Goal: Find specific page/section: Find specific page/section

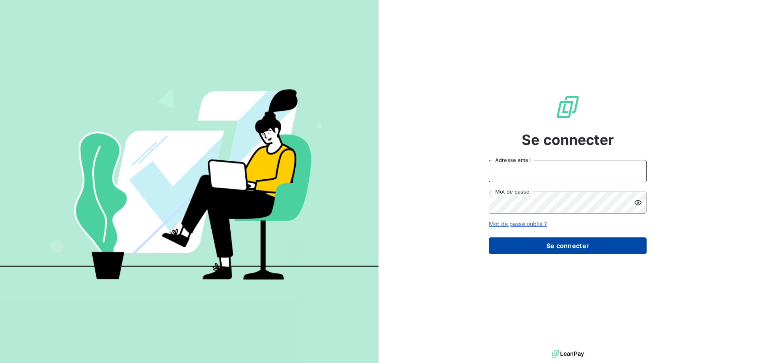
type input "[EMAIL_ADDRESS][DOMAIN_NAME]"
click at [611, 247] on button "Se connecter" at bounding box center [568, 245] width 158 height 17
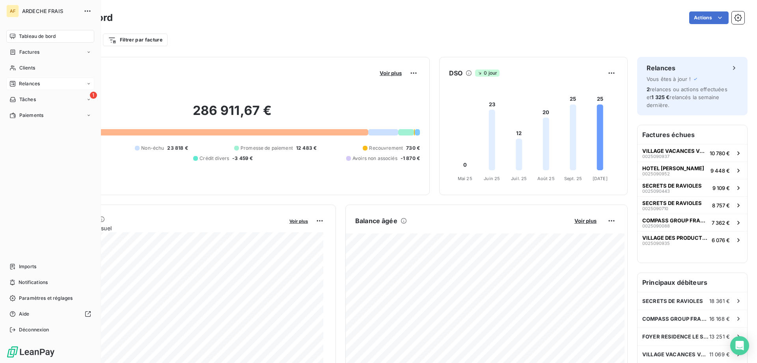
click at [22, 82] on span "Relances" at bounding box center [29, 83] width 21 height 7
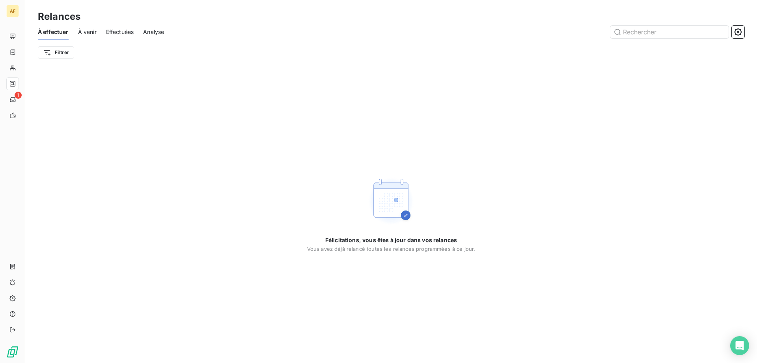
click at [86, 33] on span "À venir" at bounding box center [87, 32] width 19 height 8
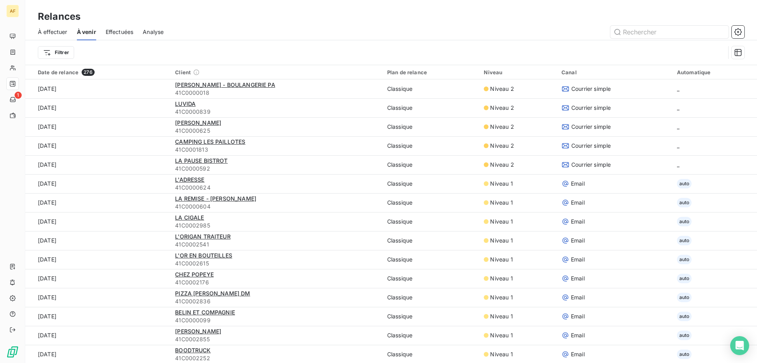
click at [58, 34] on span "À effectuer" at bounding box center [53, 32] width 30 height 8
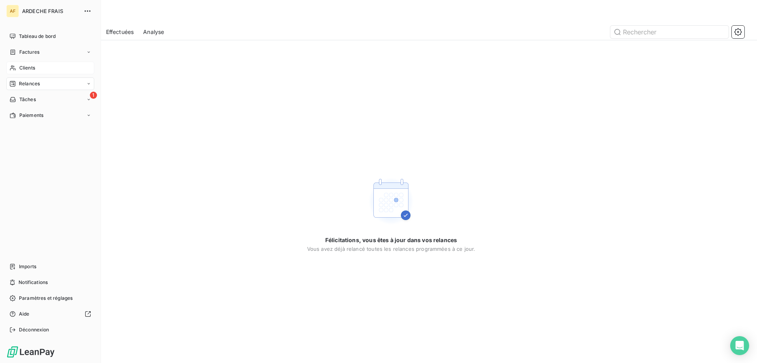
click at [17, 67] on div "Clients" at bounding box center [50, 68] width 88 height 13
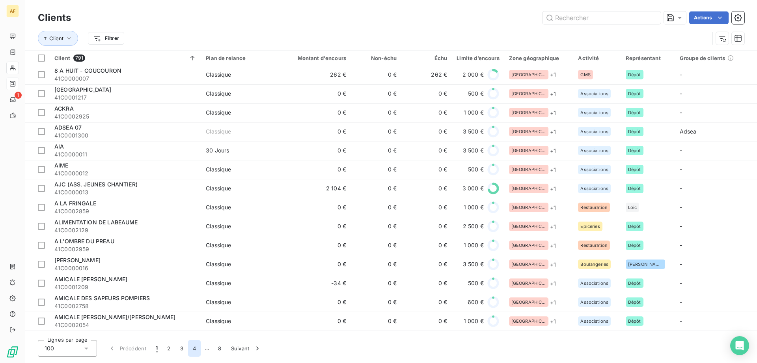
click at [192, 349] on button "4" at bounding box center [194, 348] width 13 height 17
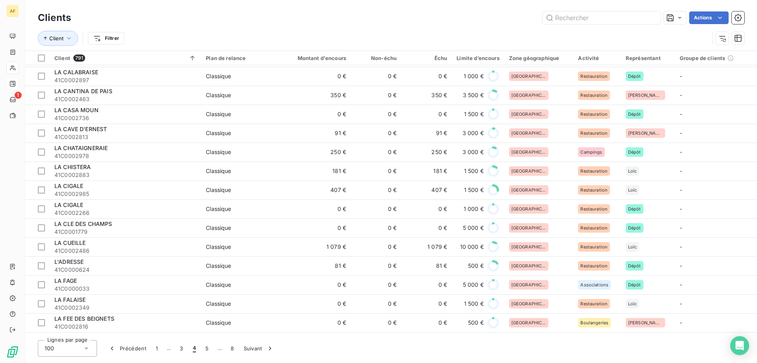
scroll to position [749, 0]
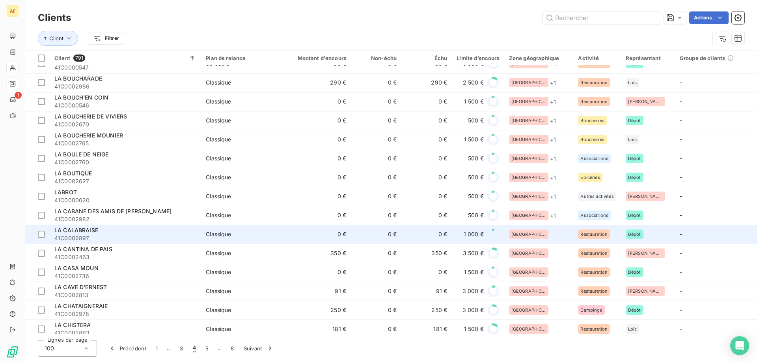
click at [556, 237] on div "[GEOGRAPHIC_DATA]" at bounding box center [539, 233] width 60 height 9
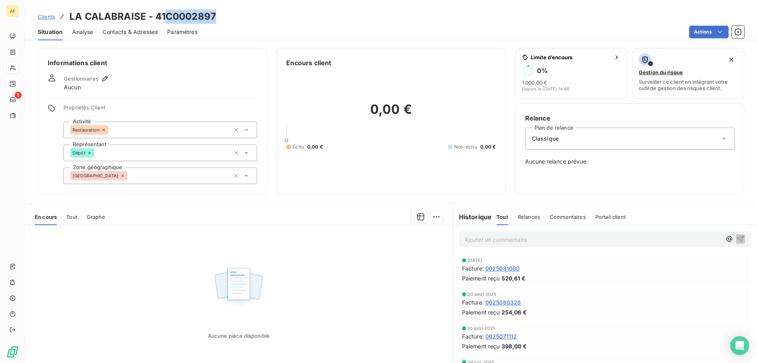
drag, startPoint x: 165, startPoint y: 12, endPoint x: 216, endPoint y: 15, distance: 50.6
click at [216, 15] on h3 "LA CALABRAISE - 41C0002897" at bounding box center [142, 16] width 147 height 14
copy h3 "C0002897"
click at [193, 176] on div "[GEOGRAPHIC_DATA]" at bounding box center [161, 175] width 194 height 17
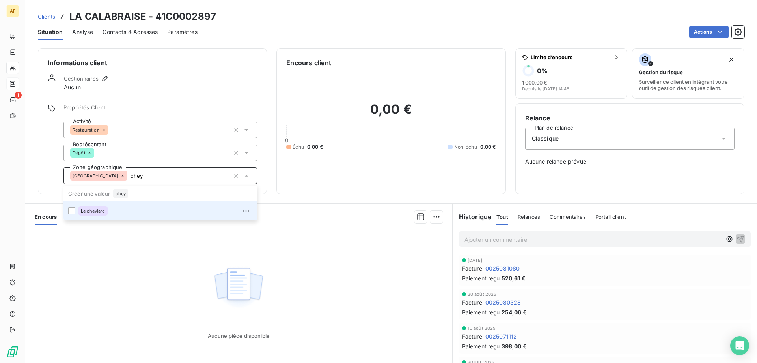
click at [168, 205] on div "Le cheylard" at bounding box center [165, 210] width 174 height 13
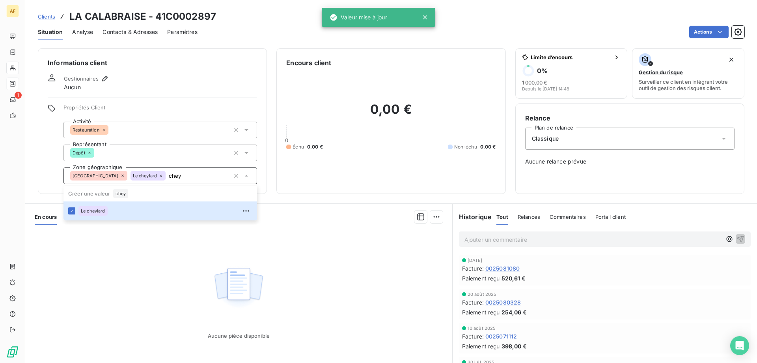
type input "chey"
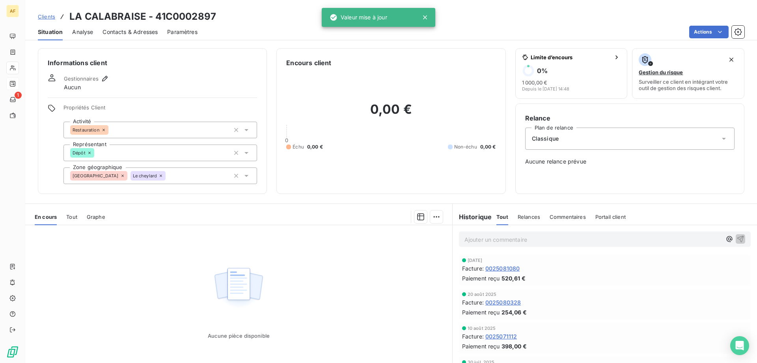
click at [174, 311] on div "Aucune pièce disponible" at bounding box center [238, 301] width 427 height 152
click at [46, 17] on span "Clients" at bounding box center [46, 16] width 17 height 6
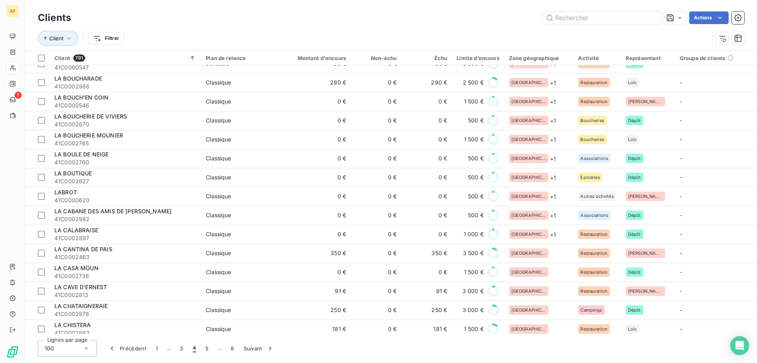
scroll to position [789, 0]
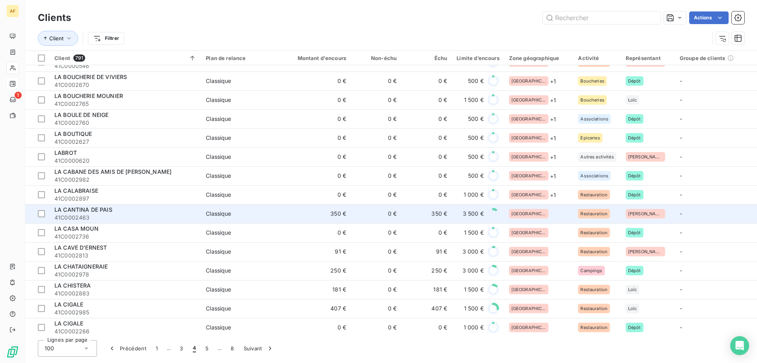
click at [542, 216] on div "[GEOGRAPHIC_DATA]" at bounding box center [539, 213] width 60 height 9
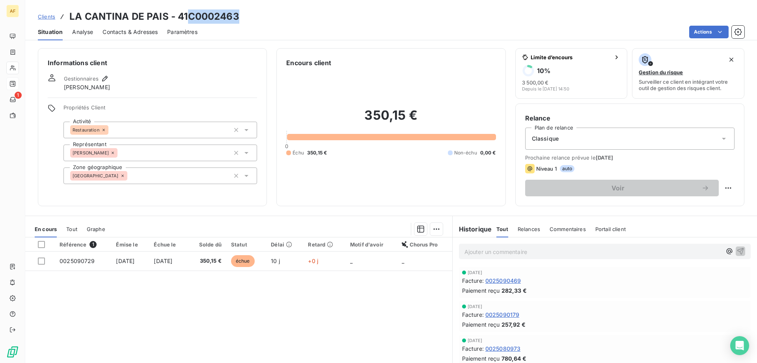
drag, startPoint x: 191, startPoint y: 14, endPoint x: 239, endPoint y: 19, distance: 47.9
click at [239, 19] on h3 "LA CANTINA DE PAIS - 41C0002463" at bounding box center [154, 16] width 170 height 14
copy h3 "C0002463"
click at [189, 179] on div "[GEOGRAPHIC_DATA]" at bounding box center [161, 175] width 194 height 17
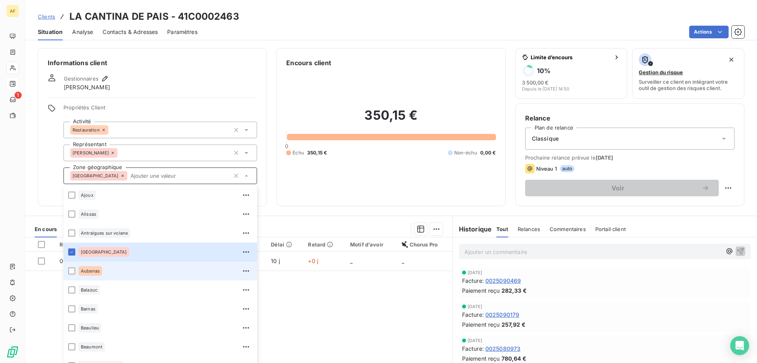
click at [109, 269] on div "Aubenas" at bounding box center [165, 270] width 174 height 13
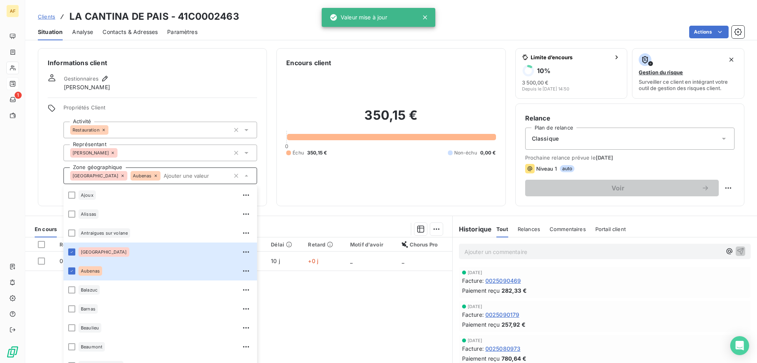
click at [330, 292] on div "Référence 1 Émise le Échue le Solde dû Statut Délai Retard Motif d'avoir Chorus…" at bounding box center [238, 313] width 427 height 152
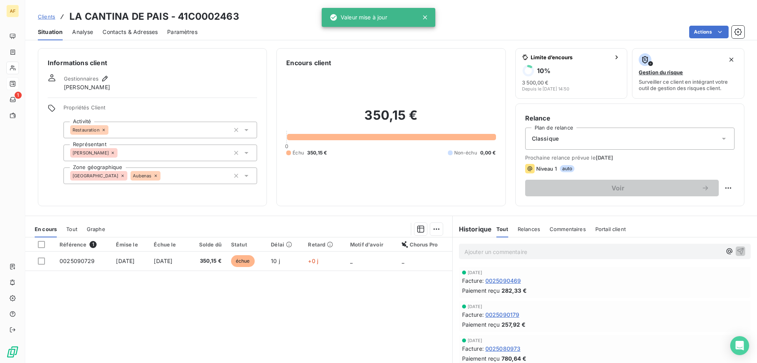
click at [51, 18] on span "Clients" at bounding box center [46, 16] width 17 height 6
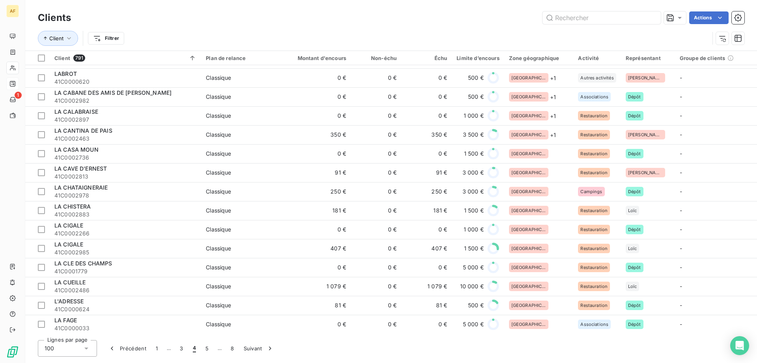
scroll to position [907, 0]
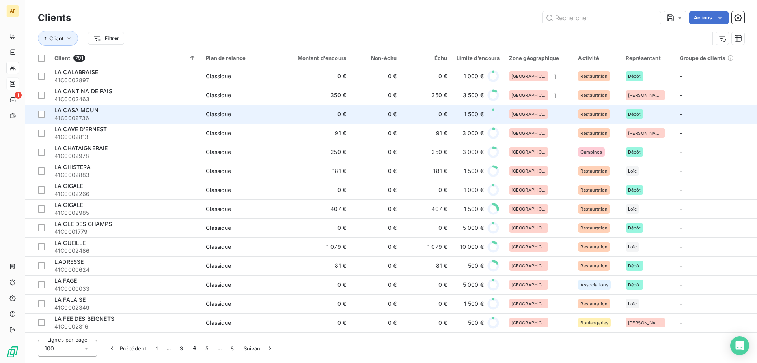
click at [549, 112] on div "[GEOGRAPHIC_DATA]" at bounding box center [539, 113] width 60 height 9
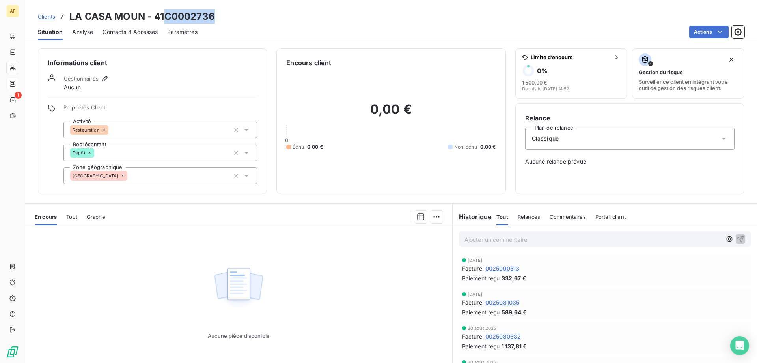
drag, startPoint x: 168, startPoint y: 16, endPoint x: 230, endPoint y: 19, distance: 62.4
click at [228, 19] on div "Clients LA CASA MOUN - 41C0002736" at bounding box center [391, 16] width 732 height 14
copy h3 "C0002736"
click at [141, 174] on div "[GEOGRAPHIC_DATA]" at bounding box center [161, 175] width 194 height 17
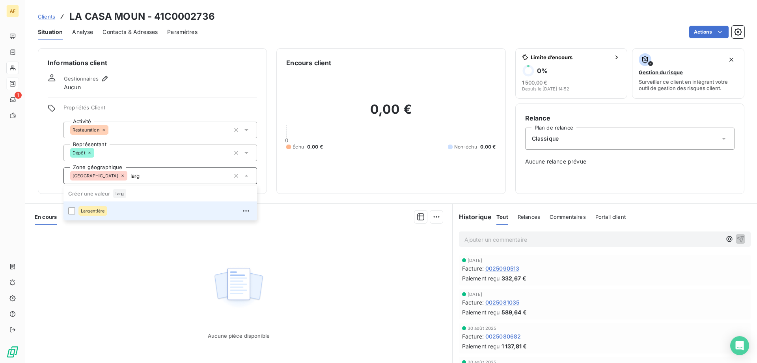
click at [121, 214] on div "Largentière" at bounding box center [165, 210] width 174 height 13
type input "larg"
click at [126, 301] on div "Aucune pièce disponible" at bounding box center [238, 301] width 427 height 152
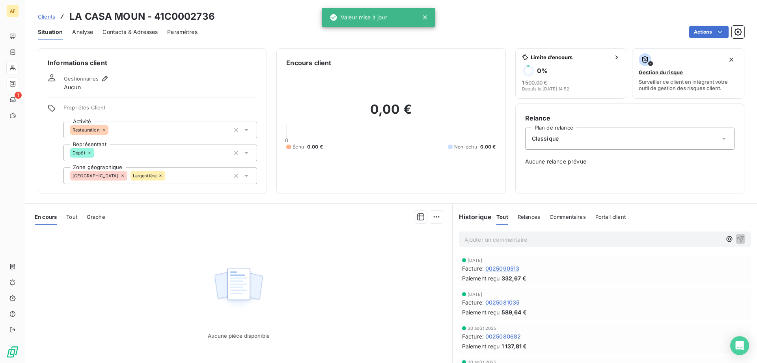
click at [44, 15] on span "Clients" at bounding box center [46, 16] width 17 height 6
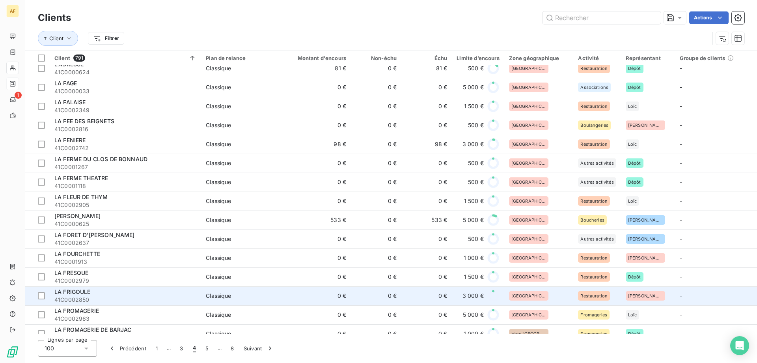
scroll to position [868, 0]
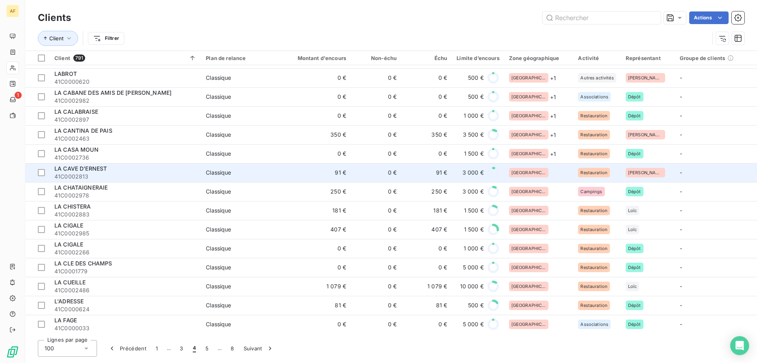
click at [539, 173] on div "[GEOGRAPHIC_DATA]" at bounding box center [539, 172] width 60 height 9
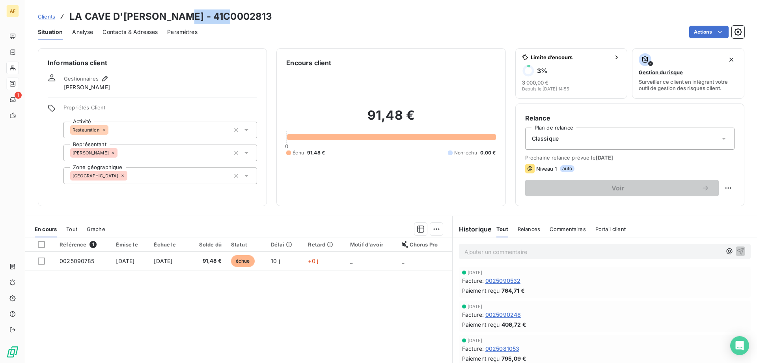
drag, startPoint x: 180, startPoint y: 13, endPoint x: 228, endPoint y: 19, distance: 47.8
click at [228, 19] on h3 "LA CAVE D'[PERSON_NAME] - 41C0002813" at bounding box center [170, 16] width 203 height 14
copy h3 "C0002813"
click at [170, 178] on div "[GEOGRAPHIC_DATA]" at bounding box center [161, 175] width 194 height 17
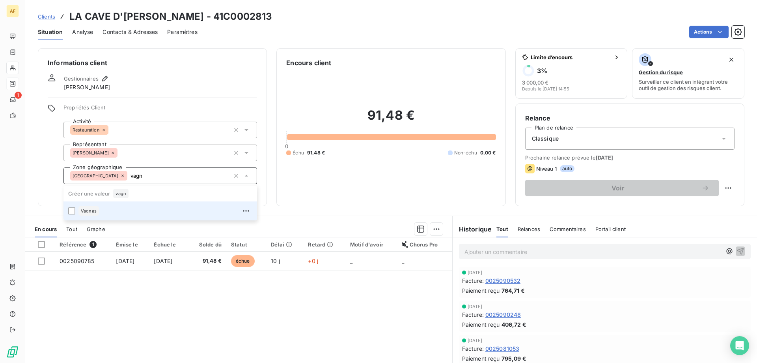
click at [154, 209] on div "Vagnas" at bounding box center [165, 210] width 174 height 13
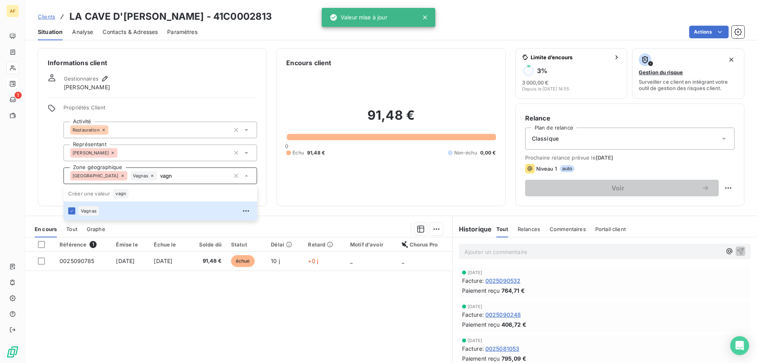
type input "vagn"
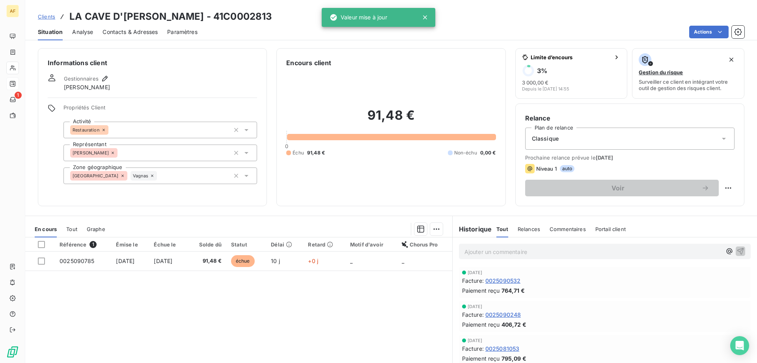
click at [150, 297] on div "Référence 1 Émise le Échue le Solde dû Statut Délai Retard Motif d'avoir Chorus…" at bounding box center [238, 313] width 427 height 152
click at [48, 14] on span "Clients" at bounding box center [46, 16] width 17 height 6
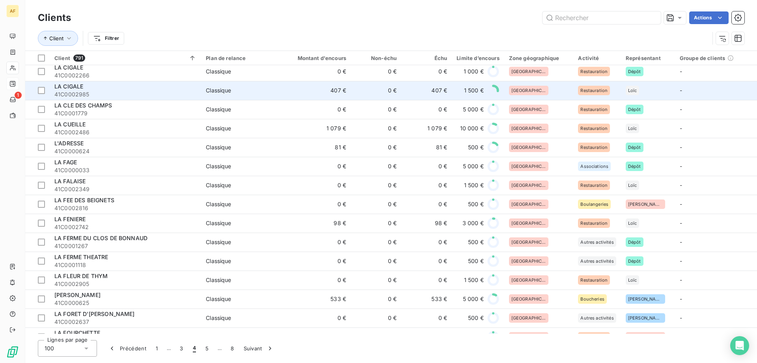
scroll to position [947, 0]
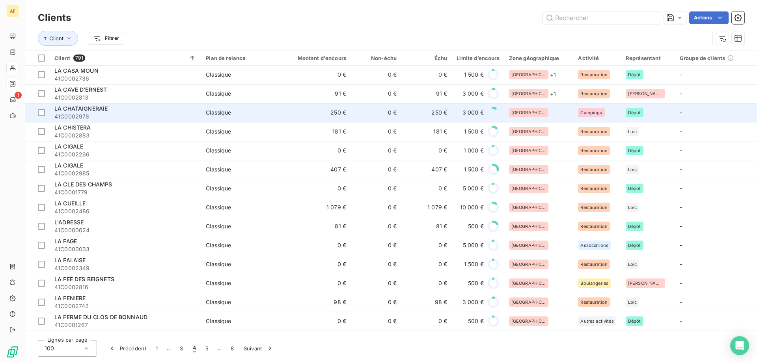
click at [542, 111] on div "[GEOGRAPHIC_DATA]" at bounding box center [539, 112] width 60 height 9
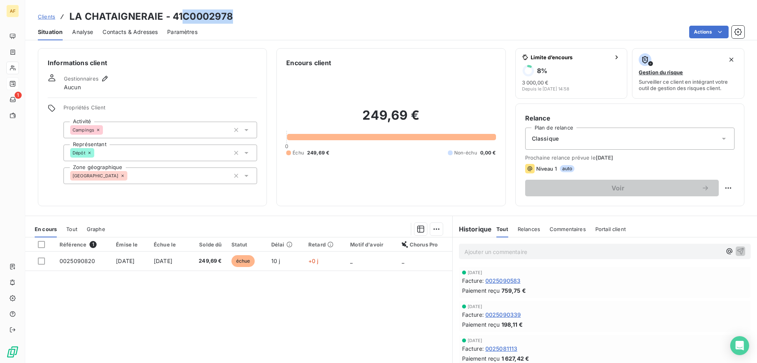
drag, startPoint x: 183, startPoint y: 15, endPoint x: 236, endPoint y: 17, distance: 52.9
click at [236, 17] on div "Clients LA CHATAIGNERAIE - 41C0002978" at bounding box center [391, 16] width 732 height 14
copy h3 "C0002978"
click at [203, 178] on div "[GEOGRAPHIC_DATA]" at bounding box center [161, 175] width 194 height 17
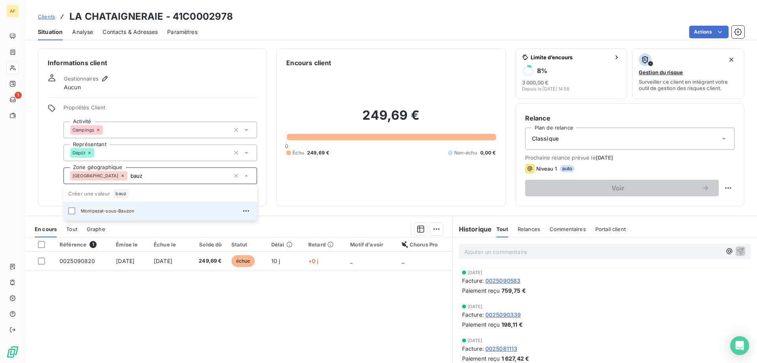
click at [171, 208] on div "Montpezat-sous-Bauzon" at bounding box center [165, 210] width 174 height 13
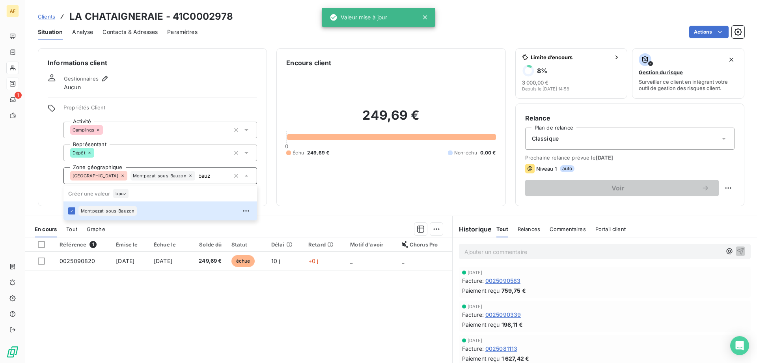
type input "bauz"
click at [176, 307] on div "Référence 1 Émise le Échue le Solde dû Statut Délai Retard Motif d'avoir Chorus…" at bounding box center [238, 313] width 427 height 152
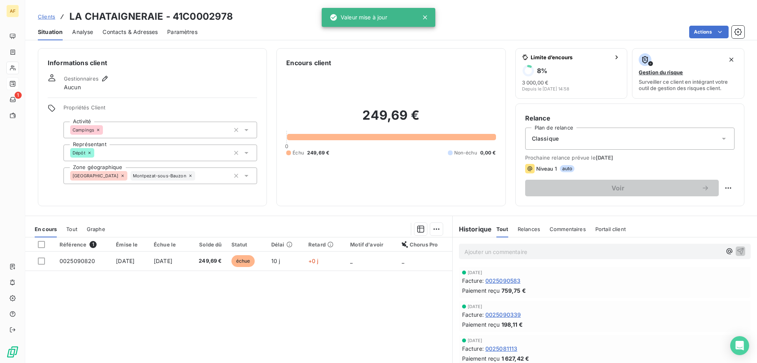
click at [52, 15] on span "Clients" at bounding box center [46, 16] width 17 height 6
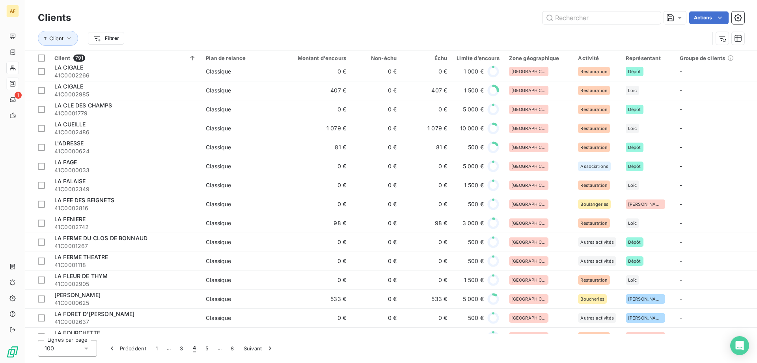
scroll to position [828, 0]
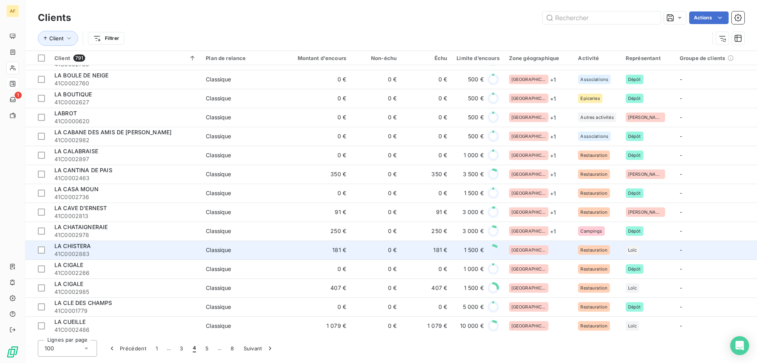
click at [531, 245] on div "[GEOGRAPHIC_DATA]" at bounding box center [528, 249] width 39 height 9
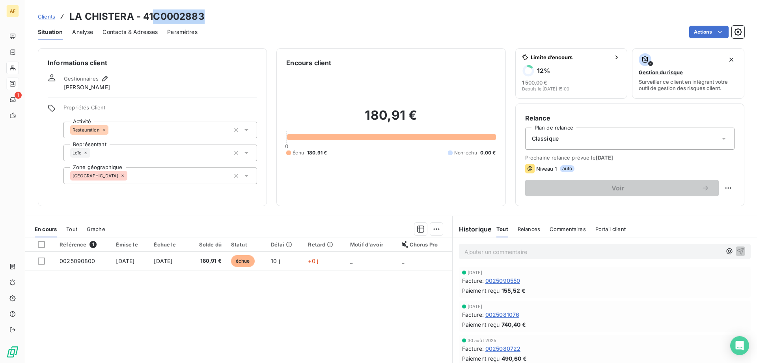
drag, startPoint x: 154, startPoint y: 15, endPoint x: 205, endPoint y: 18, distance: 50.6
click at [205, 18] on div "Clients LA CHISTERA - 41C0002883" at bounding box center [391, 16] width 732 height 14
copy h3 "C0002883"
click at [172, 169] on div "[GEOGRAPHIC_DATA]" at bounding box center [161, 175] width 194 height 17
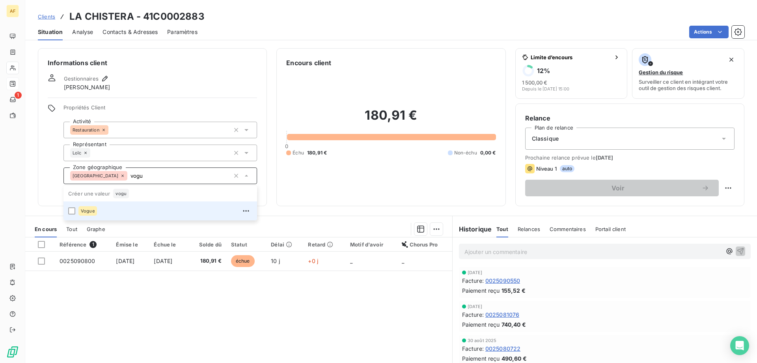
click at [165, 216] on div "Vogue" at bounding box center [165, 210] width 174 height 13
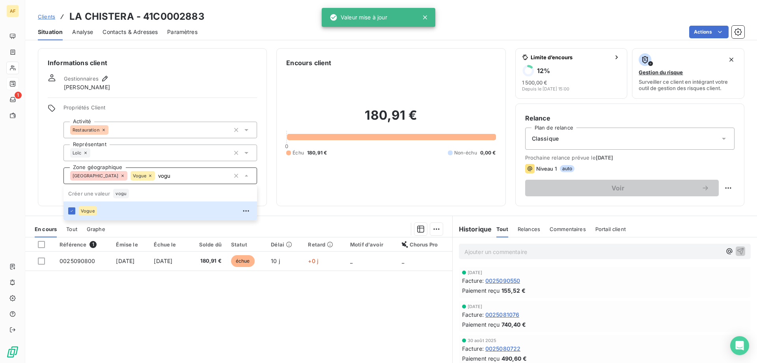
type input "vogu"
click at [168, 327] on div "Référence 1 Émise le Échue le Solde dû Statut Délai Retard Motif d'avoir Chorus…" at bounding box center [238, 313] width 427 height 152
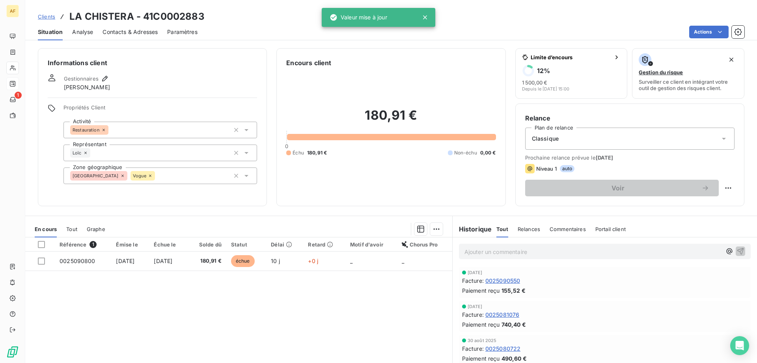
click at [48, 19] on span "Clients" at bounding box center [46, 16] width 17 height 6
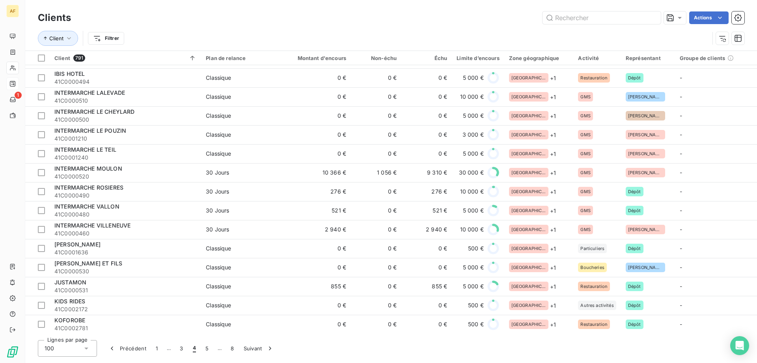
scroll to position [789, 0]
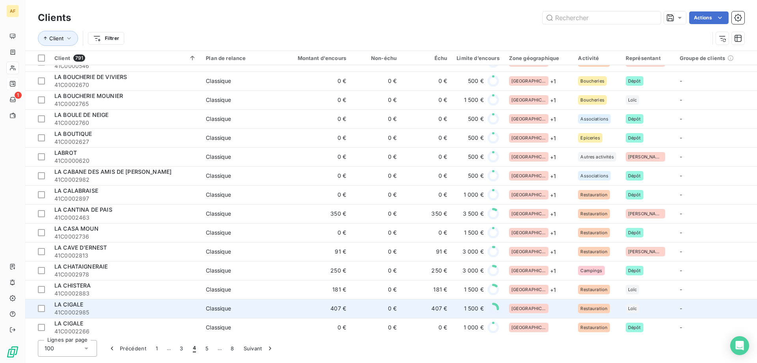
click at [533, 307] on div "[GEOGRAPHIC_DATA]" at bounding box center [539, 307] width 60 height 9
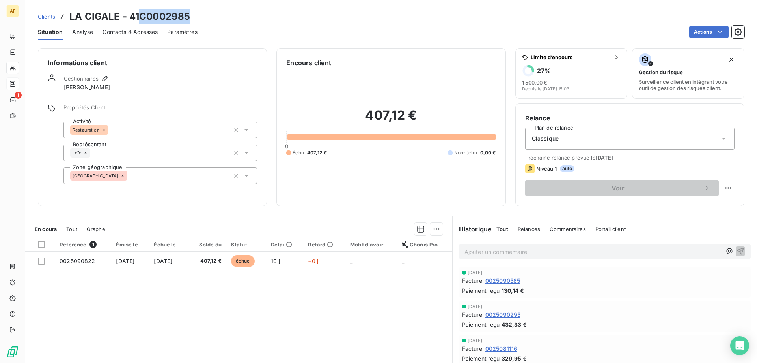
drag, startPoint x: 139, startPoint y: 14, endPoint x: 193, endPoint y: 16, distance: 53.7
click at [192, 16] on div "Clients LA CIGALE - 41C0002985" at bounding box center [391, 16] width 732 height 14
copy h3 "C0002985"
click at [180, 179] on div "[GEOGRAPHIC_DATA]" at bounding box center [161, 175] width 194 height 17
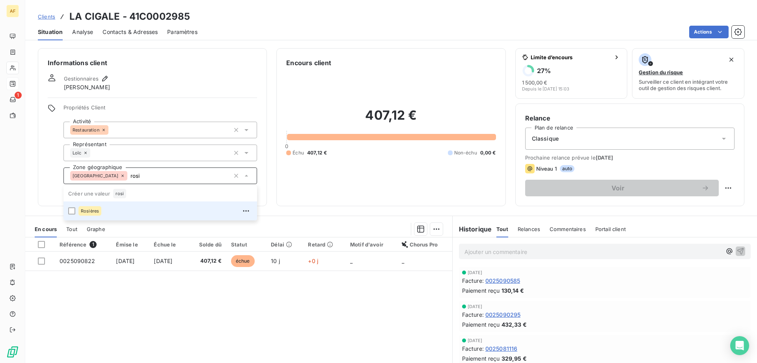
click at [159, 209] on div "Rosières" at bounding box center [165, 210] width 174 height 13
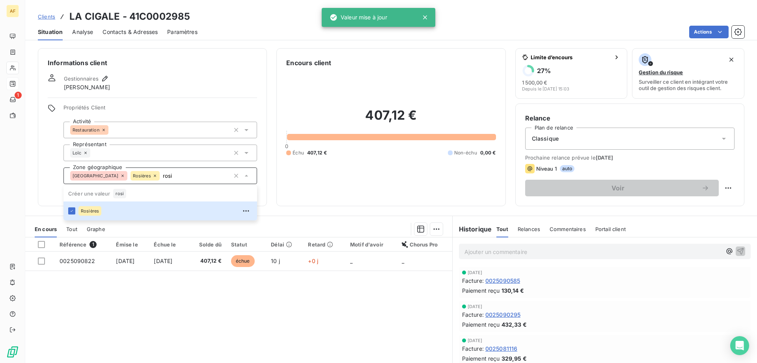
type input "rosi"
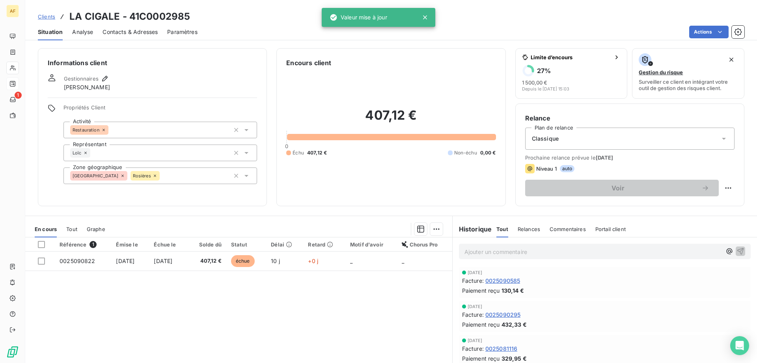
click at [163, 338] on div "Référence 1 Émise le Échue le Solde dû Statut Délai Retard Motif d'avoir Chorus…" at bounding box center [238, 313] width 427 height 152
click at [48, 18] on span "Clients" at bounding box center [46, 16] width 17 height 6
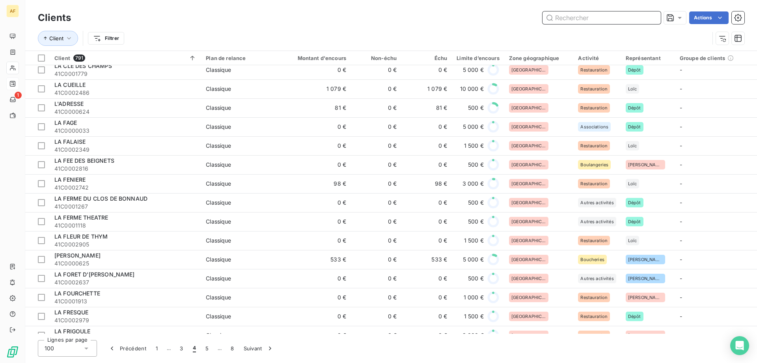
scroll to position [828, 0]
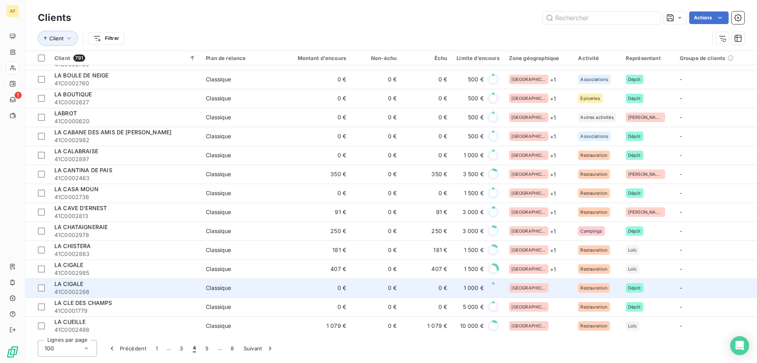
click at [541, 284] on div "[GEOGRAPHIC_DATA]" at bounding box center [539, 287] width 60 height 9
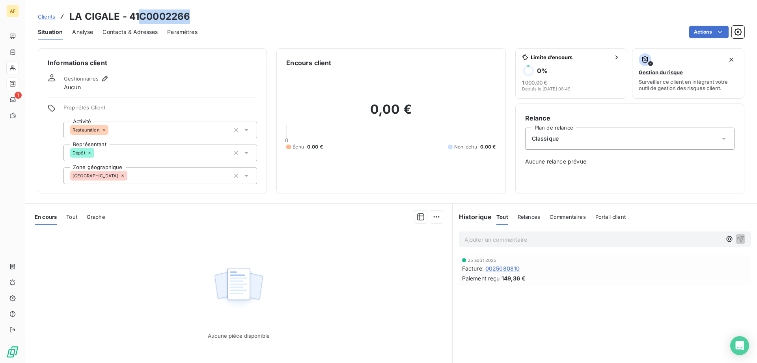
drag, startPoint x: 140, startPoint y: 17, endPoint x: 207, endPoint y: 13, distance: 66.7
click at [207, 13] on div "Clients LA CIGALE - 41C0002266" at bounding box center [391, 16] width 732 height 14
copy h3 "C0002266"
click at [159, 181] on div "[GEOGRAPHIC_DATA]" at bounding box center [161, 175] width 194 height 17
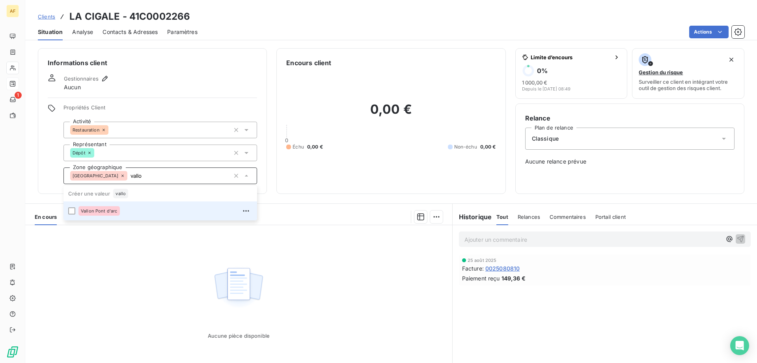
click at [135, 211] on div "Vallon Pont d'arc" at bounding box center [165, 210] width 174 height 13
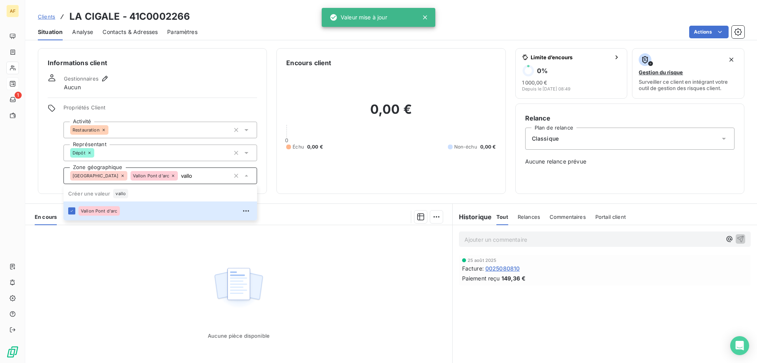
type input "vallo"
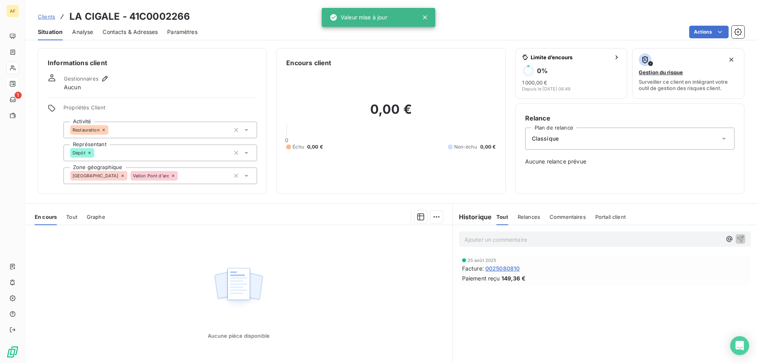
click at [114, 277] on div "Aucune pièce disponible" at bounding box center [238, 301] width 427 height 152
click at [49, 18] on span "Clients" at bounding box center [46, 16] width 17 height 6
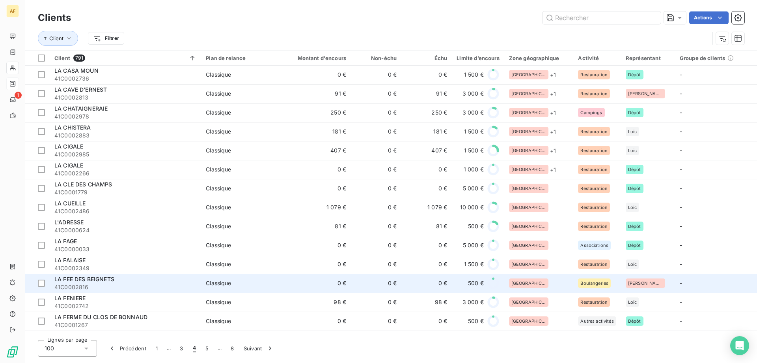
scroll to position [986, 0]
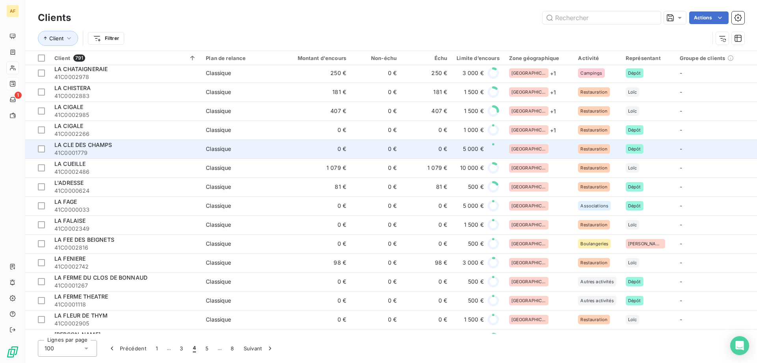
click at [540, 148] on div "[GEOGRAPHIC_DATA]" at bounding box center [539, 148] width 60 height 9
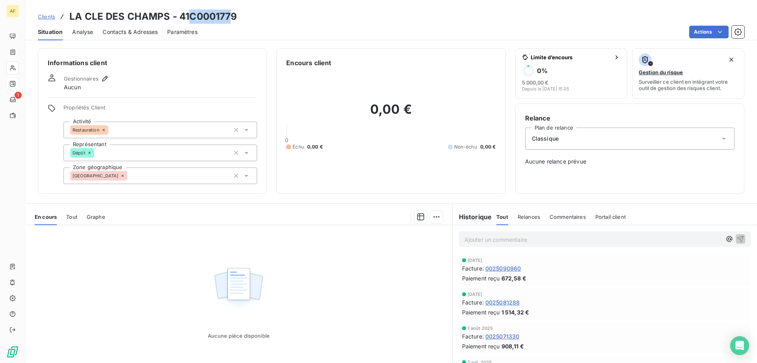
drag, startPoint x: 192, startPoint y: 17, endPoint x: 230, endPoint y: 19, distance: 38.3
click at [230, 19] on h3 "LA CLE DES CHAMPS - 41C0001779" at bounding box center [153, 16] width 168 height 14
click at [213, 14] on h3 "LA CLE DES CHAMPS - 41C0001779" at bounding box center [153, 16] width 168 height 14
drag, startPoint x: 192, startPoint y: 16, endPoint x: 245, endPoint y: 16, distance: 53.3
click at [245, 16] on div "Clients LA CLE DES CHAMPS - 41C0001779" at bounding box center [391, 16] width 732 height 14
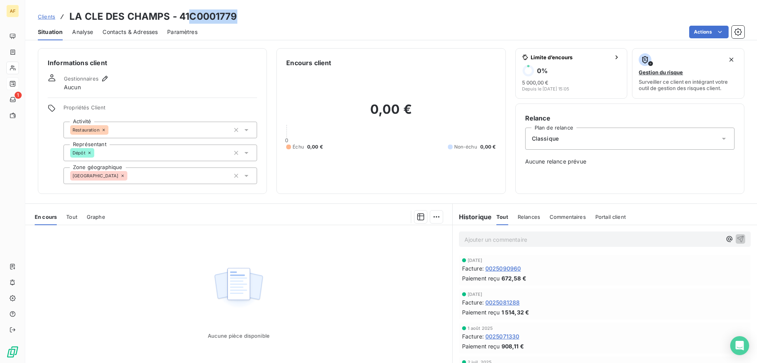
copy h3 "C0001779"
click at [194, 179] on div "[GEOGRAPHIC_DATA]" at bounding box center [161, 175] width 194 height 17
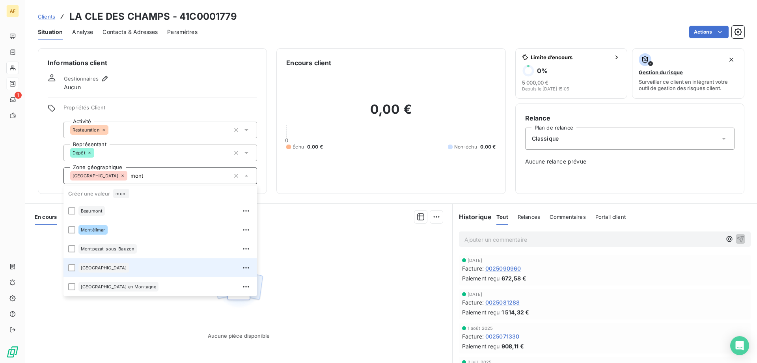
click at [99, 271] on div "[GEOGRAPHIC_DATA]" at bounding box center [103, 267] width 51 height 9
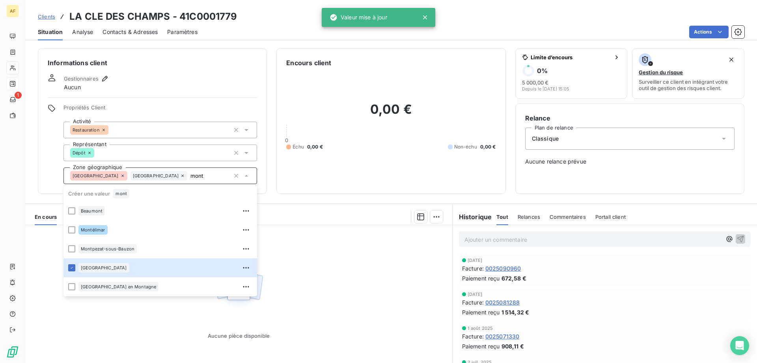
type input "mont"
click at [114, 324] on div "Aucune pièce disponible" at bounding box center [238, 301] width 427 height 152
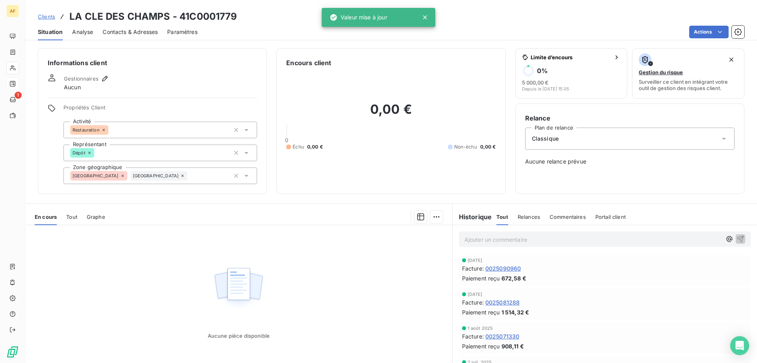
click at [50, 19] on span "Clients" at bounding box center [46, 16] width 17 height 6
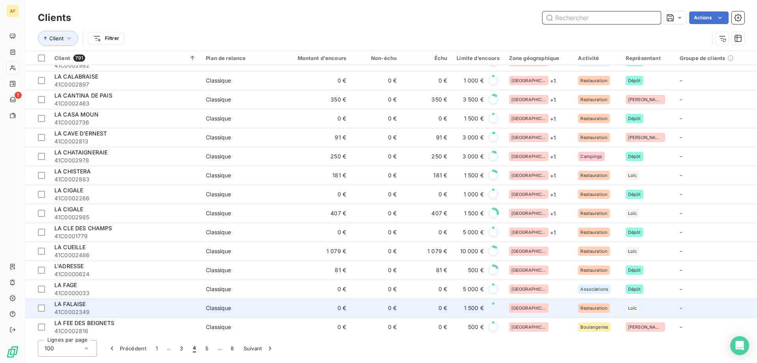
scroll to position [982, 0]
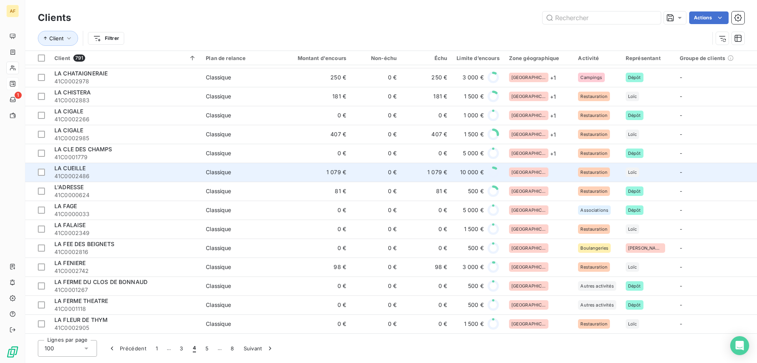
click at [540, 172] on div "[GEOGRAPHIC_DATA]" at bounding box center [539, 171] width 60 height 9
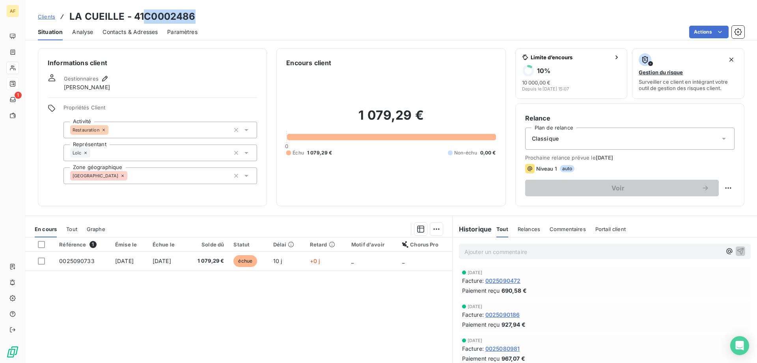
drag, startPoint x: 144, startPoint y: 16, endPoint x: 197, endPoint y: 17, distance: 53.3
click at [197, 17] on div "Clients LA CUEILLE - 41C0002486" at bounding box center [391, 16] width 732 height 14
copy h3 "C0002486"
click at [409, 361] on div "Référence 1 Émise le Échue le Solde dû Statut Délai Retard Motif d'avoir Chorus…" at bounding box center [238, 313] width 427 height 152
click at [179, 178] on div "[GEOGRAPHIC_DATA]" at bounding box center [161, 175] width 194 height 17
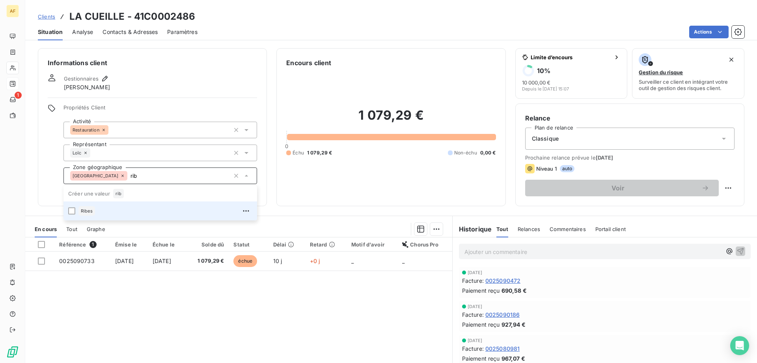
click at [144, 210] on div "Ribes" at bounding box center [165, 210] width 174 height 13
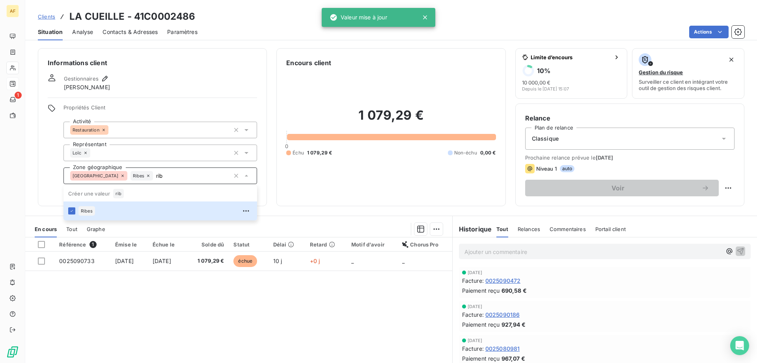
type input "rib"
click at [148, 333] on div "Référence 1 Émise le Échue le Solde dû Statut Délai Retard Motif d'avoir Chorus…" at bounding box center [238, 313] width 427 height 152
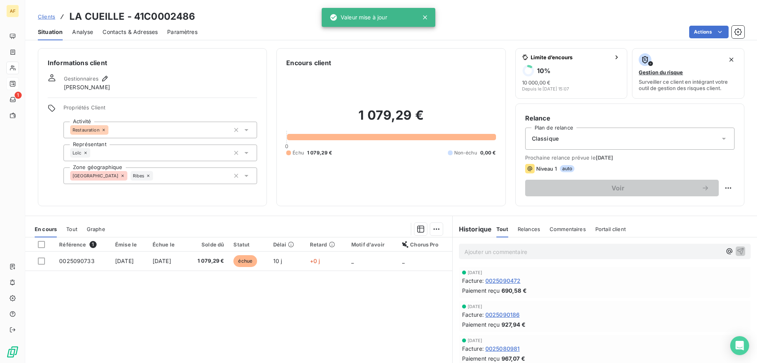
click at [47, 18] on span "Clients" at bounding box center [46, 16] width 17 height 6
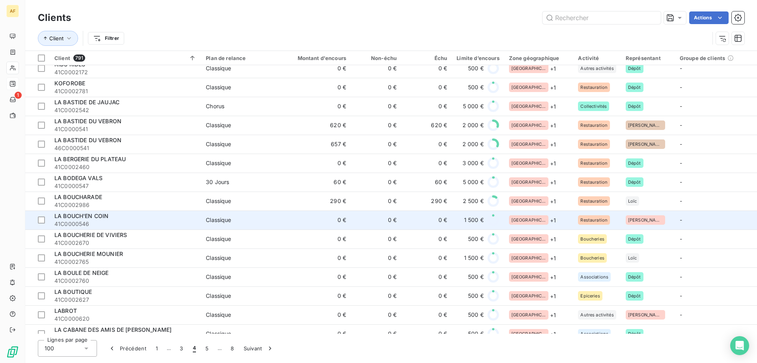
scroll to position [947, 0]
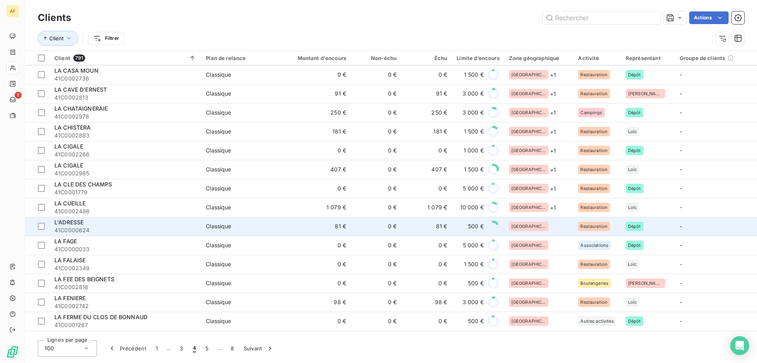
click at [551, 230] on div "[GEOGRAPHIC_DATA]" at bounding box center [539, 225] width 60 height 9
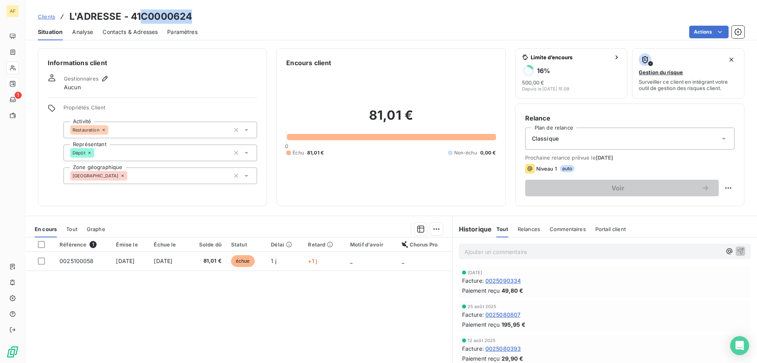
drag, startPoint x: 143, startPoint y: 11, endPoint x: 189, endPoint y: 15, distance: 46.3
click at [189, 15] on h3 "L'ADRESSE - 41C0000624" at bounding box center [130, 16] width 123 height 14
click at [164, 179] on div "[GEOGRAPHIC_DATA]" at bounding box center [161, 175] width 194 height 17
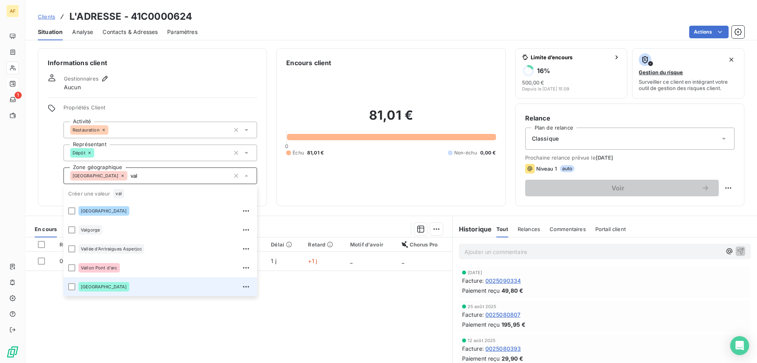
click at [127, 284] on div "[GEOGRAPHIC_DATA]" at bounding box center [165, 286] width 174 height 13
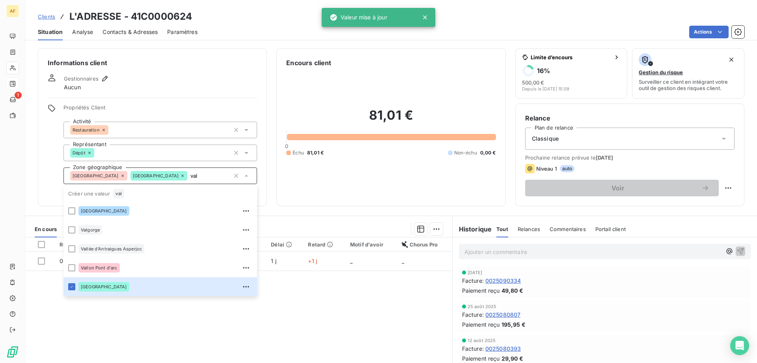
type input "val"
click at [132, 306] on div "Référence 1 Émise le Échue le Solde dû Statut Délai Retard Motif d'avoir Chorus…" at bounding box center [238, 313] width 427 height 152
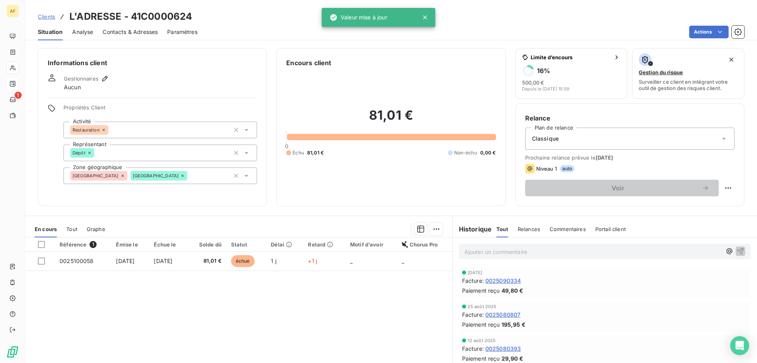
click at [42, 19] on span "Clients" at bounding box center [46, 16] width 17 height 6
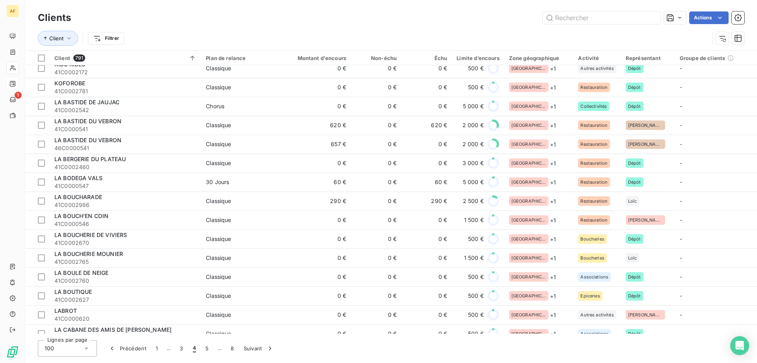
scroll to position [986, 0]
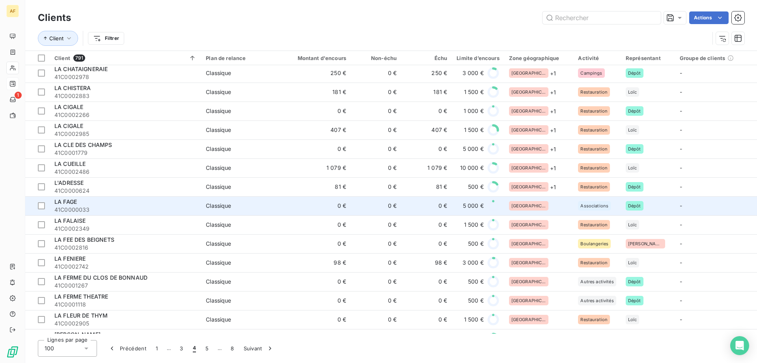
click at [536, 207] on div "[GEOGRAPHIC_DATA]" at bounding box center [539, 205] width 60 height 9
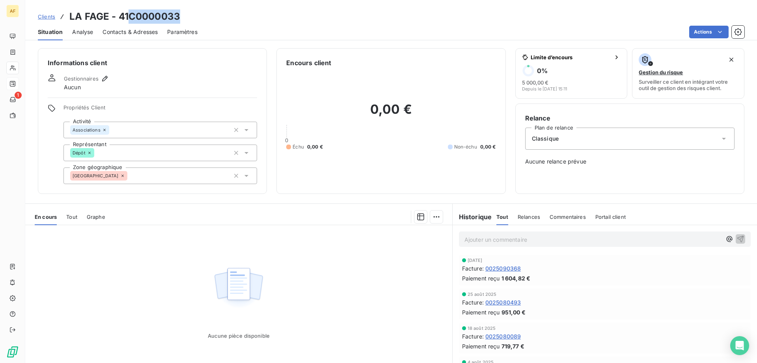
drag, startPoint x: 131, startPoint y: 18, endPoint x: 178, endPoint y: 19, distance: 47.0
click at [178, 19] on h3 "LA FAGE - 41C0000033" at bounding box center [124, 16] width 111 height 14
click at [196, 179] on div "[GEOGRAPHIC_DATA]" at bounding box center [161, 175] width 194 height 17
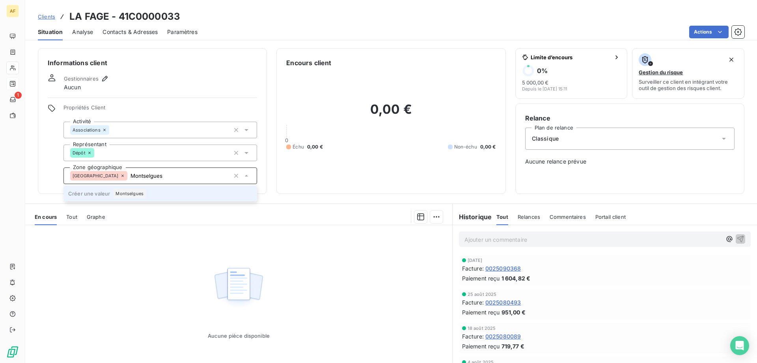
click at [145, 192] on div "Montselgues" at bounding box center [129, 193] width 33 height 9
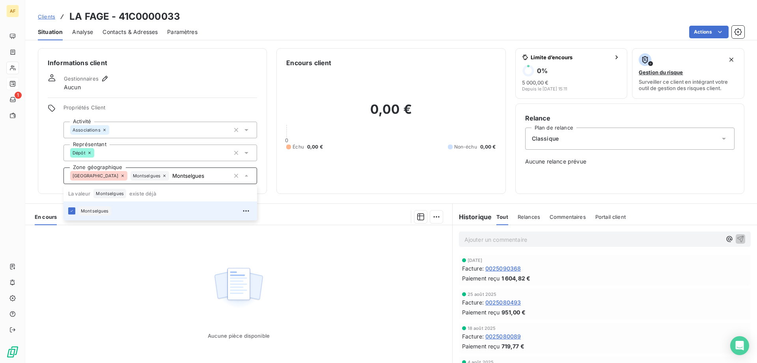
click at [147, 268] on div "Aucune pièce disponible" at bounding box center [238, 301] width 427 height 152
type input "Montselgues"
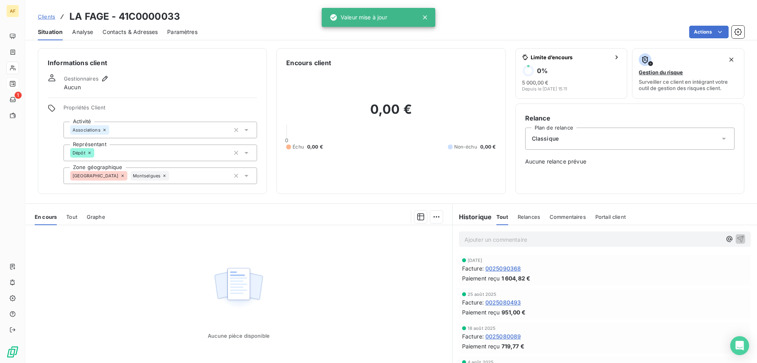
click at [49, 15] on span "Clients" at bounding box center [46, 16] width 17 height 6
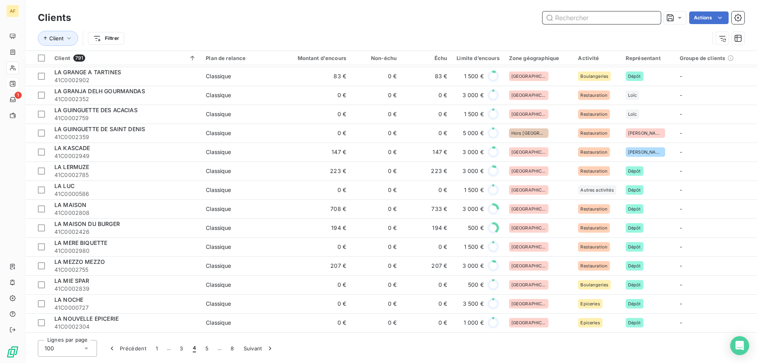
scroll to position [1065, 0]
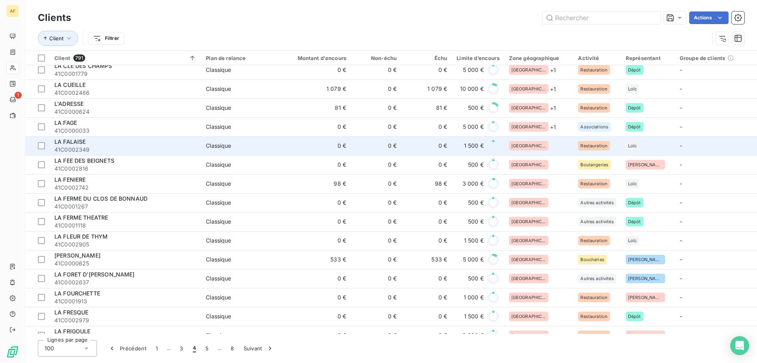
click at [549, 144] on div "[GEOGRAPHIC_DATA]" at bounding box center [539, 145] width 60 height 9
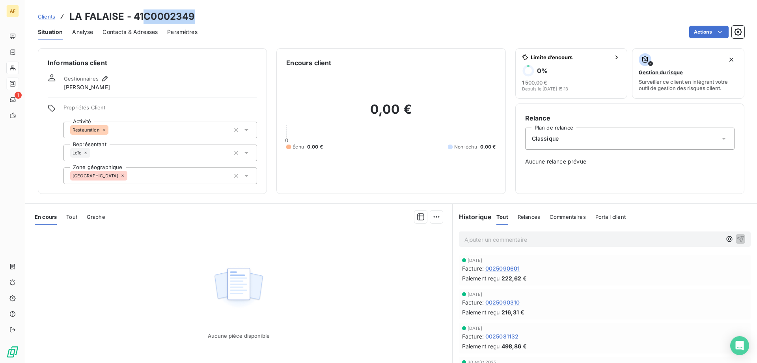
drag, startPoint x: 145, startPoint y: 12, endPoint x: 201, endPoint y: 14, distance: 55.7
click at [201, 15] on div "Clients LA FALAISE - 41C0002349" at bounding box center [391, 16] width 732 height 14
click at [174, 179] on div "[GEOGRAPHIC_DATA]" at bounding box center [161, 175] width 194 height 17
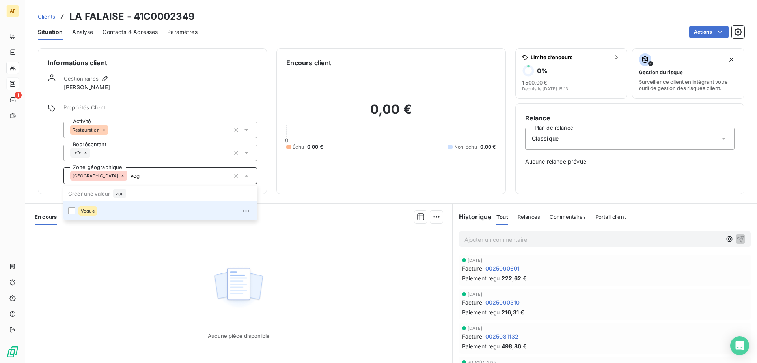
click at [151, 212] on div "Vogue" at bounding box center [165, 210] width 174 height 13
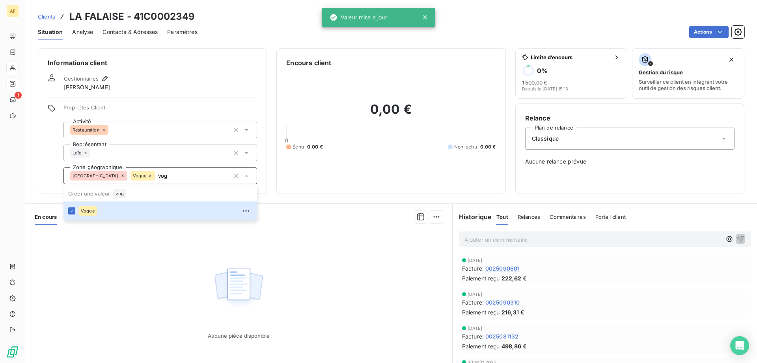
type input "vog"
click at [137, 280] on div "Aucune pièce disponible" at bounding box center [238, 301] width 427 height 152
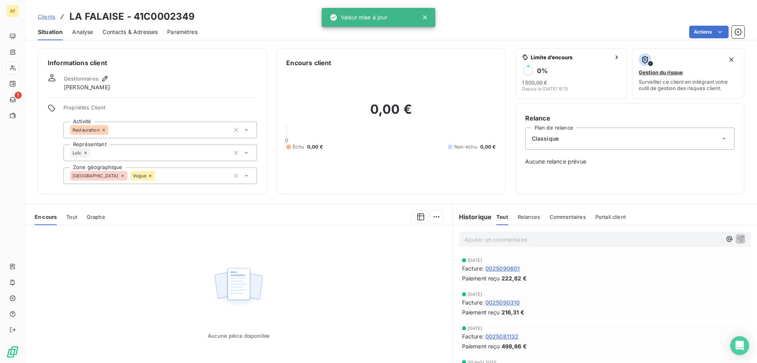
click at [50, 17] on span "Clients" at bounding box center [46, 16] width 17 height 6
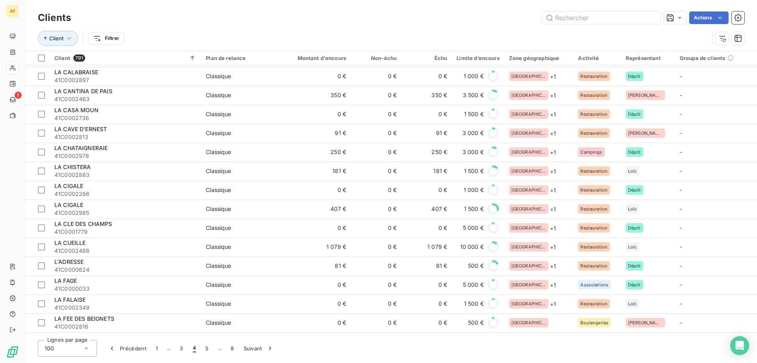
scroll to position [986, 0]
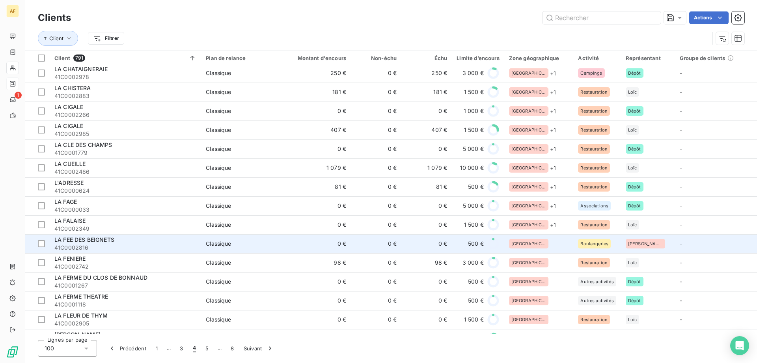
click at [538, 241] on div "[GEOGRAPHIC_DATA]" at bounding box center [539, 243] width 60 height 9
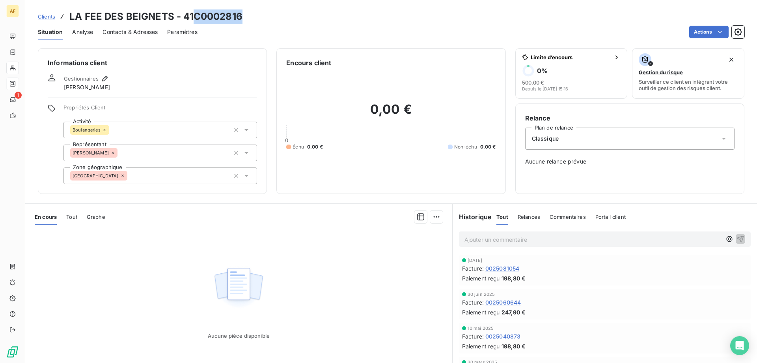
drag, startPoint x: 195, startPoint y: 17, endPoint x: 242, endPoint y: 17, distance: 46.9
click at [242, 17] on h3 "LA FEE DES BEIGNETS - 41C0002816" at bounding box center [155, 16] width 173 height 14
click at [204, 172] on div "[GEOGRAPHIC_DATA]" at bounding box center [161, 175] width 194 height 17
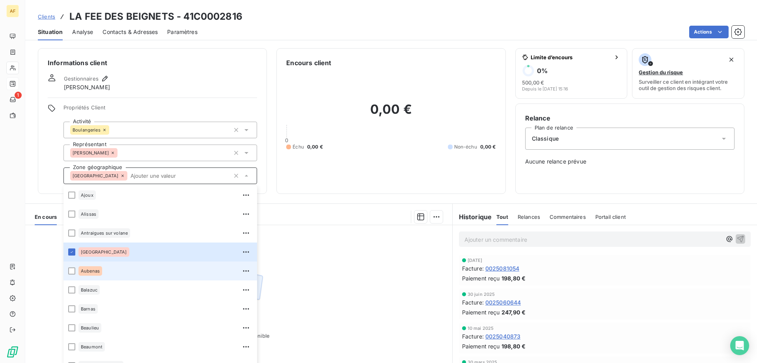
click at [103, 270] on div "Aubenas" at bounding box center [165, 270] width 174 height 13
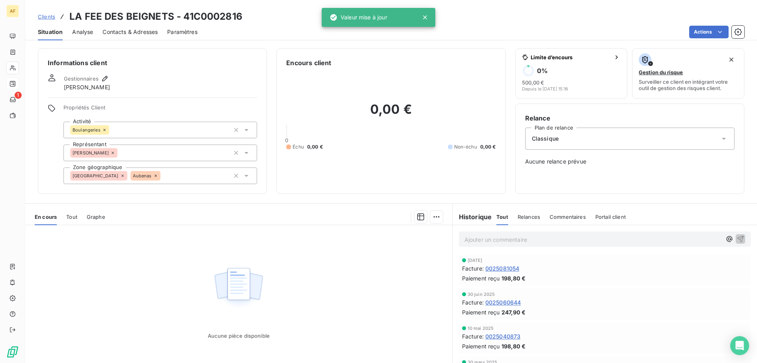
click at [321, 276] on div "Aucune pièce disponible" at bounding box center [238, 301] width 427 height 152
click at [53, 17] on span "Clients" at bounding box center [46, 16] width 17 height 6
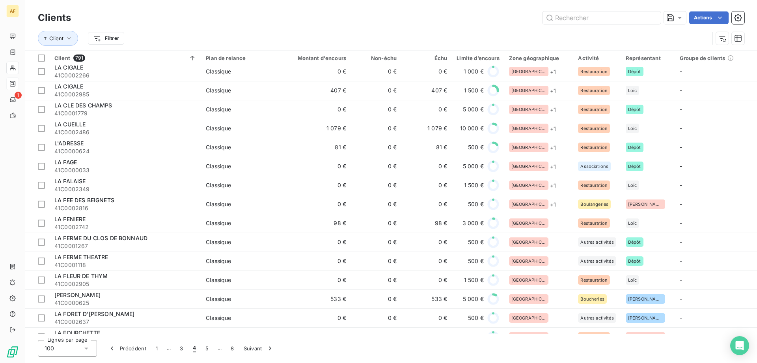
scroll to position [1105, 0]
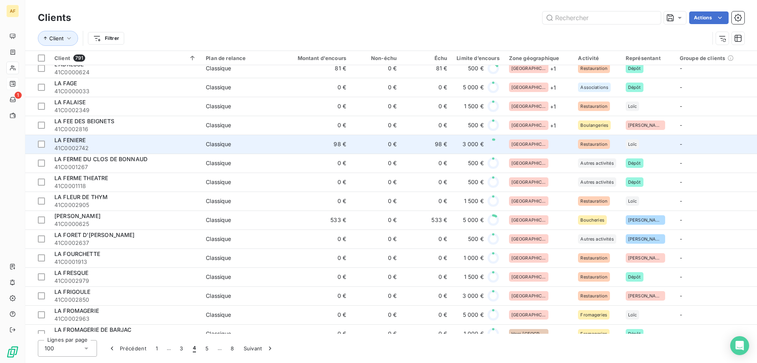
click at [540, 147] on div "[GEOGRAPHIC_DATA]" at bounding box center [539, 143] width 60 height 9
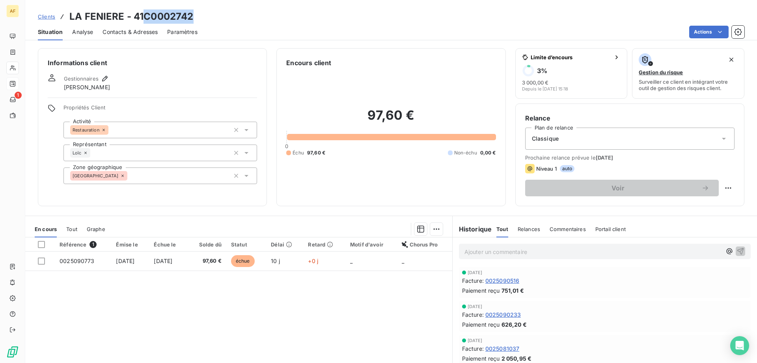
drag, startPoint x: 145, startPoint y: 17, endPoint x: 194, endPoint y: 17, distance: 48.9
click at [194, 17] on div "Clients LA FENIERE - 41C0002742" at bounding box center [391, 16] width 732 height 14
click at [173, 178] on div "[GEOGRAPHIC_DATA]" at bounding box center [161, 175] width 194 height 17
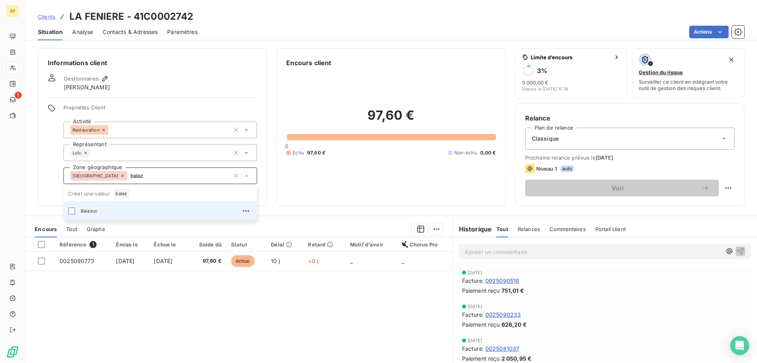
click at [155, 211] on div "Balazuc" at bounding box center [165, 210] width 174 height 13
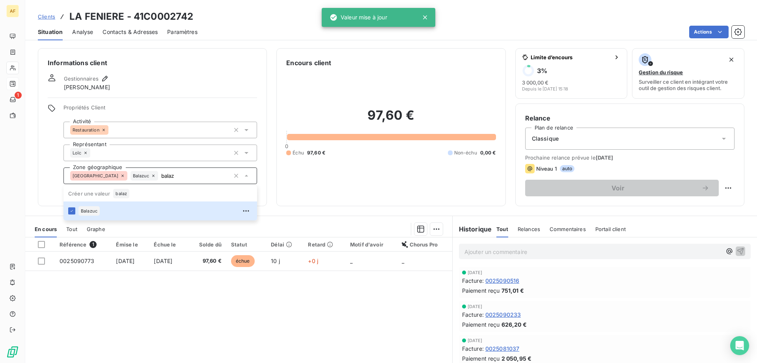
type input "balaz"
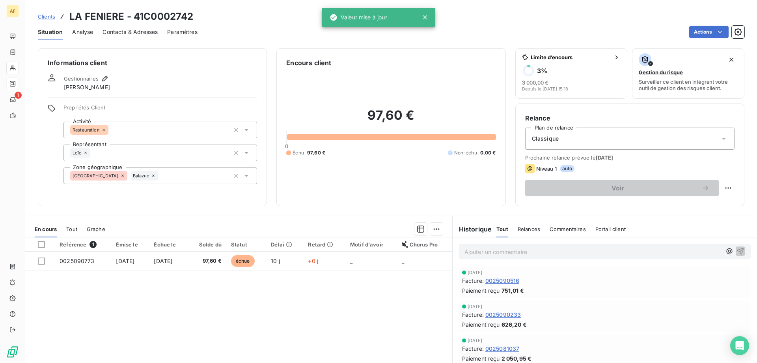
click at [150, 308] on div "Référence 1 Émise le Échue le Solde dû Statut Délai Retard Motif d'avoir Chorus…" at bounding box center [238, 313] width 427 height 152
click at [51, 19] on span "Clients" at bounding box center [46, 16] width 17 height 6
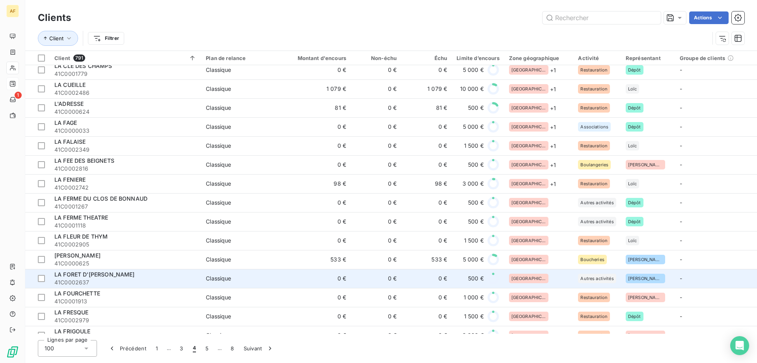
scroll to position [1105, 0]
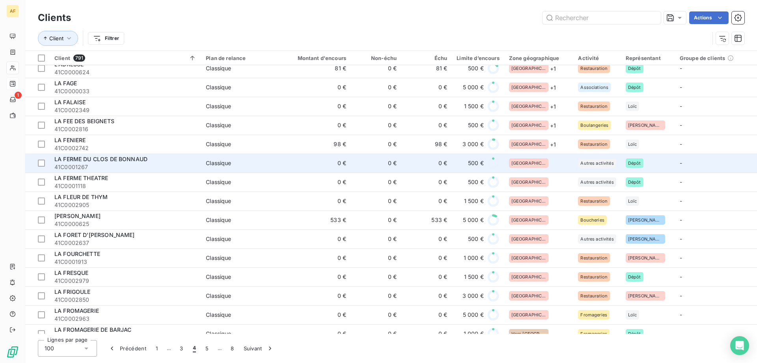
click at [545, 163] on div "[GEOGRAPHIC_DATA]" at bounding box center [539, 162] width 60 height 9
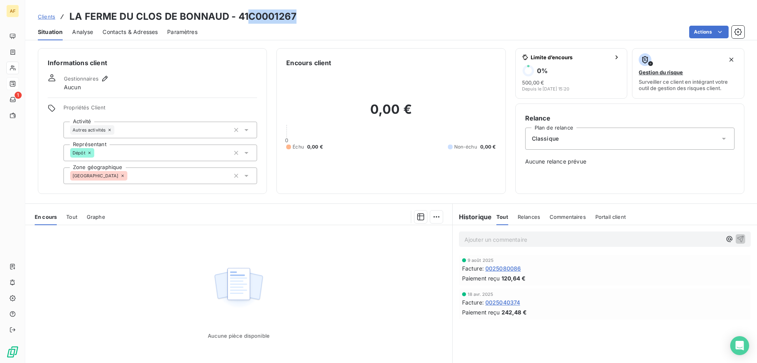
drag, startPoint x: 256, startPoint y: 14, endPoint x: 297, endPoint y: 18, distance: 41.2
click at [297, 18] on div "Clients LA FERME DU CLOS DE BONNAUD - 41C0001267" at bounding box center [391, 16] width 732 height 14
click at [204, 171] on div "[GEOGRAPHIC_DATA]" at bounding box center [161, 175] width 194 height 17
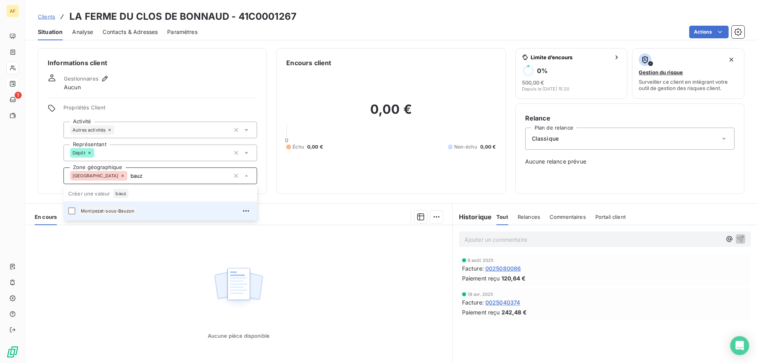
click at [174, 210] on div "Montpezat-sous-Bauzon" at bounding box center [165, 210] width 174 height 13
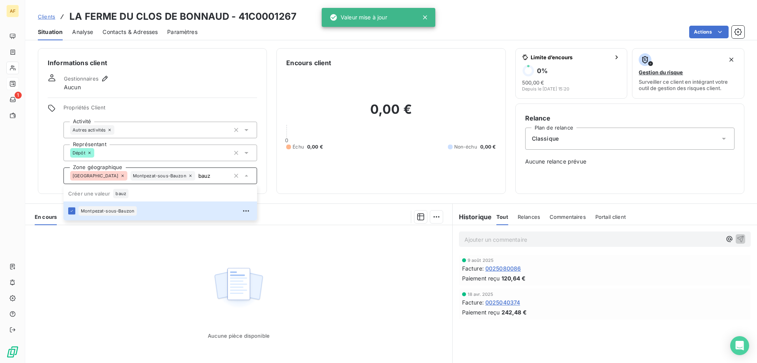
type input "bauz"
click at [165, 266] on div "Aucune pièce disponible" at bounding box center [238, 301] width 427 height 152
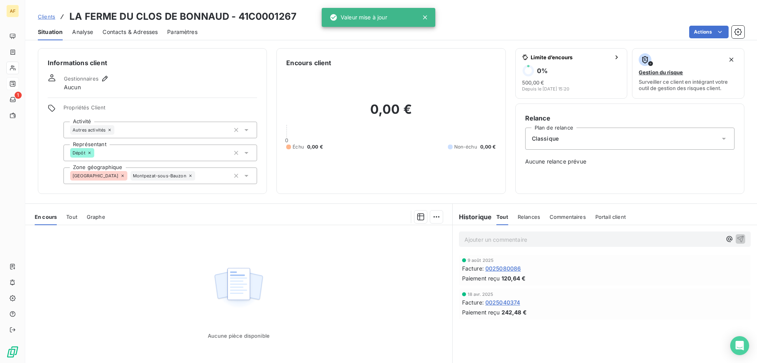
click at [46, 15] on span "Clients" at bounding box center [46, 16] width 17 height 6
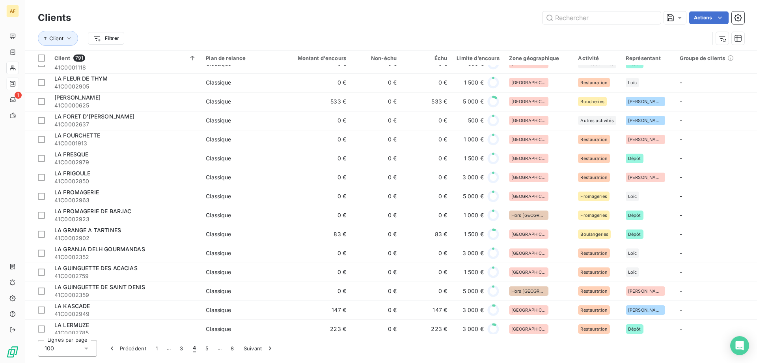
scroll to position [1026, 0]
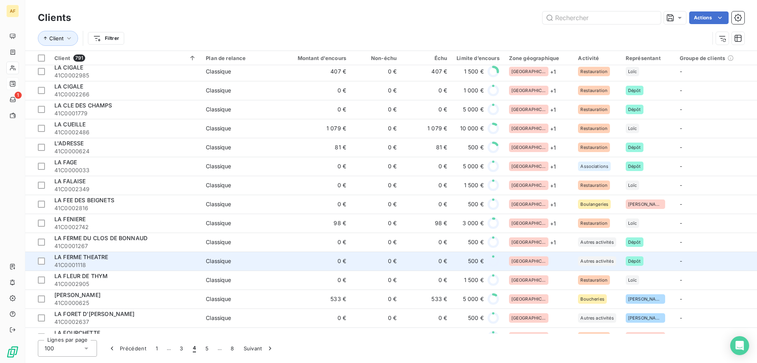
click at [546, 264] on div "[GEOGRAPHIC_DATA]" at bounding box center [539, 260] width 60 height 9
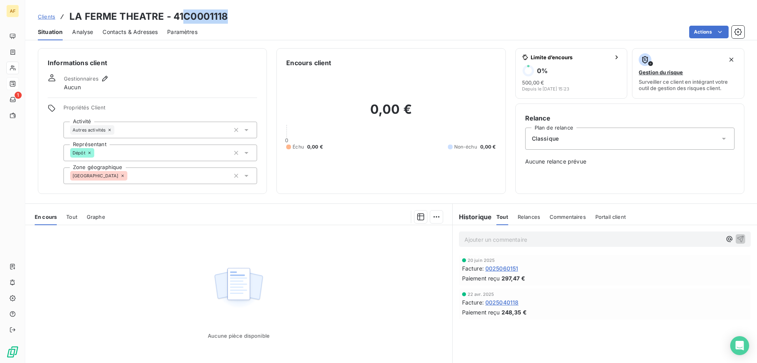
drag, startPoint x: 185, startPoint y: 18, endPoint x: 233, endPoint y: 15, distance: 48.2
click at [233, 15] on div "Clients LA FERME THEATRE - 41C0001118" at bounding box center [391, 16] width 732 height 14
click at [178, 178] on div "[GEOGRAPHIC_DATA]" at bounding box center [161, 175] width 194 height 17
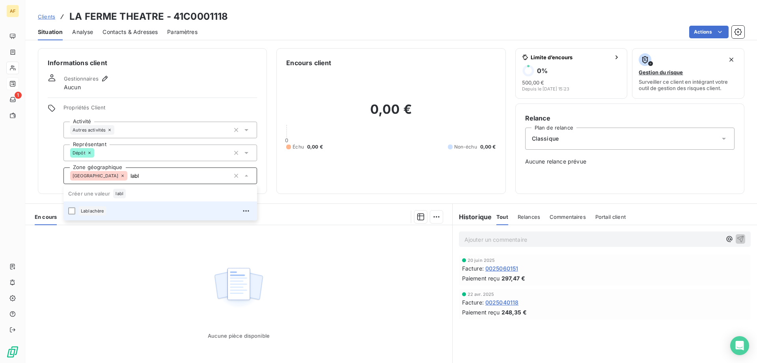
click at [159, 209] on div "Lablachère" at bounding box center [165, 210] width 174 height 13
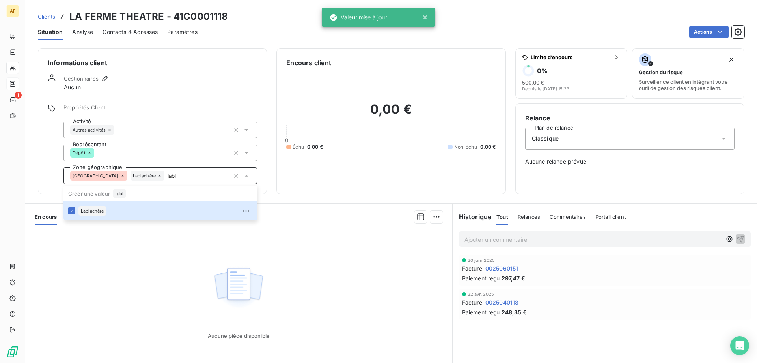
type input "labl"
click at [152, 283] on div "Aucune pièce disponible" at bounding box center [238, 301] width 427 height 152
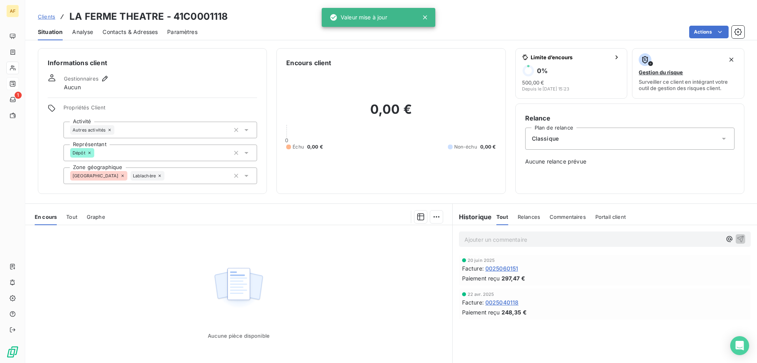
click at [47, 17] on span "Clients" at bounding box center [46, 16] width 17 height 6
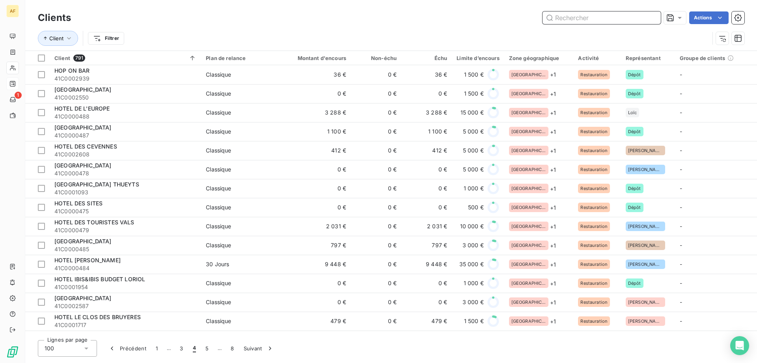
click at [584, 17] on input "text" at bounding box center [602, 17] width 118 height 13
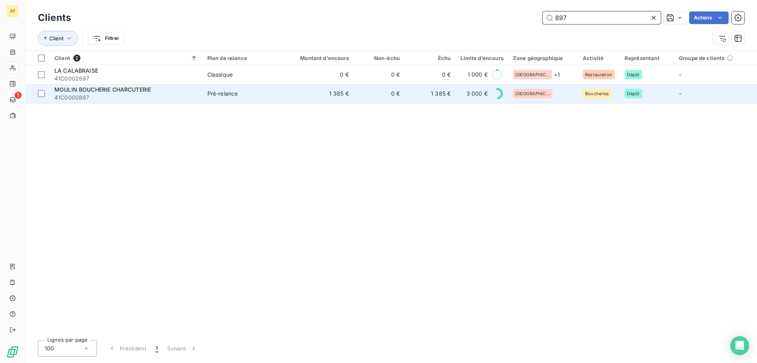
type input "897"
click at [327, 97] on td "1 385 €" at bounding box center [320, 93] width 68 height 19
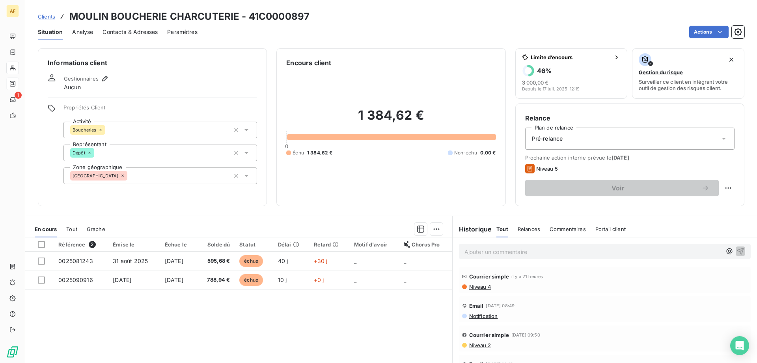
click at [476, 284] on span "Niveau 4" at bounding box center [480, 286] width 23 height 6
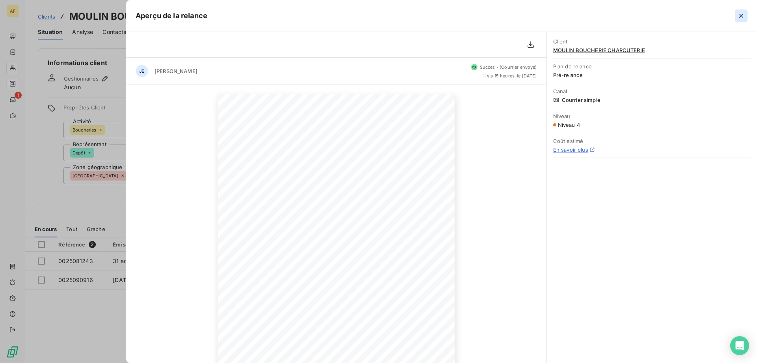
click at [740, 17] on icon "button" at bounding box center [742, 16] width 4 height 4
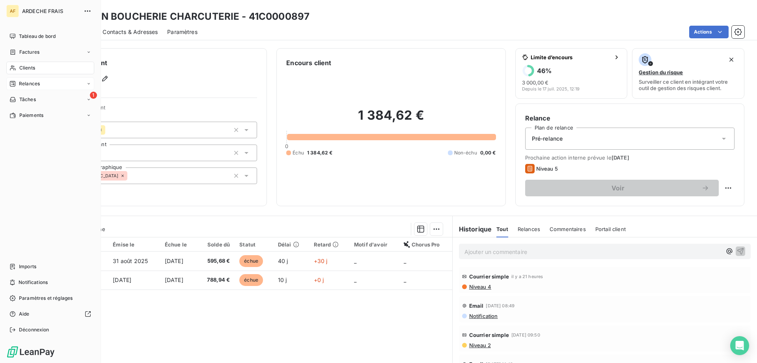
drag, startPoint x: 32, startPoint y: 67, endPoint x: 34, endPoint y: 71, distance: 4.8
click at [34, 71] on div "Clients" at bounding box center [50, 68] width 88 height 13
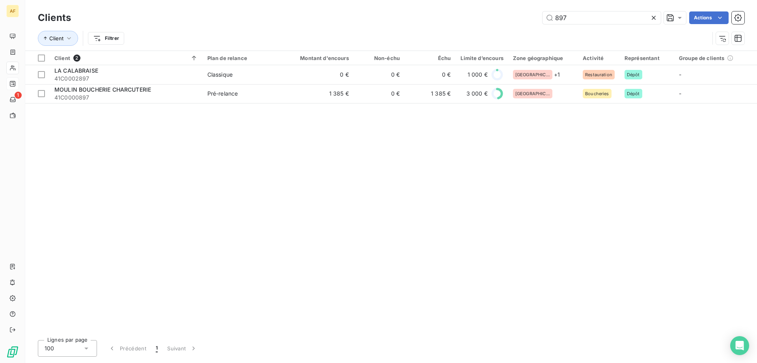
click at [650, 19] on icon at bounding box center [654, 18] width 8 height 8
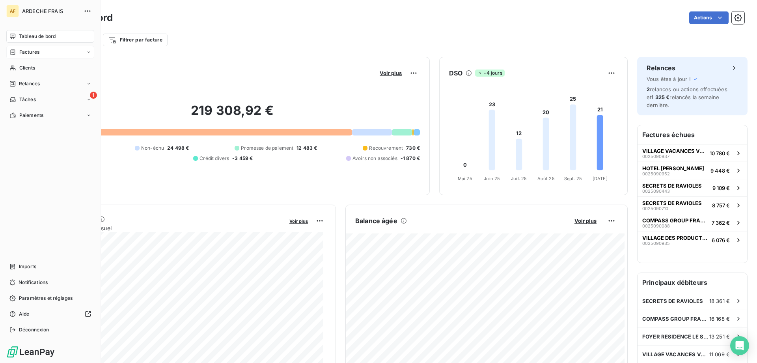
click at [28, 52] on span "Factures" at bounding box center [29, 52] width 20 height 7
click at [29, 80] on span "Avoirs" at bounding box center [26, 83] width 14 height 7
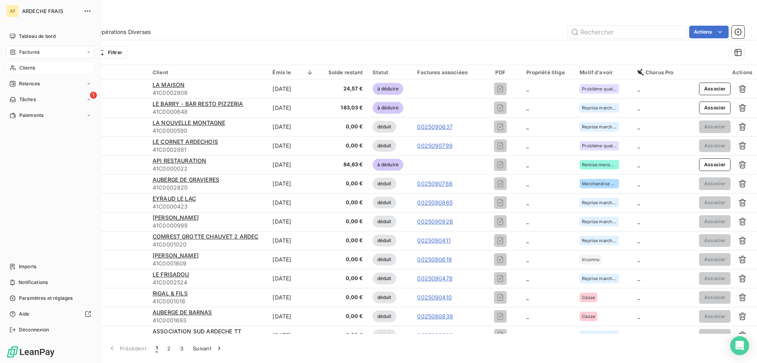
click at [19, 67] on div "Clients" at bounding box center [50, 68] width 88 height 13
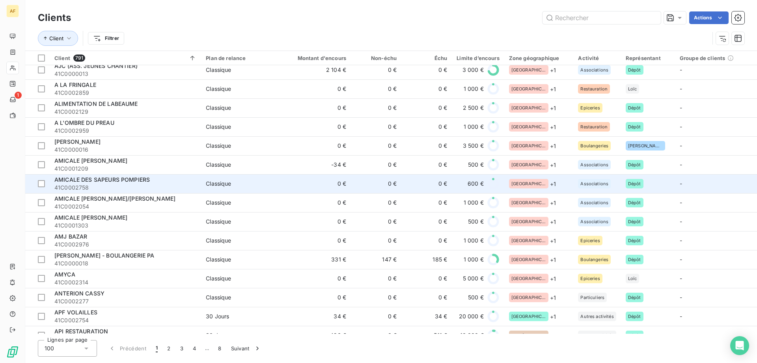
scroll to position [316, 0]
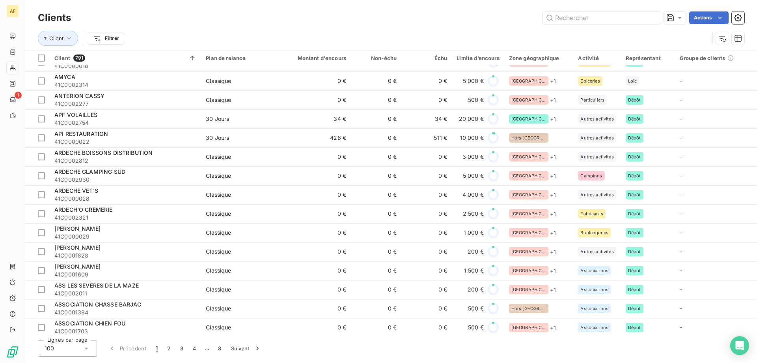
click at [84, 348] on icon at bounding box center [86, 348] width 8 height 8
click at [198, 352] on button "4" at bounding box center [194, 348] width 13 height 17
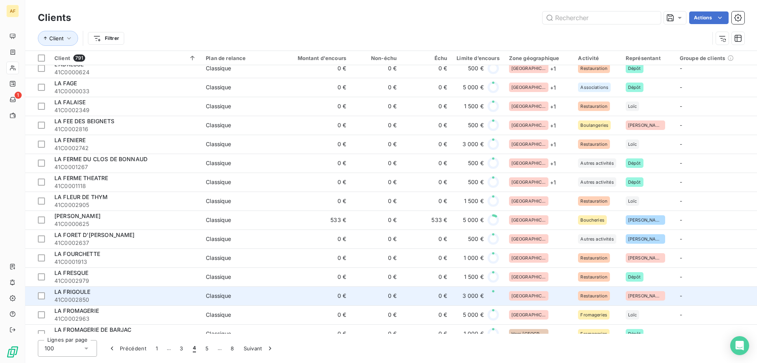
scroll to position [1183, 0]
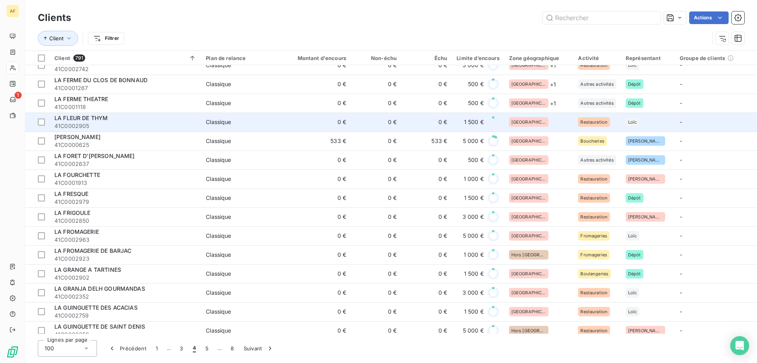
click at [544, 120] on div "[GEOGRAPHIC_DATA]" at bounding box center [539, 121] width 60 height 9
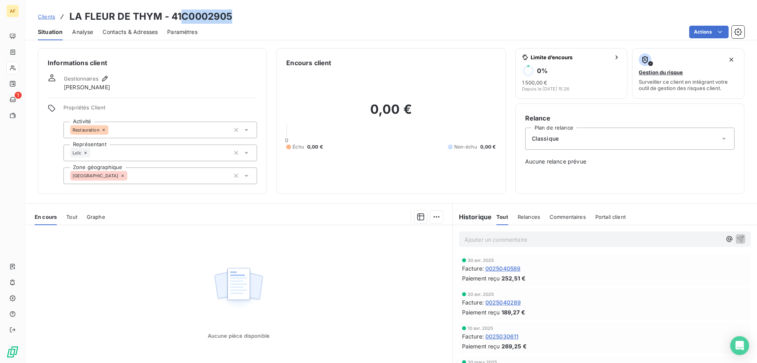
drag, startPoint x: 183, startPoint y: 13, endPoint x: 234, endPoint y: 11, distance: 50.5
click at [234, 11] on div "Clients LA FLEUR DE THYM - 41C0002905" at bounding box center [391, 16] width 732 height 14
copy h3 "C0002905"
click at [151, 183] on div "[GEOGRAPHIC_DATA]" at bounding box center [161, 175] width 194 height 17
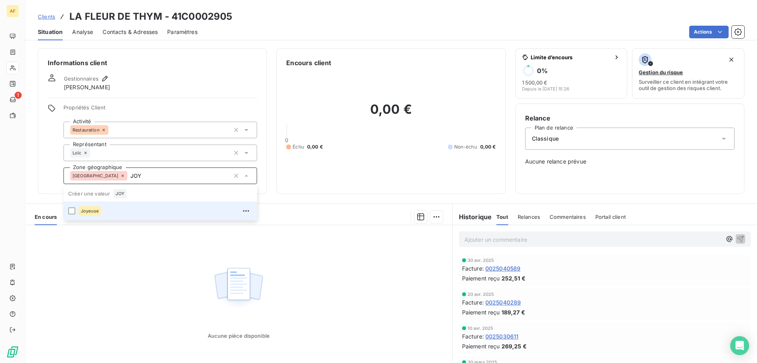
click at [125, 210] on div "Joyeuse" at bounding box center [165, 210] width 174 height 13
type input "JOY"
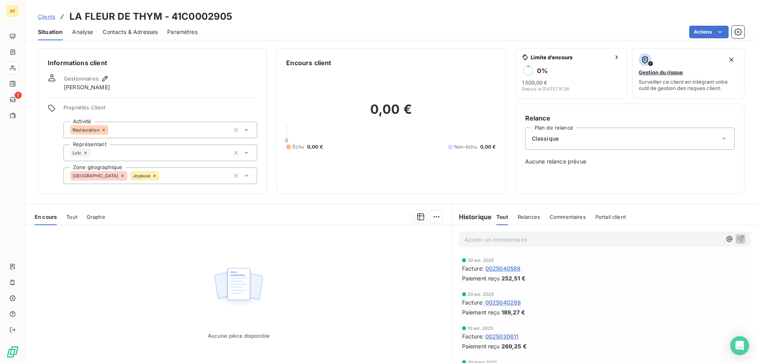
click at [126, 271] on div "Aucune pièce disponible" at bounding box center [238, 301] width 427 height 152
click at [46, 17] on span "Clients" at bounding box center [46, 16] width 17 height 6
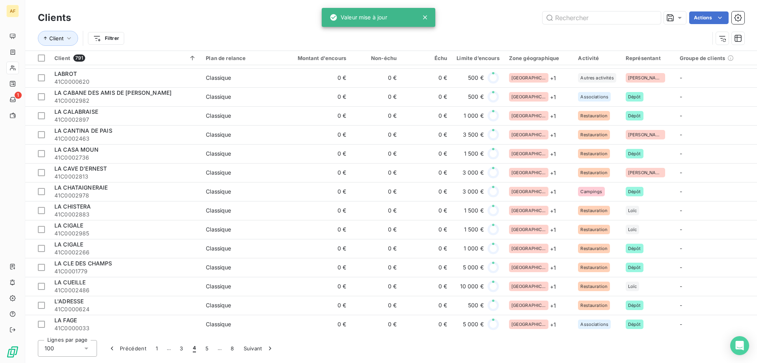
scroll to position [1144, 0]
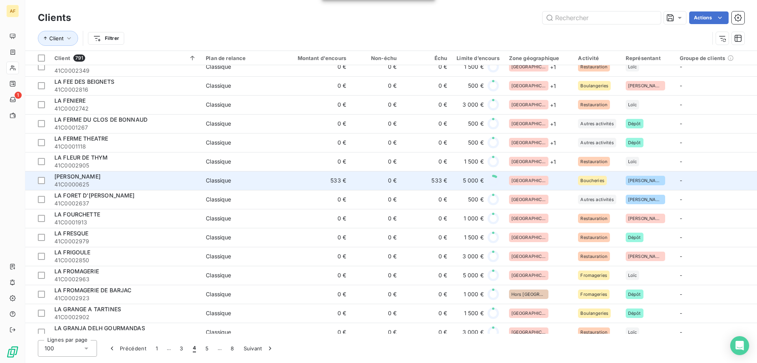
click at [537, 177] on div "[GEOGRAPHIC_DATA]" at bounding box center [539, 180] width 60 height 9
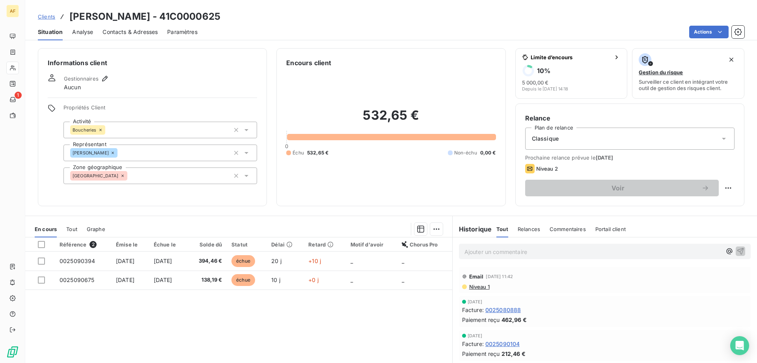
drag, startPoint x: 186, startPoint y: 15, endPoint x: 243, endPoint y: 18, distance: 56.5
click at [243, 18] on div "Clients LAFONT BOUCHERIE - 41C0000625" at bounding box center [391, 16] width 732 height 14
copy h3 "C0000625"
click at [164, 181] on div "[GEOGRAPHIC_DATA]" at bounding box center [161, 175] width 194 height 17
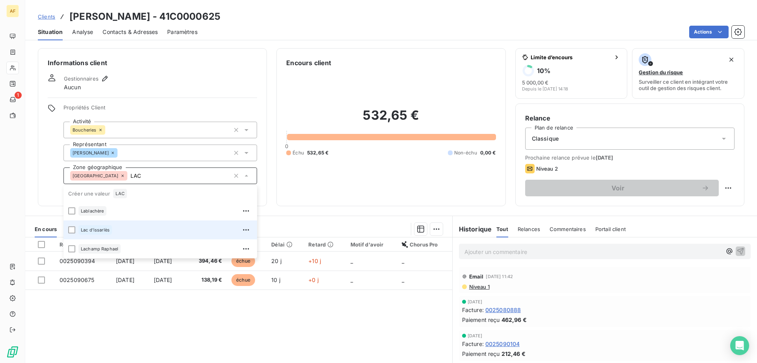
click at [140, 231] on div "Lac d'issarlès" at bounding box center [165, 229] width 174 height 13
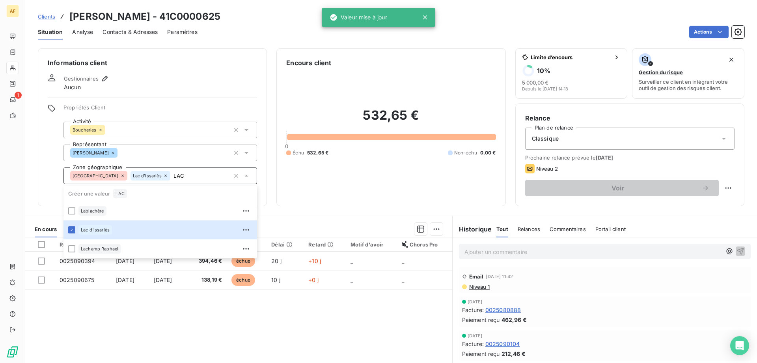
type input "LAC"
click at [137, 313] on div "Référence 2 Émise le Échue le Solde dû Statut Délai Retard Motif d'avoir Chorus…" at bounding box center [238, 313] width 427 height 152
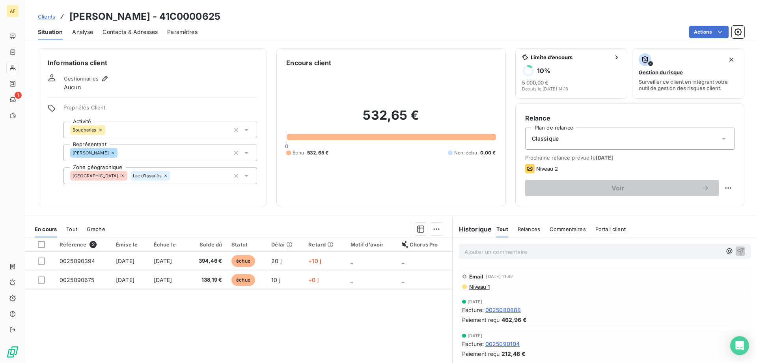
click at [53, 15] on span "Clients" at bounding box center [46, 16] width 17 height 6
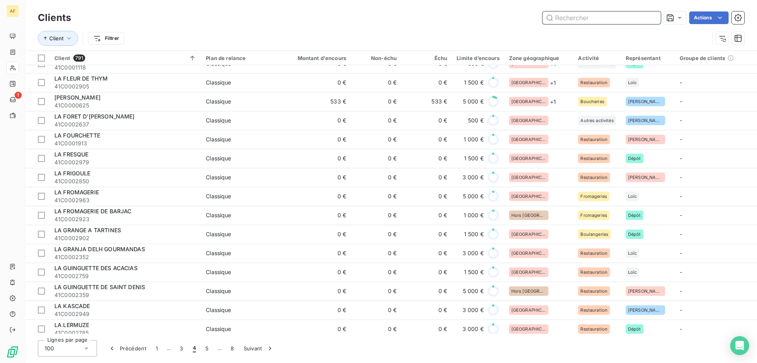
scroll to position [1144, 0]
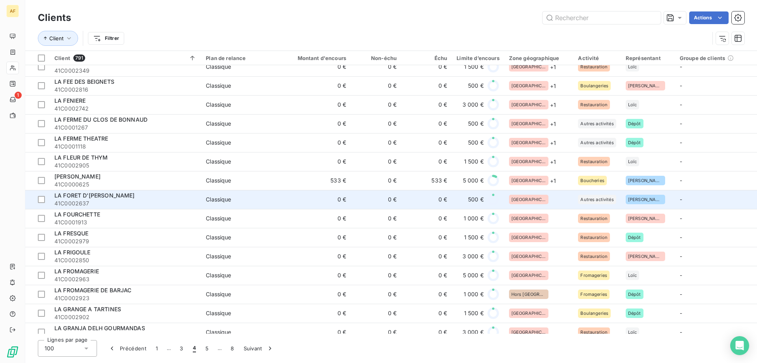
click at [536, 199] on div "[GEOGRAPHIC_DATA]" at bounding box center [539, 198] width 60 height 9
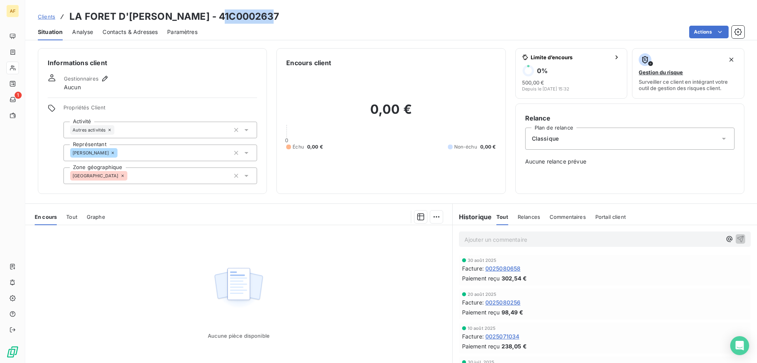
drag, startPoint x: 220, startPoint y: 19, endPoint x: 267, endPoint y: 18, distance: 46.5
click at [267, 18] on h3 "LA FORET D'EMILE ZARBRE - 41C0002637" at bounding box center [174, 16] width 210 height 14
copy h3 "C0002637"
click at [171, 188] on div "Informations client Gestionnaires Aucun Propriétés Client Activité Autres activ…" at bounding box center [152, 121] width 229 height 146
click at [174, 181] on div "[GEOGRAPHIC_DATA]" at bounding box center [161, 175] width 194 height 17
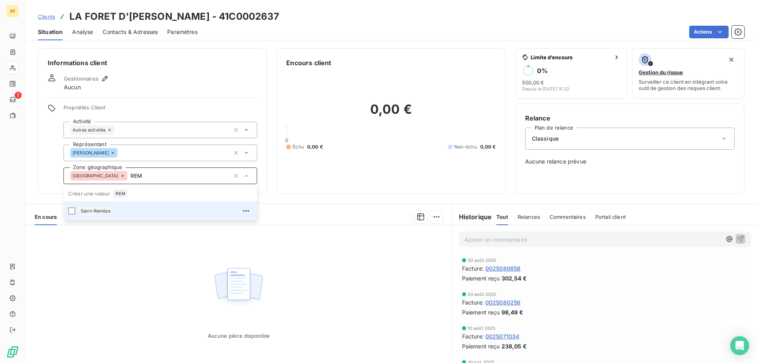
click at [146, 213] on div "Saint-Remèze" at bounding box center [165, 210] width 174 height 13
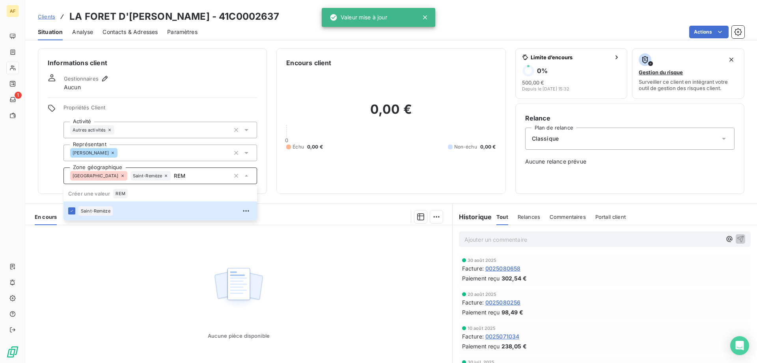
type input "REM"
click at [139, 266] on div "Aucune pièce disponible" at bounding box center [238, 301] width 427 height 152
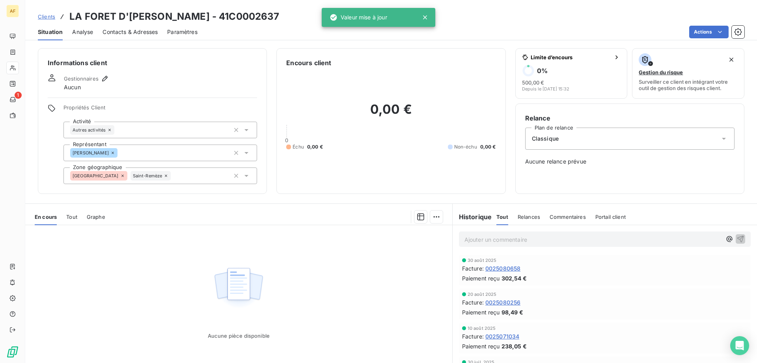
click at [49, 16] on span "Clients" at bounding box center [46, 16] width 17 height 6
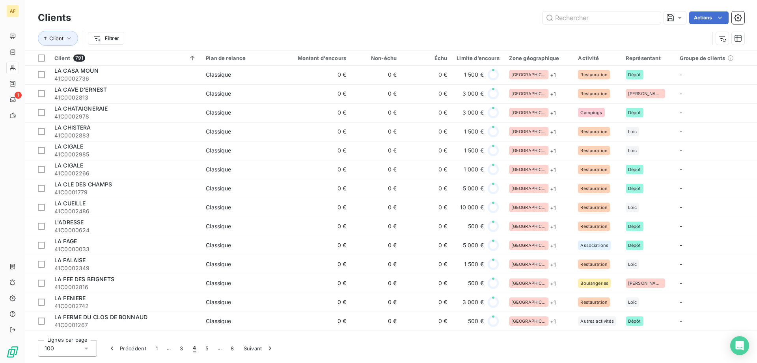
scroll to position [1183, 0]
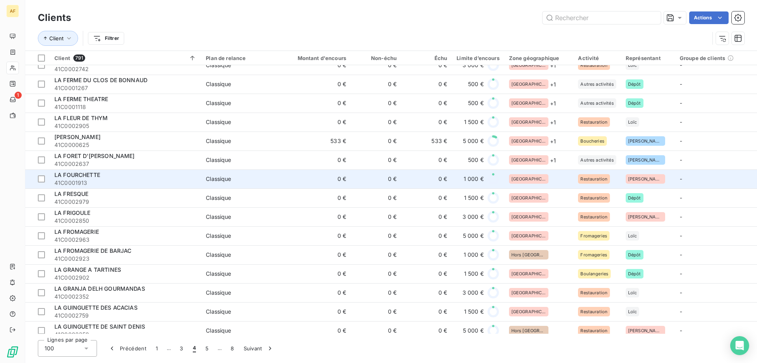
click at [545, 182] on div "[GEOGRAPHIC_DATA]" at bounding box center [539, 178] width 60 height 9
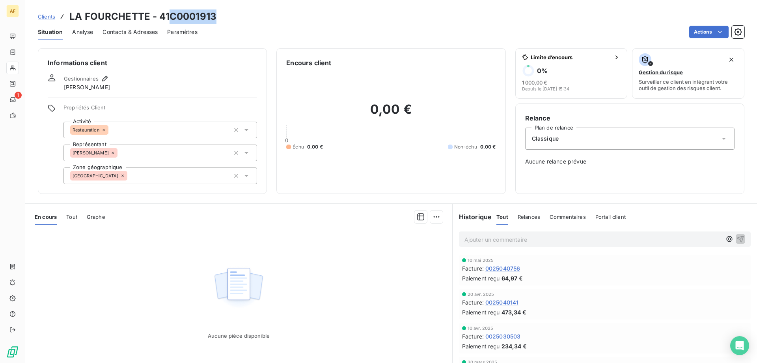
drag, startPoint x: 170, startPoint y: 13, endPoint x: 215, endPoint y: 21, distance: 46.4
click at [215, 21] on h3 "LA FOURCHETTE - 41C0001913" at bounding box center [142, 16] width 147 height 14
copy h3 "C0001913"
click at [191, 176] on div "[GEOGRAPHIC_DATA]" at bounding box center [161, 175] width 194 height 17
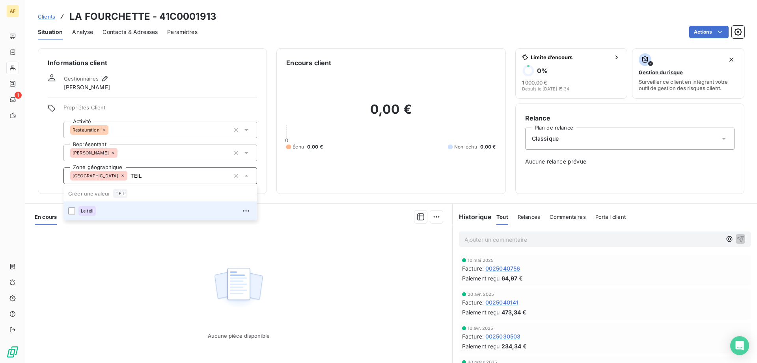
click at [133, 209] on div "Le teil" at bounding box center [165, 210] width 174 height 13
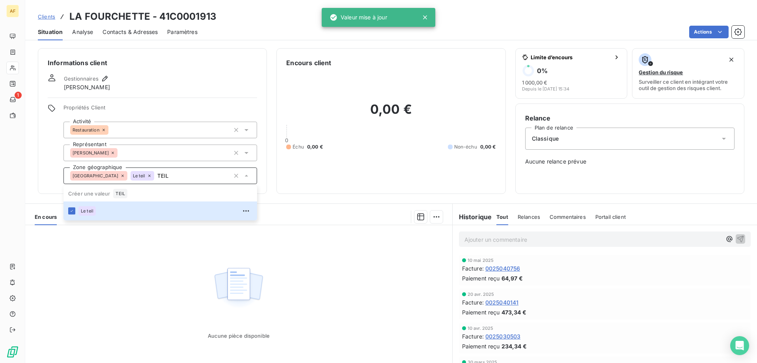
type input "TEIL"
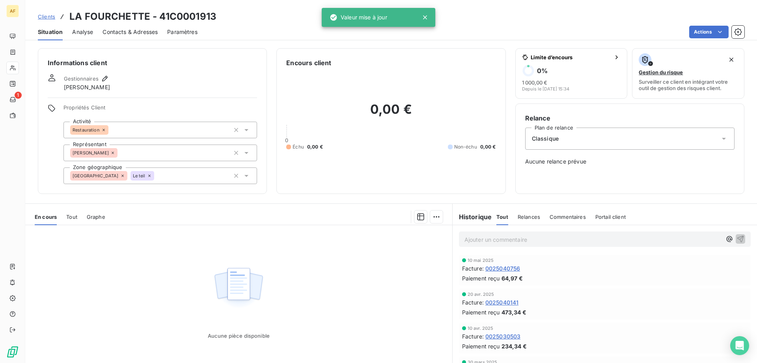
click at [133, 280] on div "Aucune pièce disponible" at bounding box center [238, 301] width 427 height 152
click at [48, 13] on span "Clients" at bounding box center [46, 16] width 17 height 6
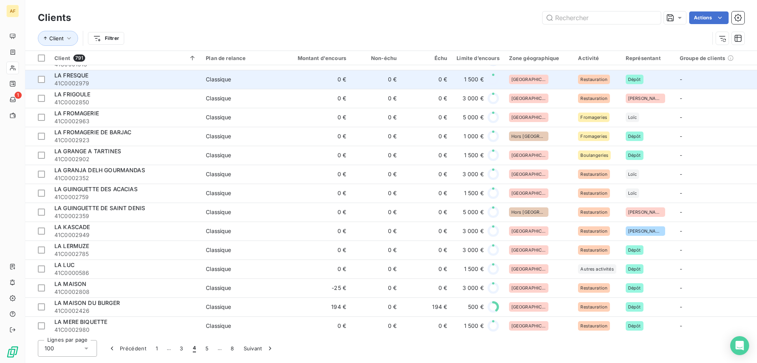
scroll to position [1223, 0]
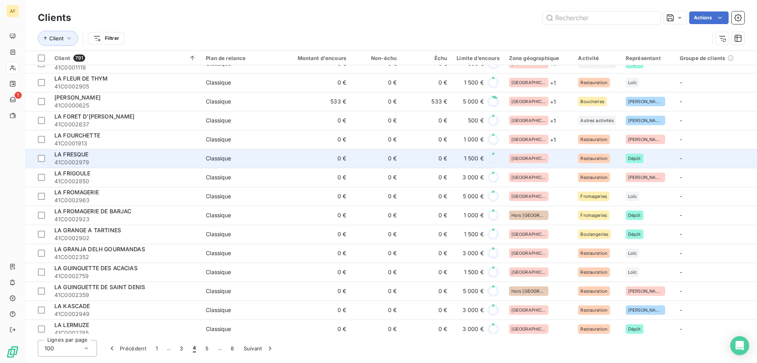
click at [553, 159] on div "[GEOGRAPHIC_DATA]" at bounding box center [539, 157] width 60 height 9
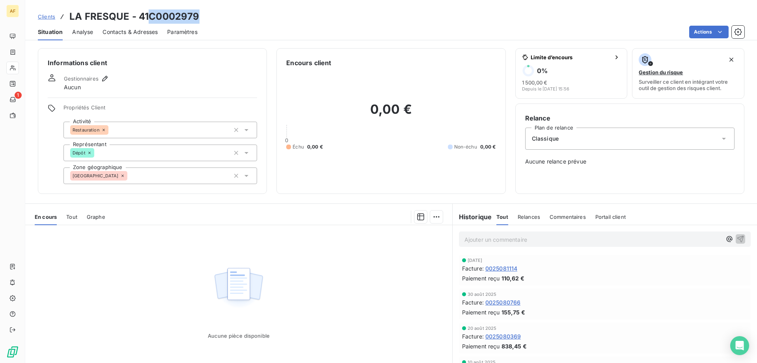
drag, startPoint x: 150, startPoint y: 15, endPoint x: 210, endPoint y: 19, distance: 60.1
click at [212, 19] on div "Clients LA FRESQUE - 41C0002979" at bounding box center [391, 16] width 732 height 14
copy h3 "C0002979"
click at [180, 174] on div "[GEOGRAPHIC_DATA]" at bounding box center [161, 175] width 194 height 17
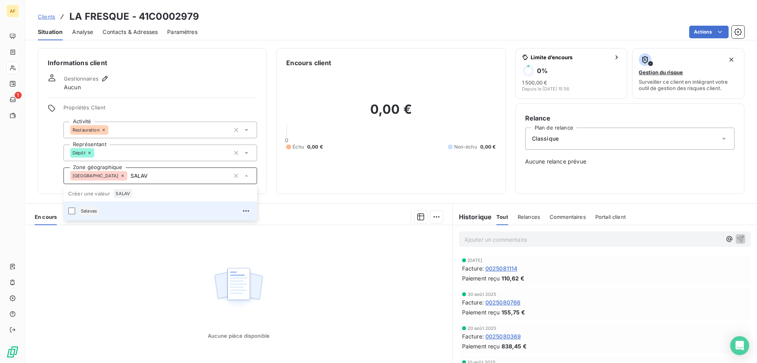
click at [150, 213] on div "Salavas" at bounding box center [165, 210] width 174 height 13
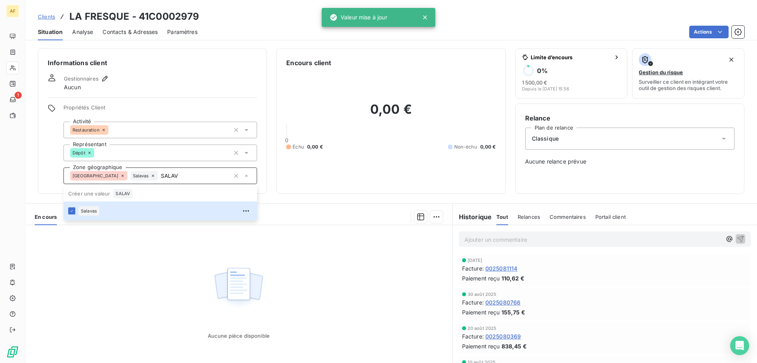
type input "SALAV"
click at [158, 258] on div "Aucune pièce disponible" at bounding box center [238, 301] width 427 height 152
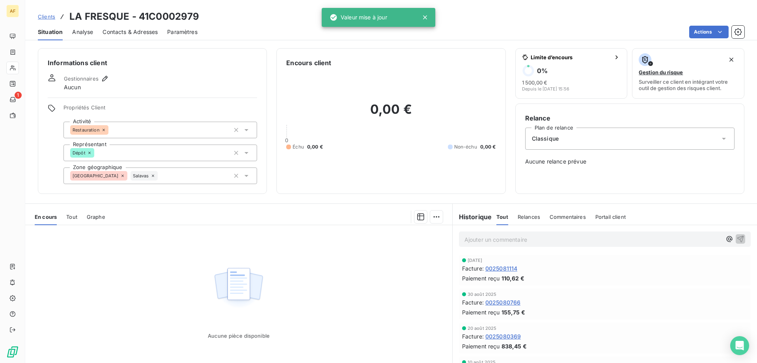
click at [43, 15] on span "Clients" at bounding box center [46, 16] width 17 height 6
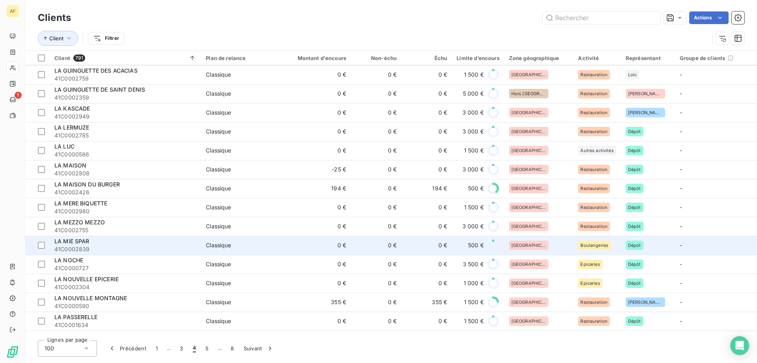
scroll to position [1183, 0]
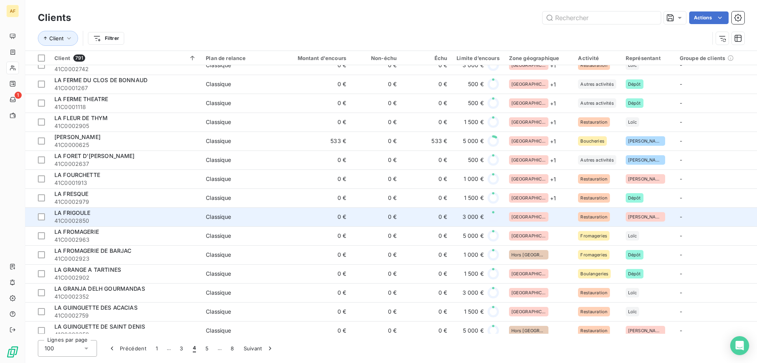
click at [543, 218] on div "[GEOGRAPHIC_DATA]" at bounding box center [539, 216] width 60 height 9
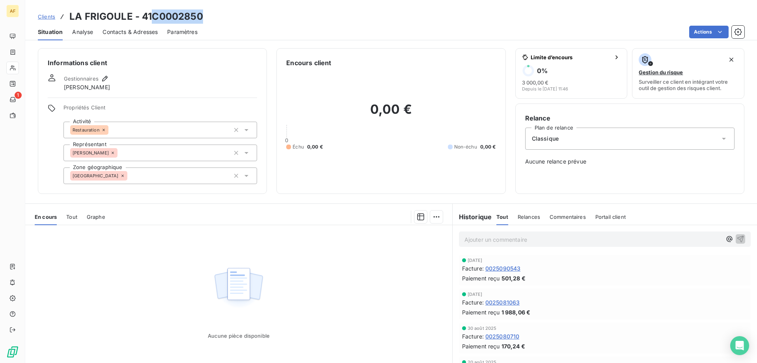
drag, startPoint x: 152, startPoint y: 15, endPoint x: 208, endPoint y: 18, distance: 55.7
click at [208, 18] on div "Clients LA FRIGOULE - 41C0002850" at bounding box center [391, 16] width 732 height 14
copy h3 "C0002850"
click at [163, 177] on div "[GEOGRAPHIC_DATA]" at bounding box center [161, 175] width 194 height 17
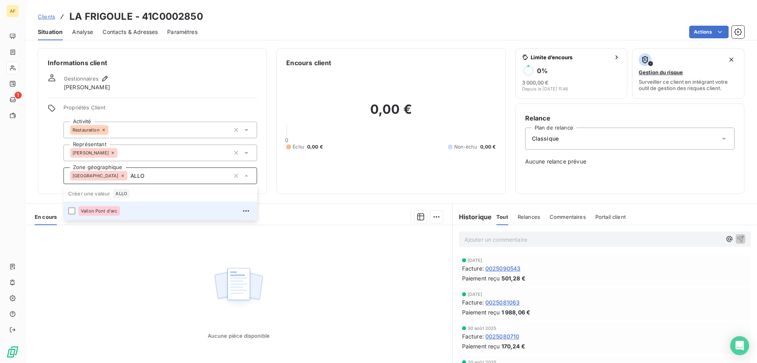
click at [148, 215] on div "Vallon Pont d'arc" at bounding box center [165, 210] width 174 height 13
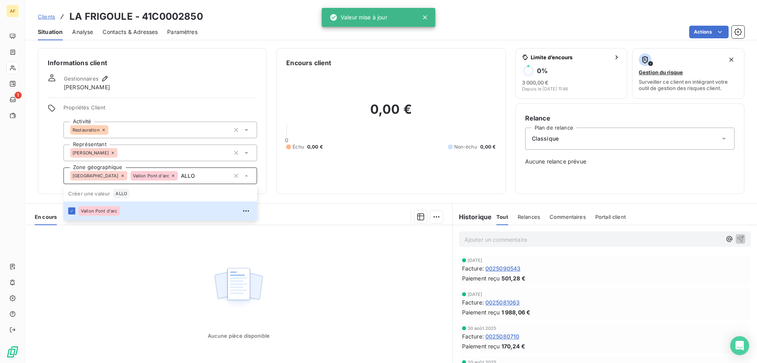
type input "ALLO"
click at [144, 263] on div "Aucune pièce disponible" at bounding box center [238, 301] width 427 height 152
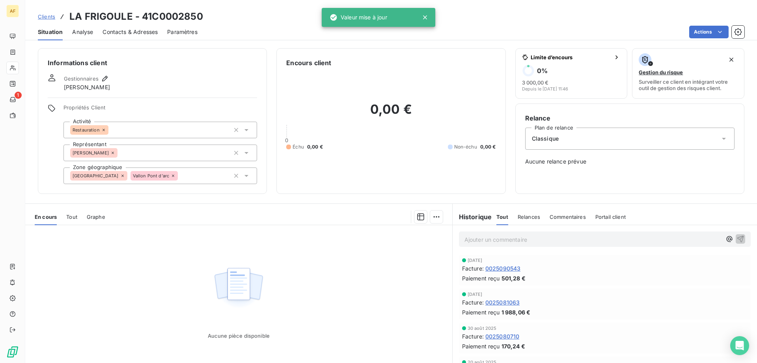
click at [51, 19] on span "Clients" at bounding box center [46, 16] width 17 height 6
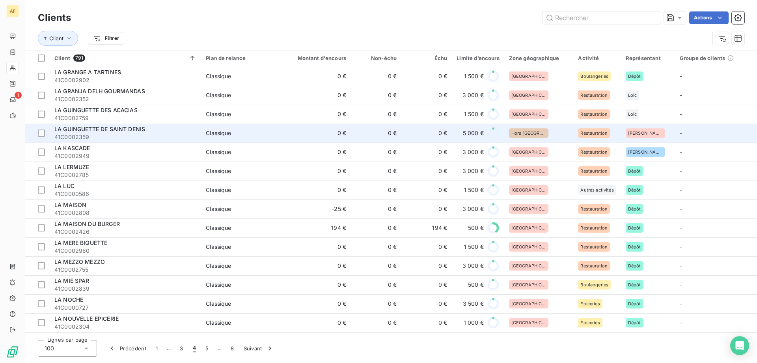
scroll to position [1183, 0]
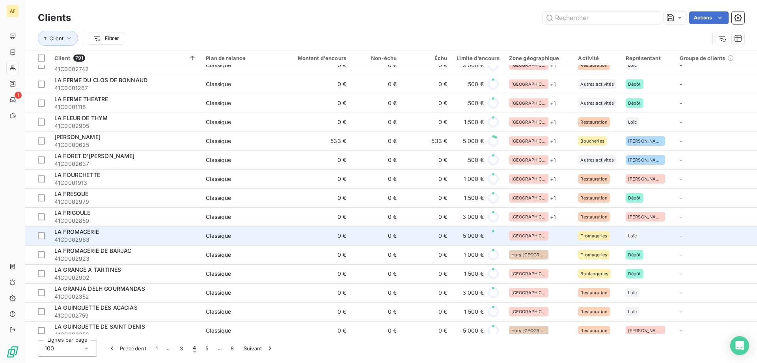
click at [538, 232] on div "[GEOGRAPHIC_DATA]" at bounding box center [539, 235] width 60 height 9
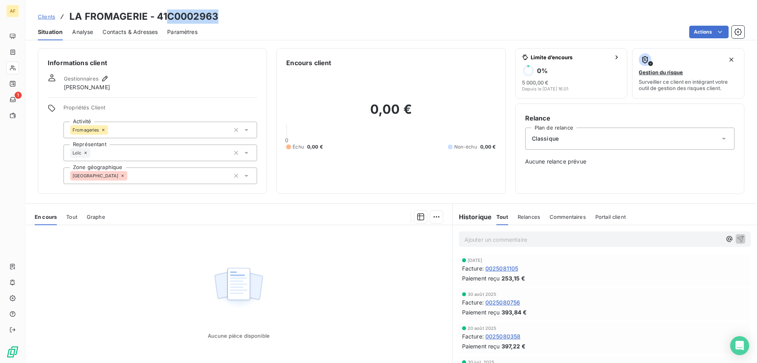
drag, startPoint x: 169, startPoint y: 13, endPoint x: 224, endPoint y: 18, distance: 55.4
click at [224, 18] on div "Clients LA FROMAGERIE - 41C0002963" at bounding box center [391, 16] width 732 height 14
copy h3 "C0002963"
click at [157, 168] on div "[GEOGRAPHIC_DATA]" at bounding box center [161, 175] width 194 height 17
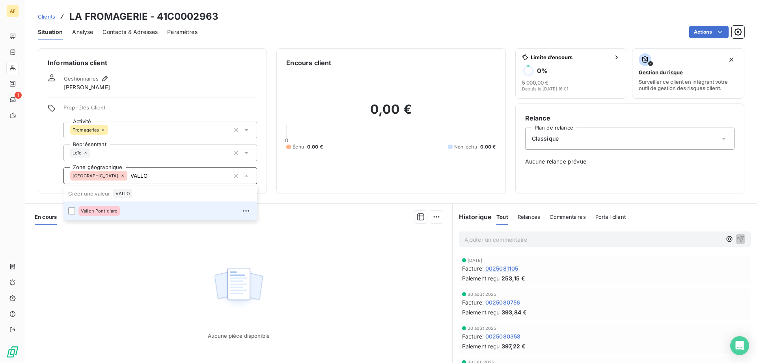
click at [146, 214] on div "Vallon Pont d'arc" at bounding box center [165, 210] width 174 height 13
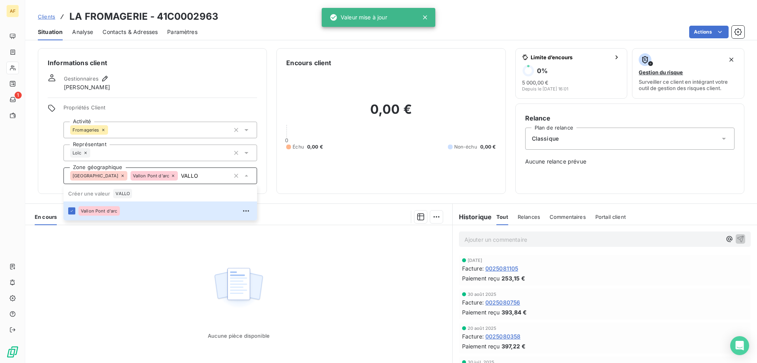
type input "VALLO"
click at [321, 244] on div "Aucune pièce disponible" at bounding box center [238, 301] width 427 height 152
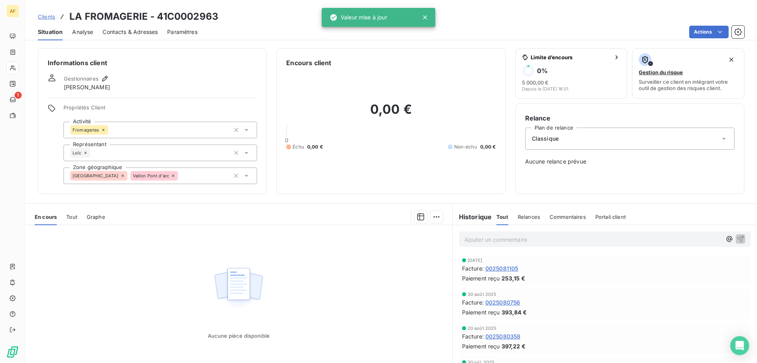
click at [50, 18] on span "Clients" at bounding box center [46, 16] width 17 height 6
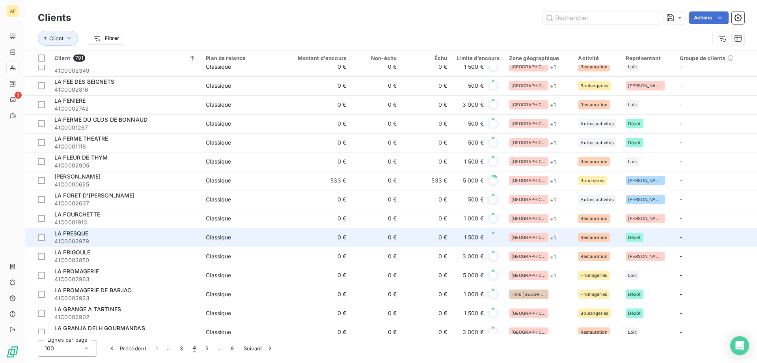
scroll to position [1223, 0]
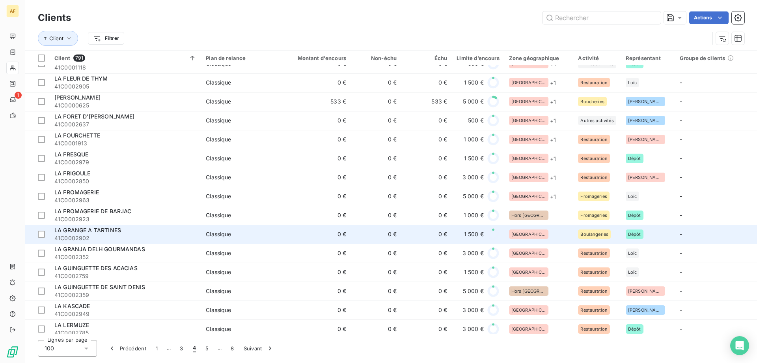
click at [392, 237] on td "0 €" at bounding box center [376, 233] width 50 height 19
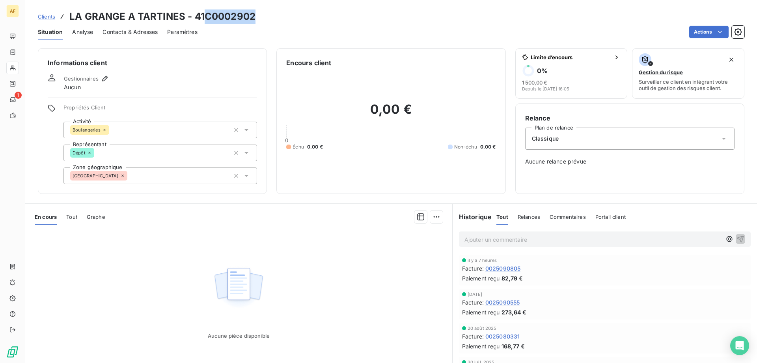
drag, startPoint x: 206, startPoint y: 16, endPoint x: 253, endPoint y: 17, distance: 47.0
click at [253, 17] on h3 "LA GRANGE A TARTINES - 41C0002902" at bounding box center [162, 16] width 186 height 14
copy h3 "C0002902"
click at [172, 173] on div "[GEOGRAPHIC_DATA]" at bounding box center [161, 175] width 194 height 17
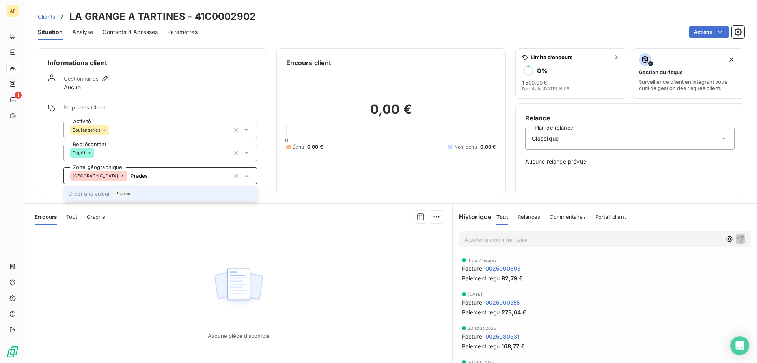
click at [161, 191] on li "Créer une valeur Prades" at bounding box center [161, 193] width 194 height 16
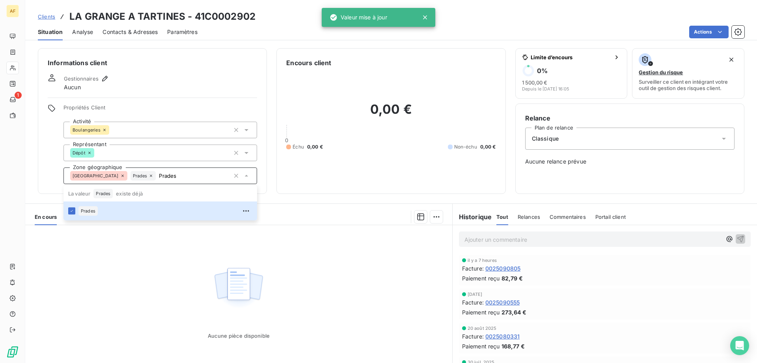
click at [146, 287] on div "Aucune pièce disponible" at bounding box center [238, 301] width 427 height 152
type input "Prades"
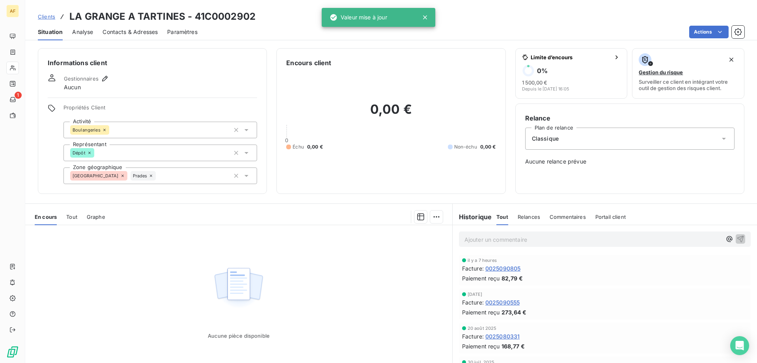
click at [45, 16] on span "Clients" at bounding box center [46, 16] width 17 height 6
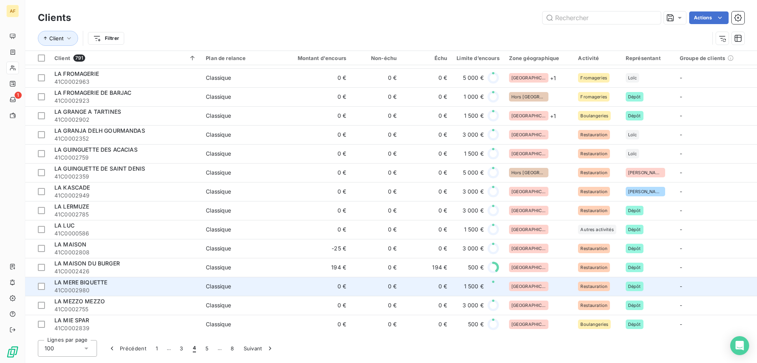
scroll to position [1381, 0]
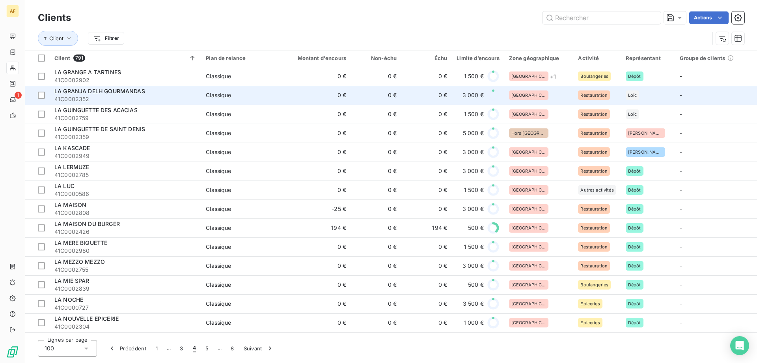
click at [538, 95] on div "[GEOGRAPHIC_DATA]" at bounding box center [539, 94] width 60 height 9
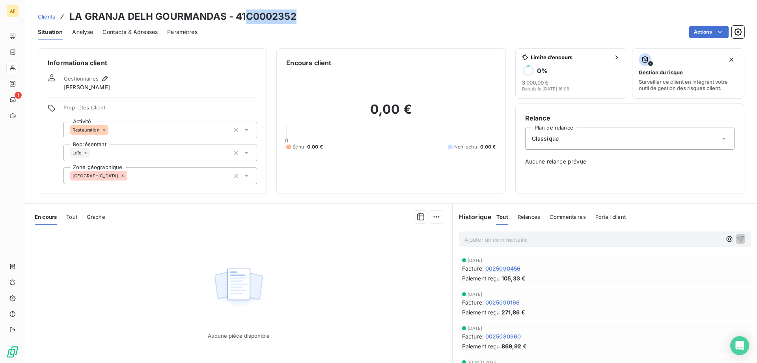
drag, startPoint x: 247, startPoint y: 15, endPoint x: 301, endPoint y: 15, distance: 54.4
click at [301, 15] on div "Clients LA GRANJA DELH GOURMANDAS - 41C0002352" at bounding box center [391, 16] width 732 height 14
copy h3 "C0002352"
click at [165, 176] on div "[GEOGRAPHIC_DATA]" at bounding box center [161, 175] width 194 height 17
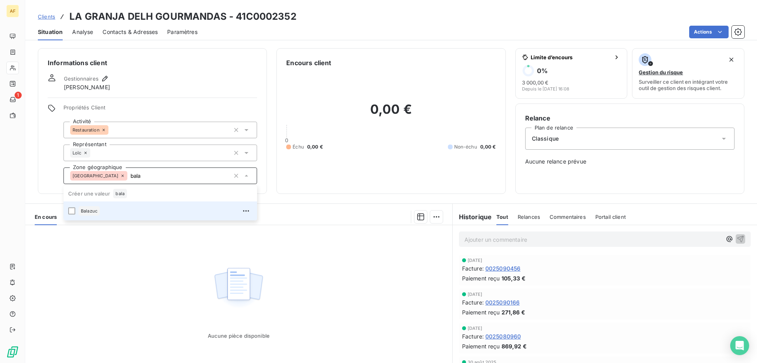
click at [155, 209] on div "Balazuc" at bounding box center [165, 210] width 174 height 13
type input "bala"
click at [138, 269] on div "Aucune pièce disponible" at bounding box center [238, 301] width 427 height 152
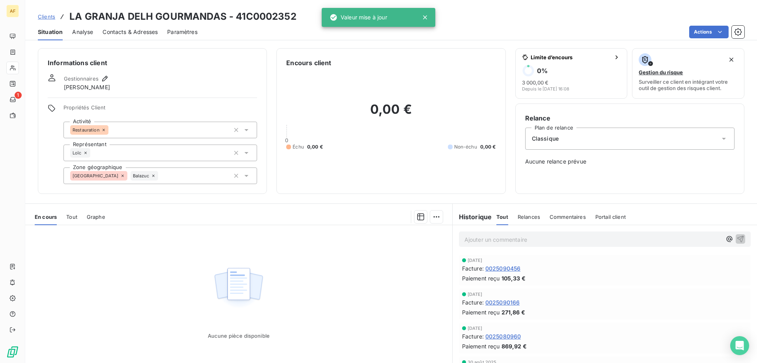
click at [45, 17] on span "Clients" at bounding box center [46, 16] width 17 height 6
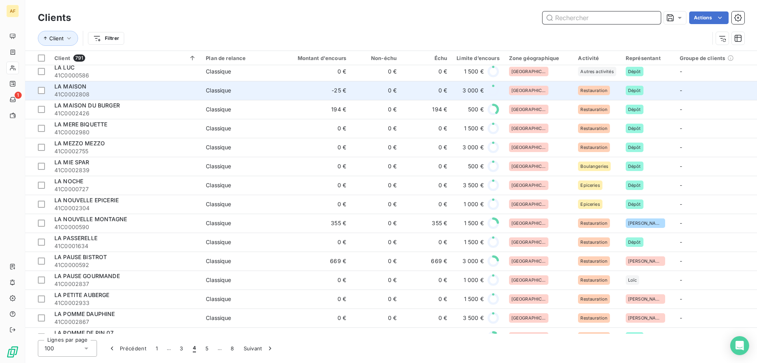
scroll to position [1302, 0]
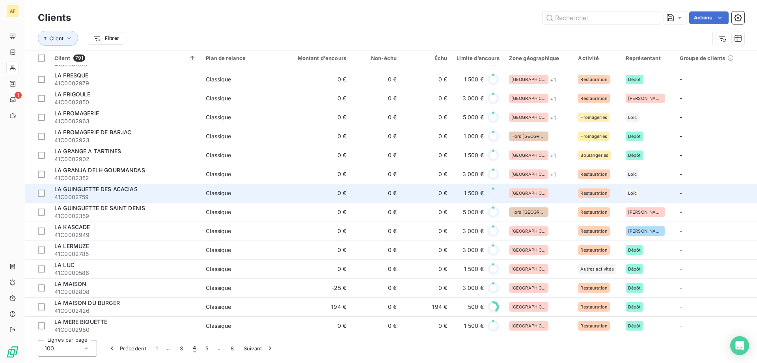
click at [543, 190] on div "[GEOGRAPHIC_DATA]" at bounding box center [539, 192] width 60 height 9
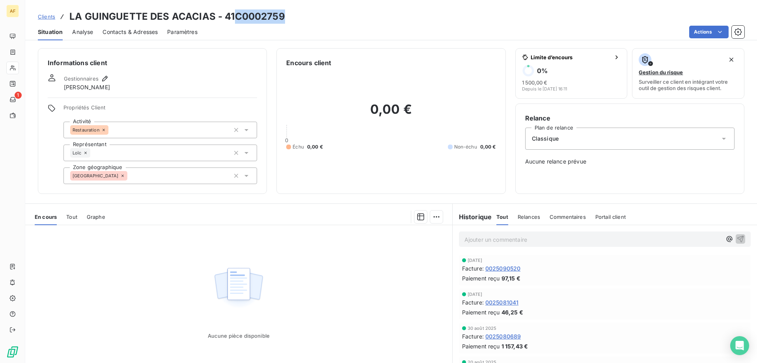
drag, startPoint x: 234, startPoint y: 16, endPoint x: 299, endPoint y: 16, distance: 64.7
click at [299, 16] on div "Clients LA GUINGUETTE DES ACACIAS - 41C0002759" at bounding box center [391, 16] width 732 height 14
copy h3 "C0002759"
click at [183, 179] on div "[GEOGRAPHIC_DATA]" at bounding box center [161, 175] width 194 height 17
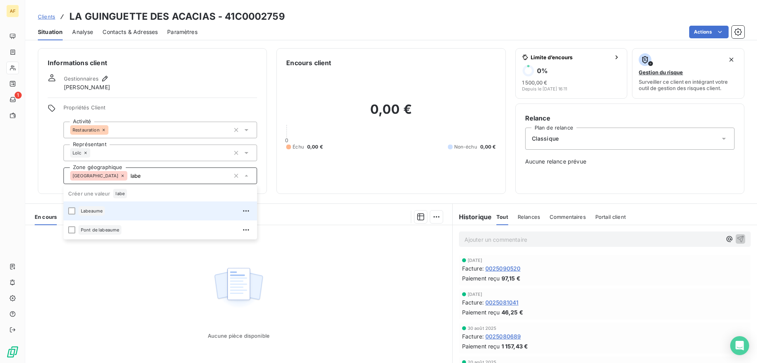
click at [147, 209] on div "Labeaume" at bounding box center [165, 210] width 174 height 13
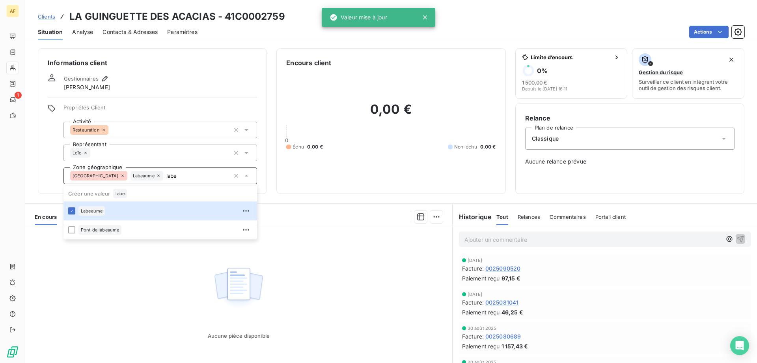
type input "labe"
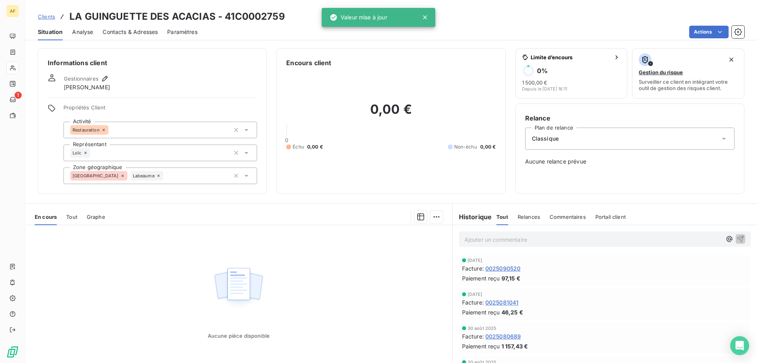
click at [143, 281] on div "Aucune pièce disponible" at bounding box center [238, 301] width 427 height 152
click at [46, 17] on span "Clients" at bounding box center [46, 16] width 17 height 6
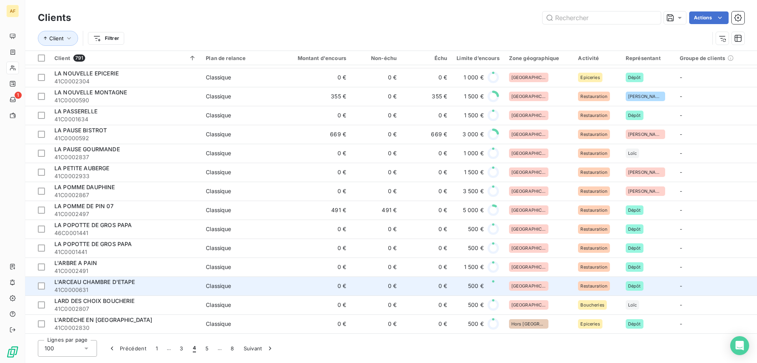
scroll to position [1392, 0]
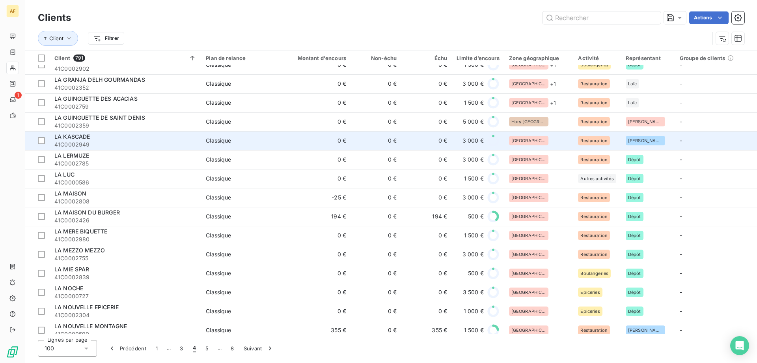
click at [533, 142] on div "[GEOGRAPHIC_DATA]" at bounding box center [539, 140] width 60 height 9
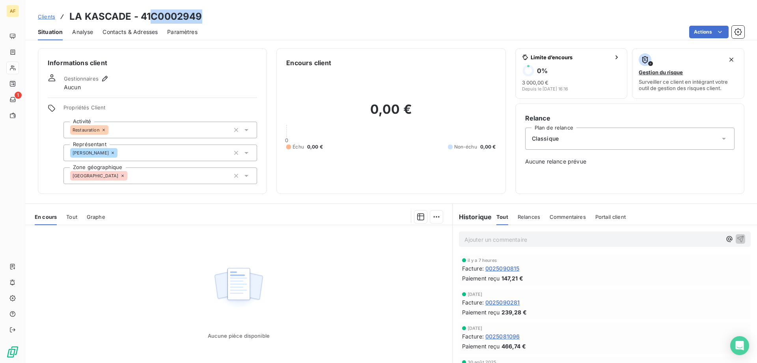
drag, startPoint x: 151, startPoint y: 15, endPoint x: 208, endPoint y: 17, distance: 57.2
click at [208, 17] on div "Clients LA KASCADE - 41C0002949" at bounding box center [391, 16] width 732 height 14
click at [164, 172] on div "[GEOGRAPHIC_DATA]" at bounding box center [161, 175] width 194 height 17
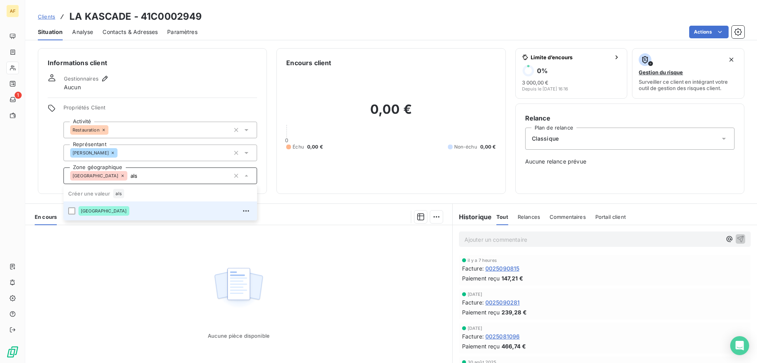
click at [123, 209] on div "[GEOGRAPHIC_DATA]" at bounding box center [165, 210] width 174 height 13
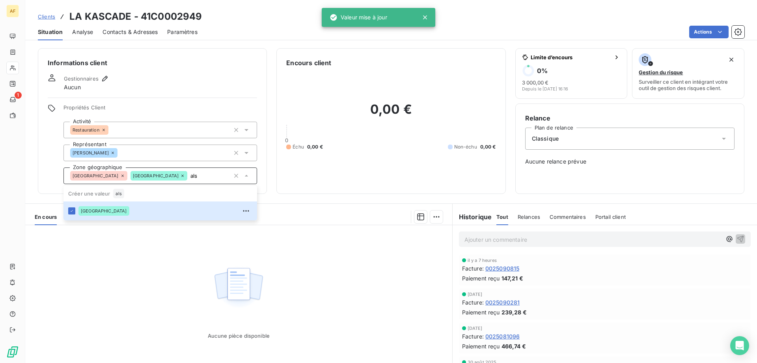
type input "als"
click at [135, 307] on div "Aucune pièce disponible" at bounding box center [238, 301] width 427 height 152
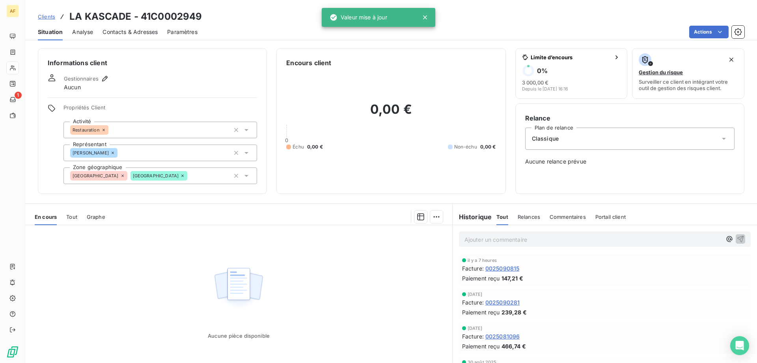
click at [42, 15] on span "Clients" at bounding box center [46, 16] width 17 height 6
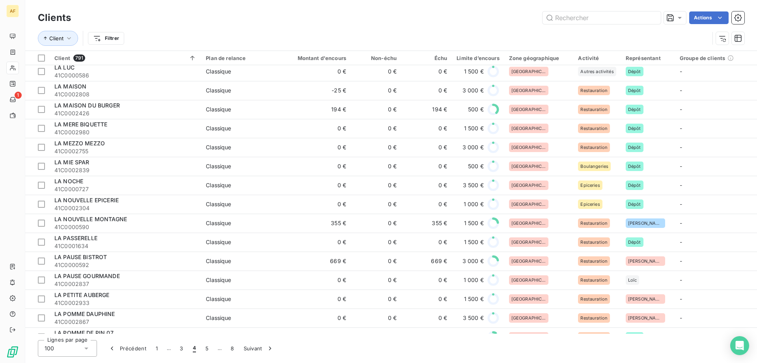
scroll to position [1381, 0]
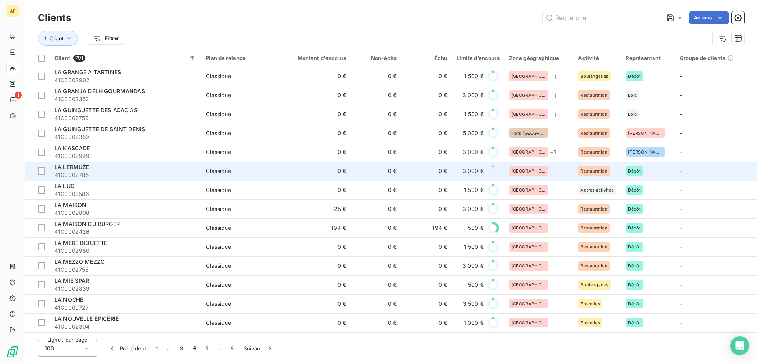
click at [537, 176] on td "[GEOGRAPHIC_DATA]" at bounding box center [539, 170] width 69 height 19
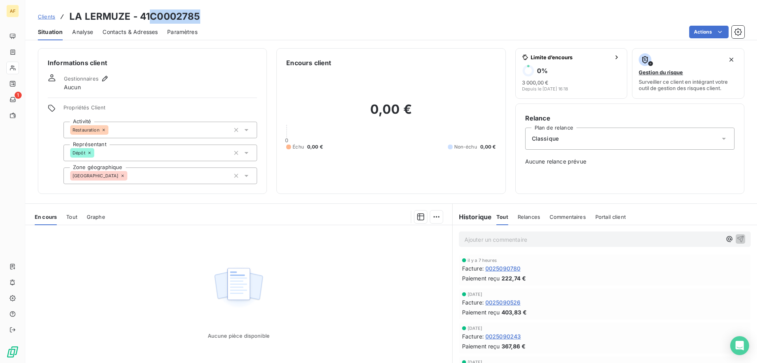
drag, startPoint x: 151, startPoint y: 14, endPoint x: 201, endPoint y: 20, distance: 50.5
click at [201, 20] on div "Clients LA LERMUZE - 41C0002785" at bounding box center [391, 16] width 732 height 14
click at [175, 170] on div "[GEOGRAPHIC_DATA]" at bounding box center [161, 175] width 194 height 17
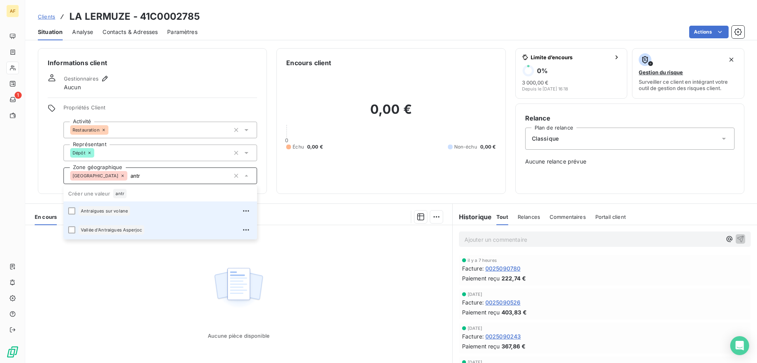
click at [140, 213] on div "Antraigues sur volane" at bounding box center [165, 210] width 174 height 13
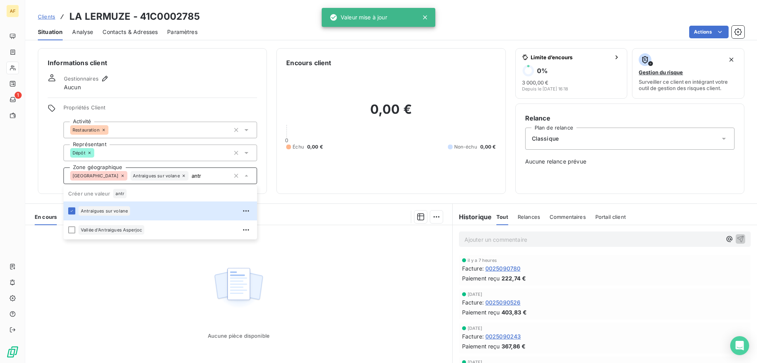
type input "antr"
click at [135, 277] on div "Aucune pièce disponible" at bounding box center [238, 301] width 427 height 152
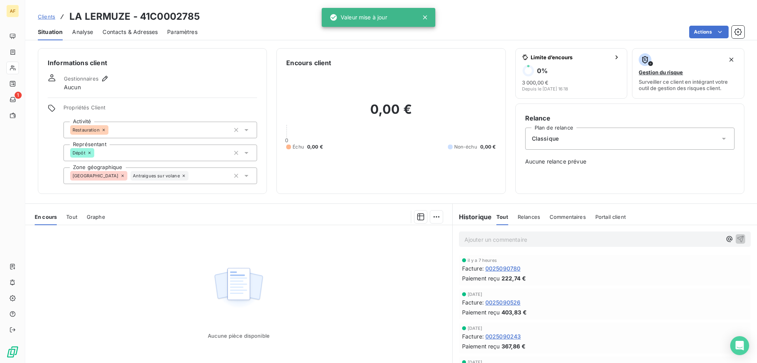
click at [48, 17] on span "Clients" at bounding box center [46, 16] width 17 height 6
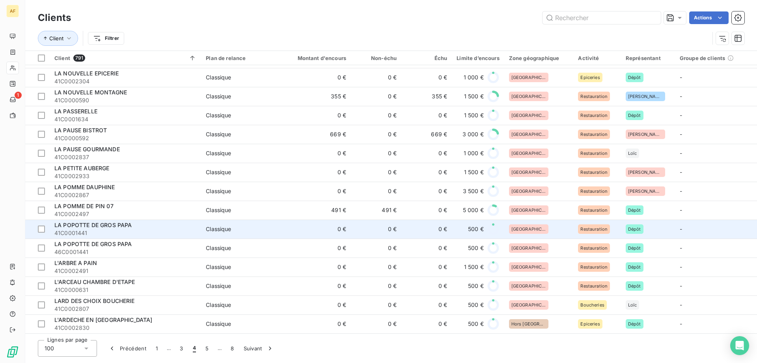
scroll to position [1313, 0]
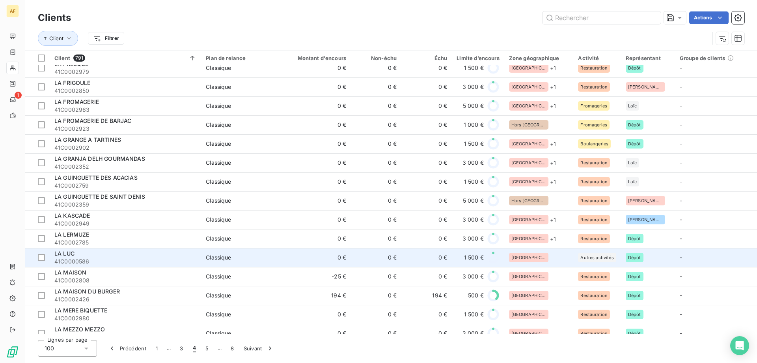
click at [542, 258] on div "[GEOGRAPHIC_DATA]" at bounding box center [539, 256] width 60 height 9
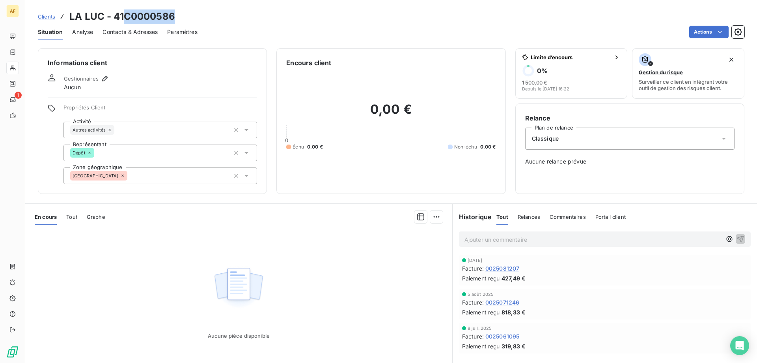
drag, startPoint x: 125, startPoint y: 16, endPoint x: 179, endPoint y: 22, distance: 55.1
click at [176, 17] on div "Clients LA LUC - 41C0000586" at bounding box center [391, 16] width 732 height 14
click at [184, 172] on div "[GEOGRAPHIC_DATA]" at bounding box center [161, 175] width 194 height 17
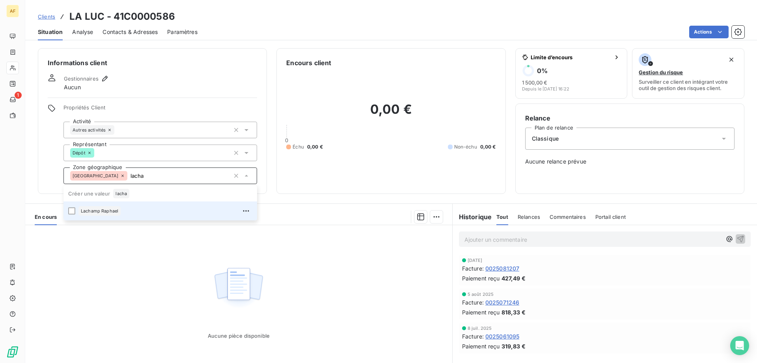
click at [115, 212] on span "Lachamp Raphael" at bounding box center [99, 210] width 37 height 5
type input "lacha"
click at [120, 252] on div "Aucune pièce disponible" at bounding box center [238, 301] width 427 height 152
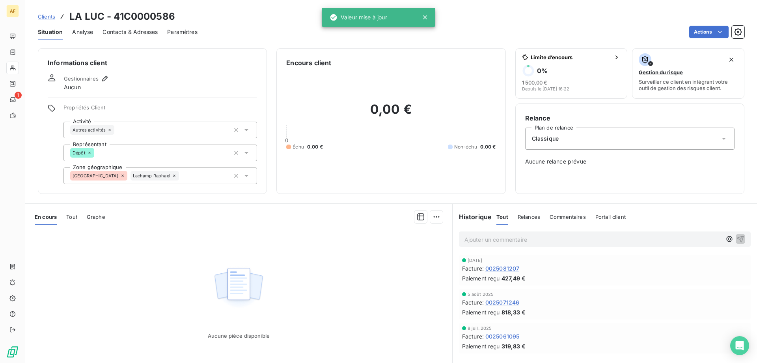
click at [49, 14] on span "Clients" at bounding box center [46, 16] width 17 height 6
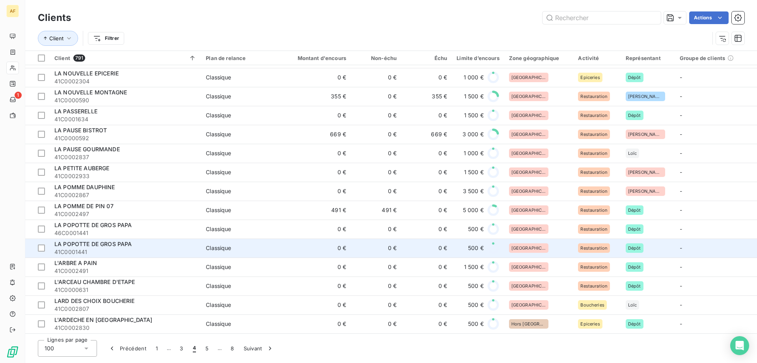
scroll to position [1392, 0]
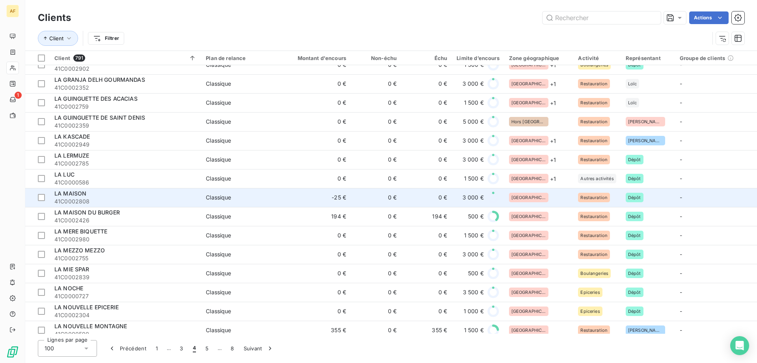
click at [544, 199] on div "[GEOGRAPHIC_DATA]" at bounding box center [539, 197] width 60 height 9
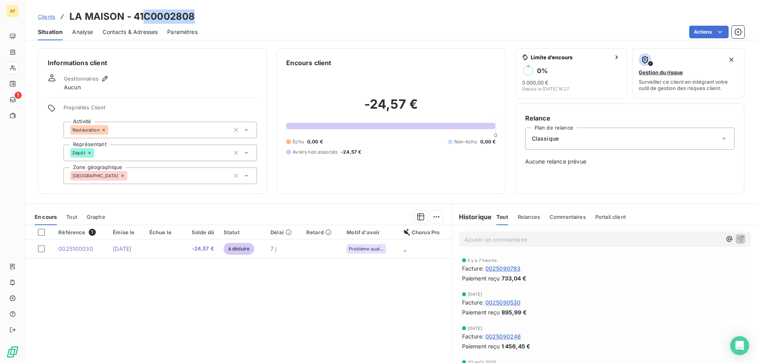
drag, startPoint x: 145, startPoint y: 16, endPoint x: 198, endPoint y: 13, distance: 53.3
click at [198, 13] on div "Clients LA MAISON - 41C0002808" at bounding box center [391, 16] width 732 height 14
click at [173, 176] on div "[GEOGRAPHIC_DATA]" at bounding box center [161, 175] width 194 height 17
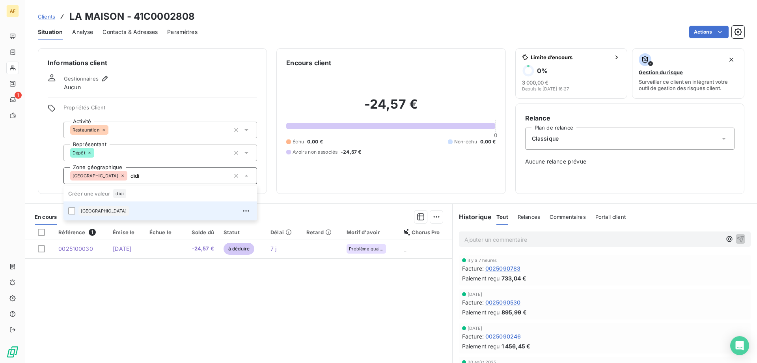
click at [156, 207] on div "[GEOGRAPHIC_DATA]" at bounding box center [165, 210] width 174 height 13
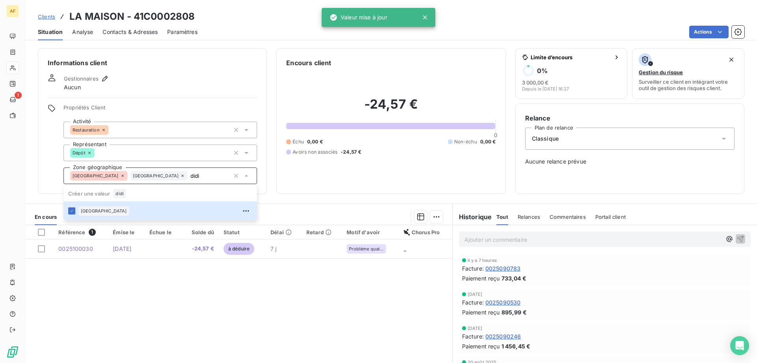
type input "didi"
click at [162, 298] on div "Référence 1 Émise le Échue le Solde dû Statut Délai Retard Motif d'avoir Chorus…" at bounding box center [238, 301] width 427 height 152
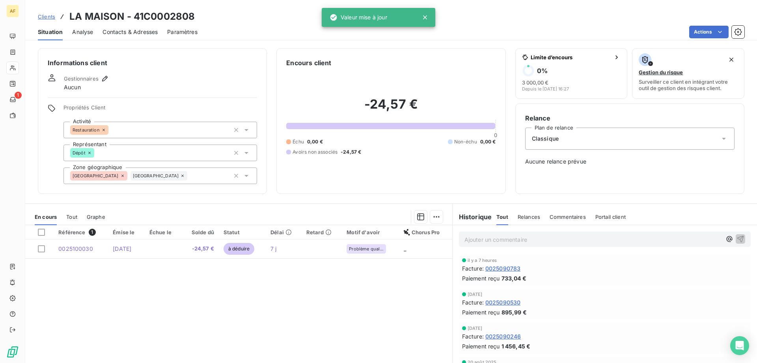
click at [49, 15] on span "Clients" at bounding box center [46, 16] width 17 height 6
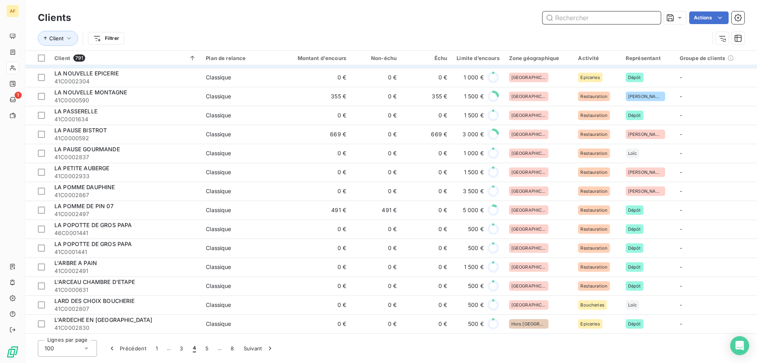
scroll to position [1432, 0]
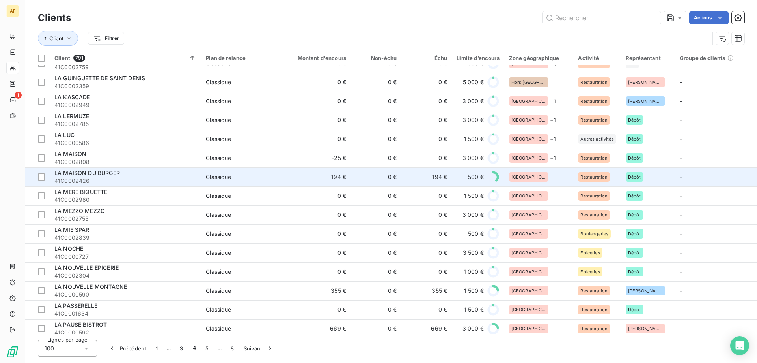
click at [542, 182] on td "[GEOGRAPHIC_DATA]" at bounding box center [539, 176] width 69 height 19
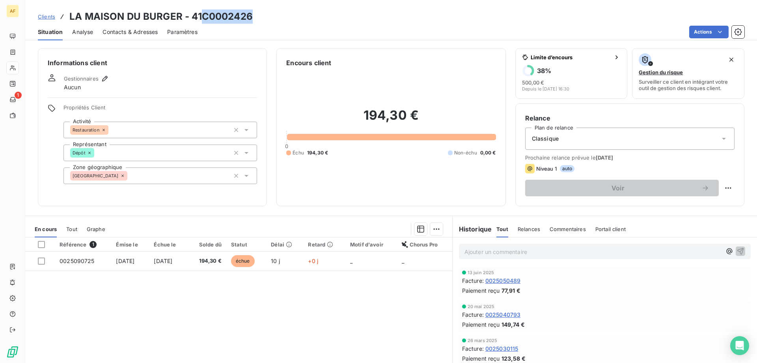
drag, startPoint x: 204, startPoint y: 17, endPoint x: 257, endPoint y: 16, distance: 52.9
click at [257, 17] on div "Clients LA MAISON DU BURGER - 41C0002426" at bounding box center [391, 16] width 732 height 14
click at [130, 170] on div "[GEOGRAPHIC_DATA]" at bounding box center [161, 175] width 194 height 17
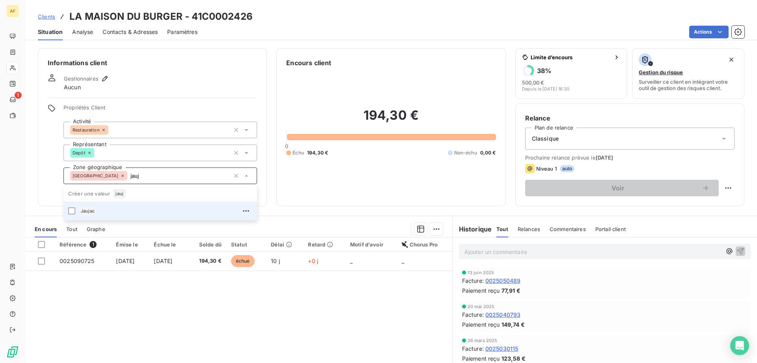
click at [128, 213] on div "Jaujac" at bounding box center [165, 210] width 174 height 13
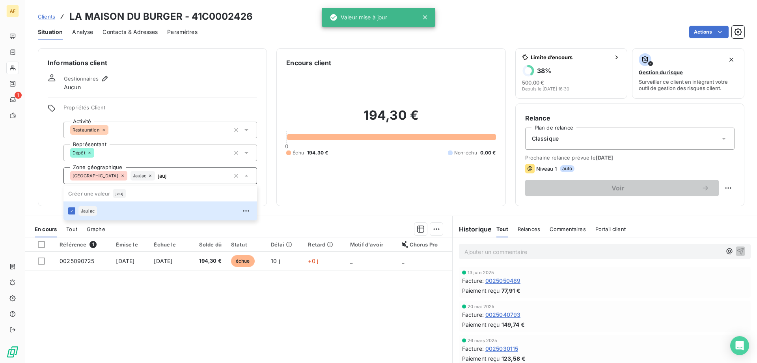
type input "jauj"
click at [140, 317] on div "Référence 1 Émise le Échue le Solde dû Statut Délai Retard Motif d'avoir Chorus…" at bounding box center [238, 313] width 427 height 152
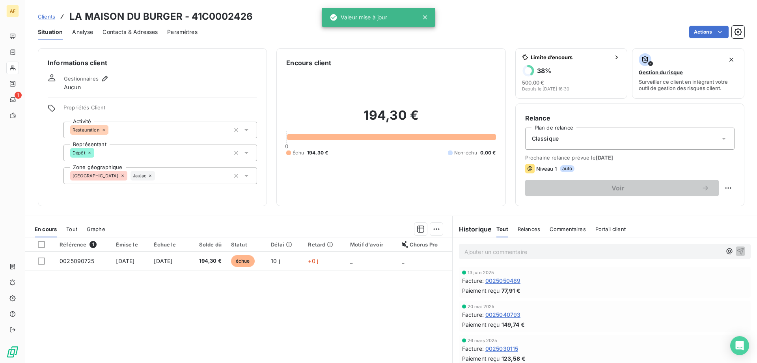
click at [50, 16] on span "Clients" at bounding box center [46, 16] width 17 height 6
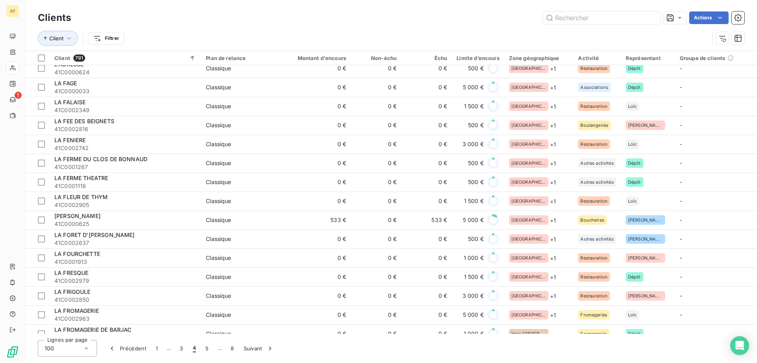
scroll to position [1341, 0]
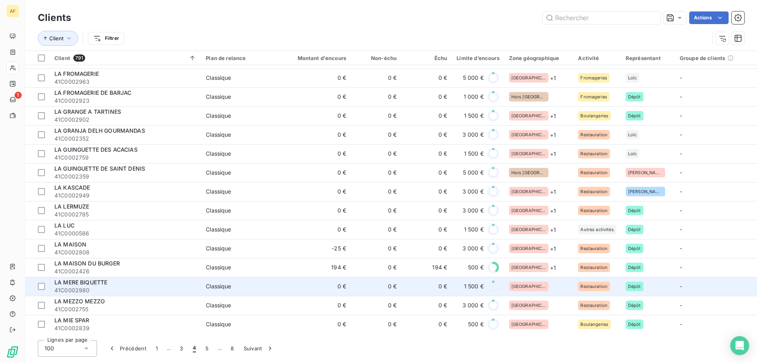
click at [535, 286] on div "[GEOGRAPHIC_DATA]" at bounding box center [539, 285] width 60 height 9
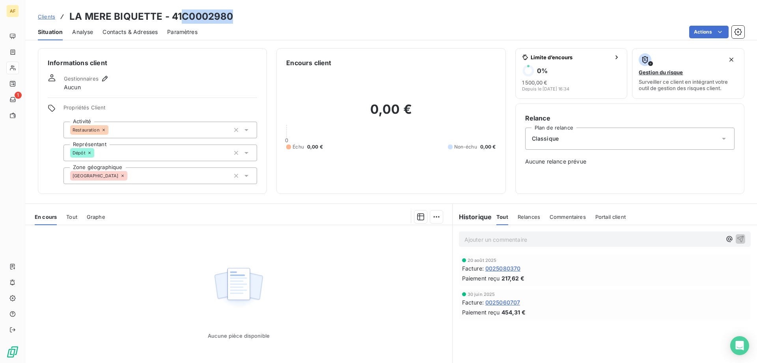
drag, startPoint x: 185, startPoint y: 13, endPoint x: 231, endPoint y: 14, distance: 46.2
click at [231, 14] on h3 "LA MERE BIQUETTE - 41C0002980" at bounding box center [151, 16] width 164 height 14
click at [195, 168] on div "[GEOGRAPHIC_DATA]" at bounding box center [161, 175] width 194 height 17
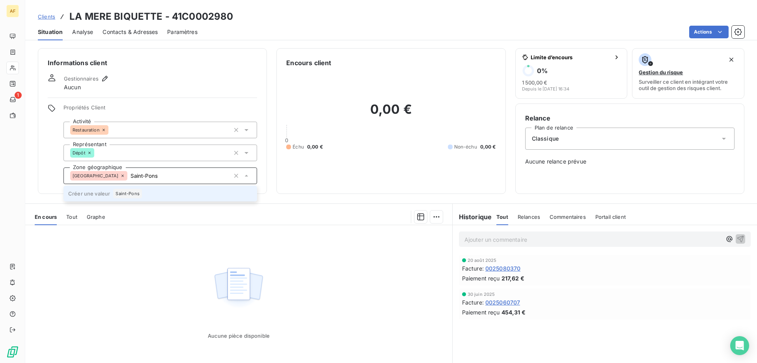
click at [137, 196] on div "Saint-Pons" at bounding box center [127, 193] width 29 height 9
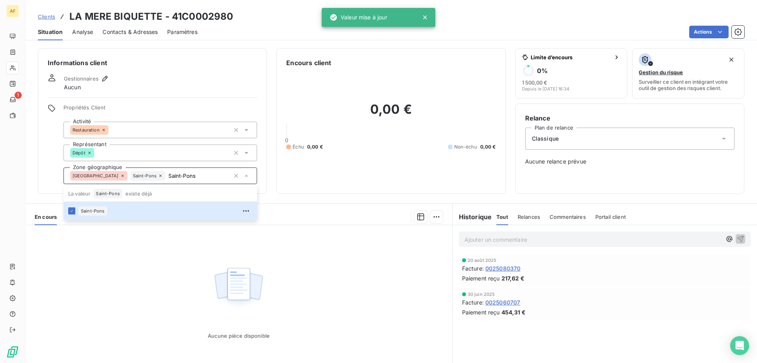
click at [172, 299] on div "Aucune pièce disponible" at bounding box center [238, 301] width 427 height 152
type input "Saint-Pons"
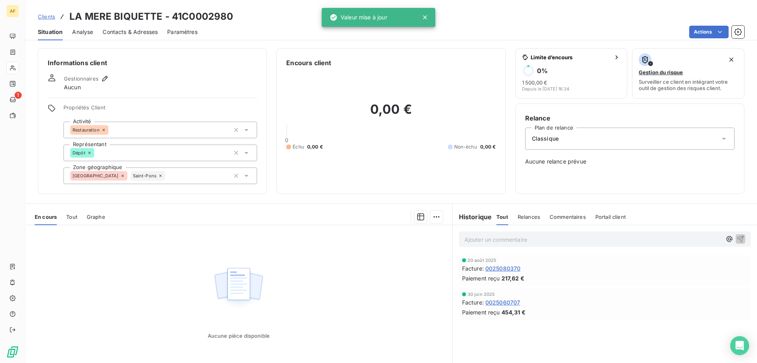
click at [52, 15] on span "Clients" at bounding box center [46, 16] width 17 height 6
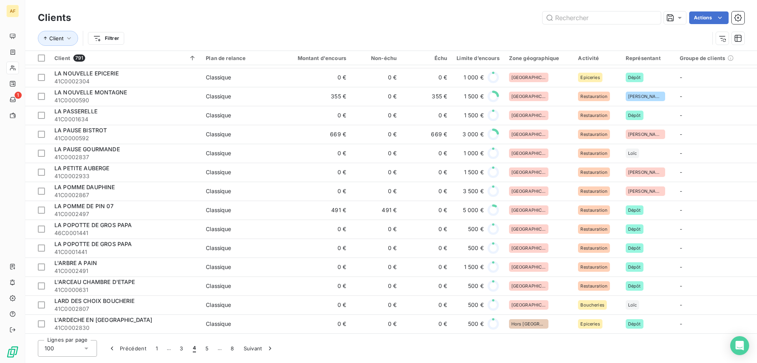
scroll to position [1353, 0]
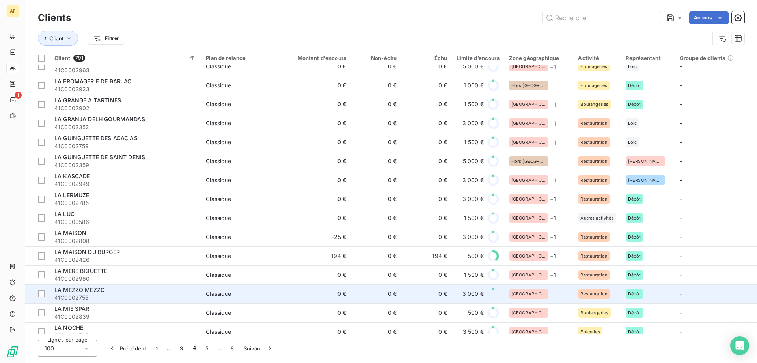
click at [534, 294] on div "[GEOGRAPHIC_DATA]" at bounding box center [539, 293] width 60 height 9
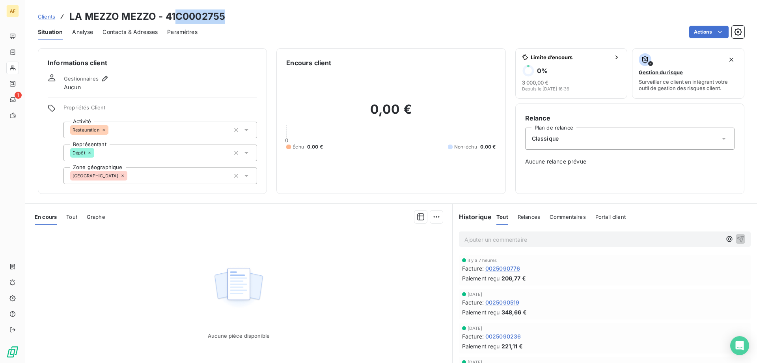
drag, startPoint x: 178, startPoint y: 16, endPoint x: 228, endPoint y: 19, distance: 50.2
click at [228, 19] on div "Clients LA MEZZO MEZZO - 41C0002755" at bounding box center [391, 16] width 732 height 14
click at [209, 175] on div "[GEOGRAPHIC_DATA]" at bounding box center [161, 175] width 194 height 17
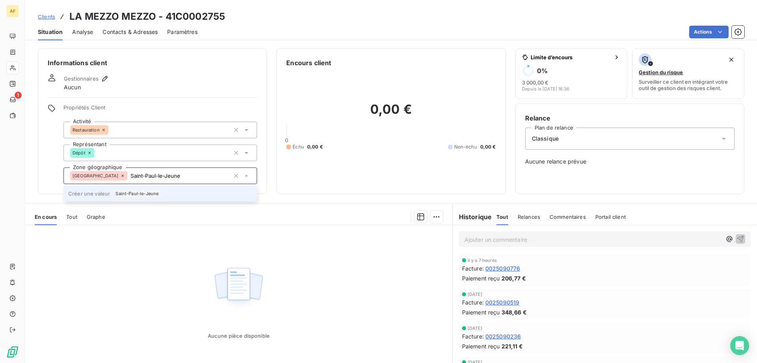
click at [130, 193] on span "Saint-Paul-le-Jeune" at bounding box center [137, 193] width 43 height 5
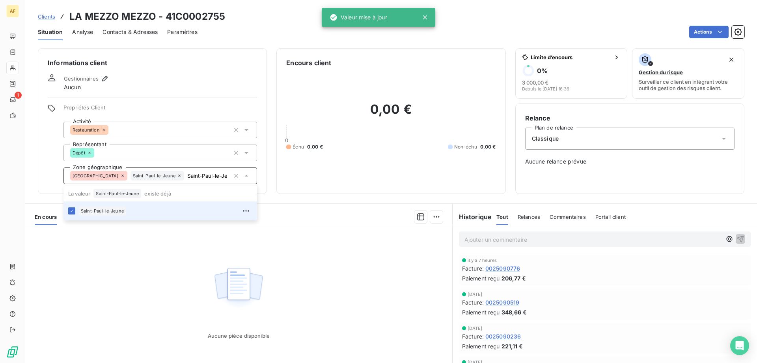
click at [146, 269] on div "Aucune pièce disponible" at bounding box center [238, 301] width 427 height 152
type input "Saint-Paul-le-Jeune"
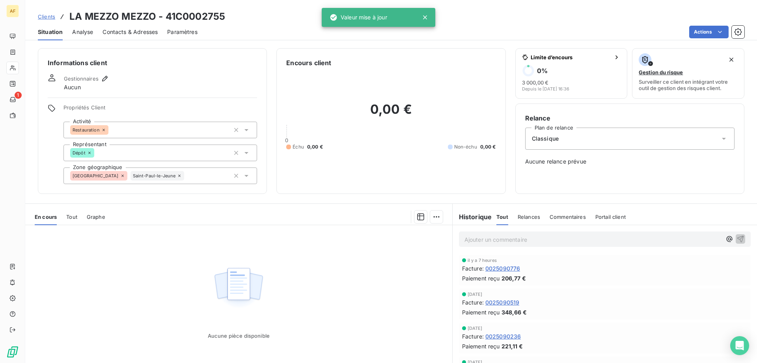
click at [46, 16] on span "Clients" at bounding box center [46, 16] width 17 height 6
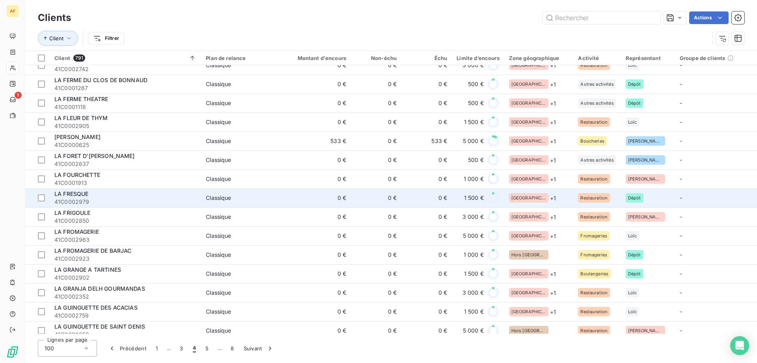
scroll to position [1460, 0]
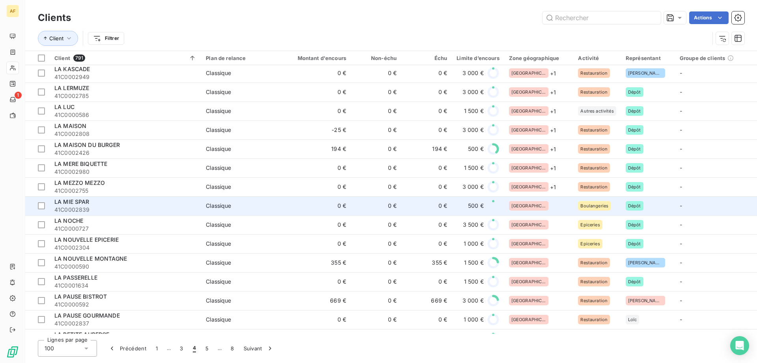
click at [538, 207] on div "[GEOGRAPHIC_DATA]" at bounding box center [539, 205] width 60 height 9
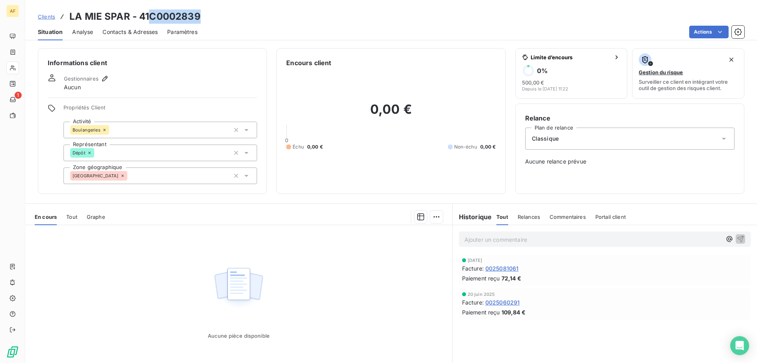
drag, startPoint x: 150, startPoint y: 14, endPoint x: 204, endPoint y: 17, distance: 54.5
click at [204, 17] on div "Clients LA MIE SPAR - 41C0002839" at bounding box center [391, 16] width 732 height 14
click at [196, 174] on div "[GEOGRAPHIC_DATA]" at bounding box center [161, 175] width 194 height 17
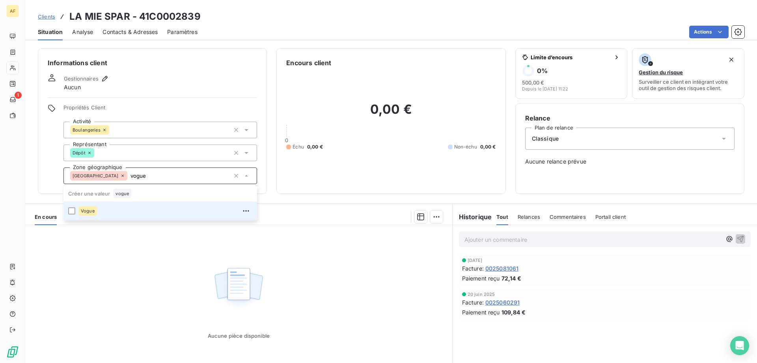
click at [113, 217] on div "Vogue" at bounding box center [165, 210] width 174 height 13
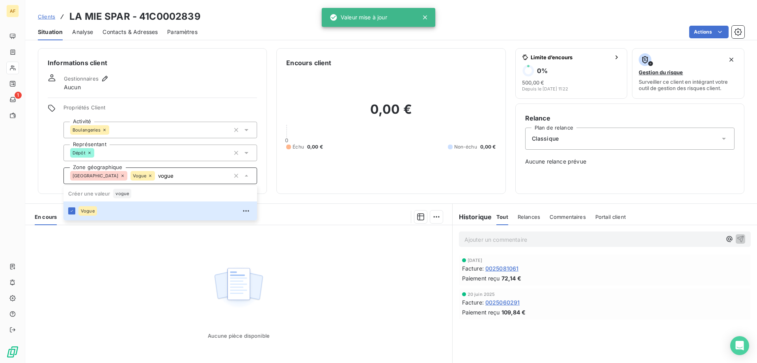
type input "vogue"
click at [110, 293] on div "Aucune pièce disponible" at bounding box center [238, 301] width 427 height 152
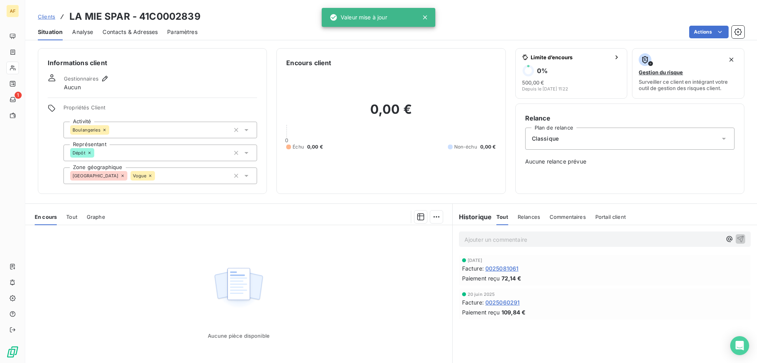
click at [49, 16] on span "Clients" at bounding box center [46, 16] width 17 height 6
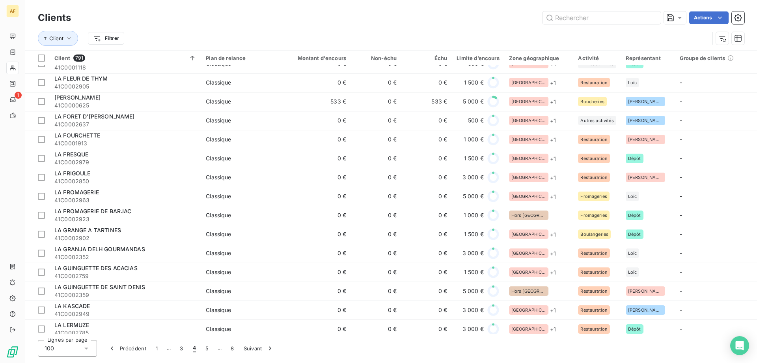
scroll to position [1499, 0]
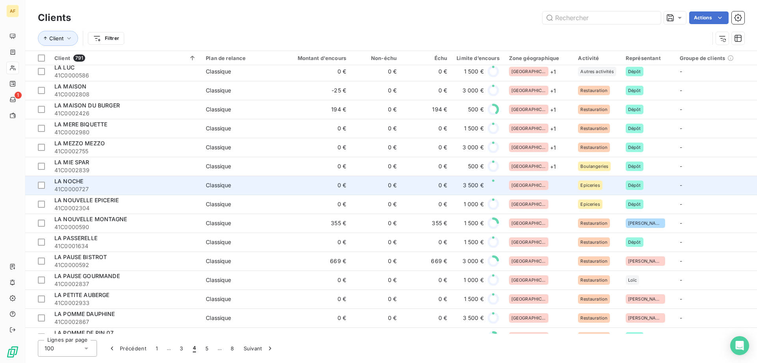
click at [544, 191] on td "[GEOGRAPHIC_DATA]" at bounding box center [539, 185] width 69 height 19
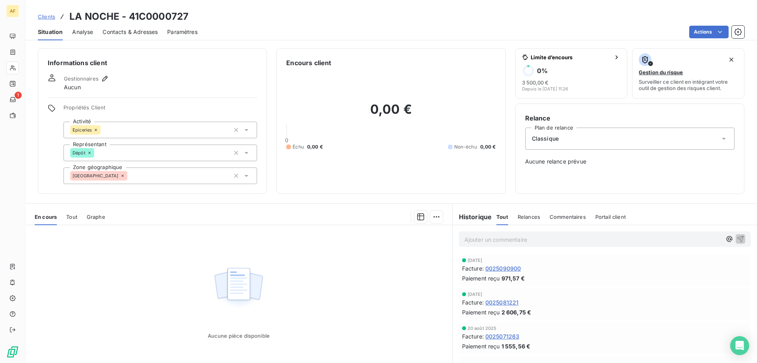
click at [137, 17] on h3 "LA NOCHE - 41C0000727" at bounding box center [128, 16] width 119 height 14
drag, startPoint x: 139, startPoint y: 16, endPoint x: 189, endPoint y: 18, distance: 49.3
click at [189, 18] on div "Clients LA NOCHE - 41C0000727" at bounding box center [391, 16] width 732 height 14
click at [188, 178] on div "[GEOGRAPHIC_DATA]" at bounding box center [161, 175] width 194 height 17
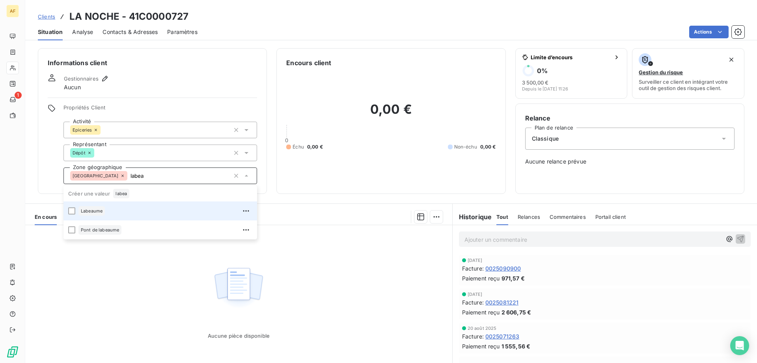
click at [171, 211] on div "Labeaume" at bounding box center [165, 210] width 174 height 13
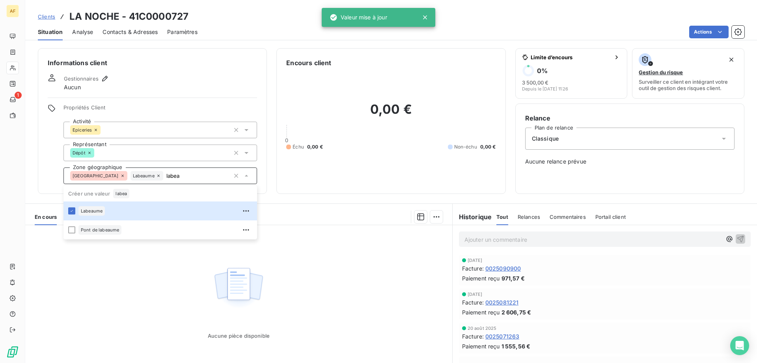
type input "labea"
click at [168, 310] on div "Aucune pièce disponible" at bounding box center [238, 301] width 427 height 152
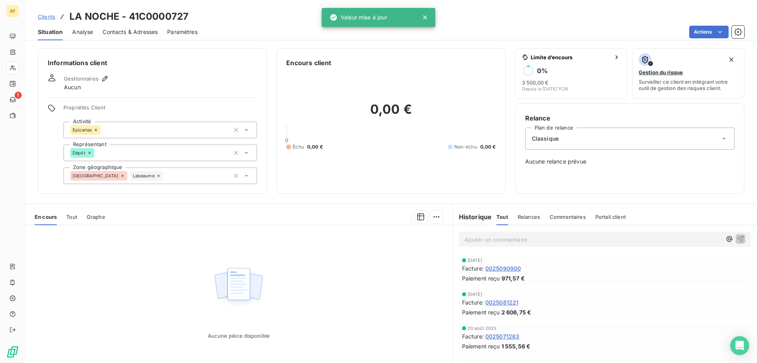
click at [48, 15] on span "Clients" at bounding box center [46, 16] width 17 height 6
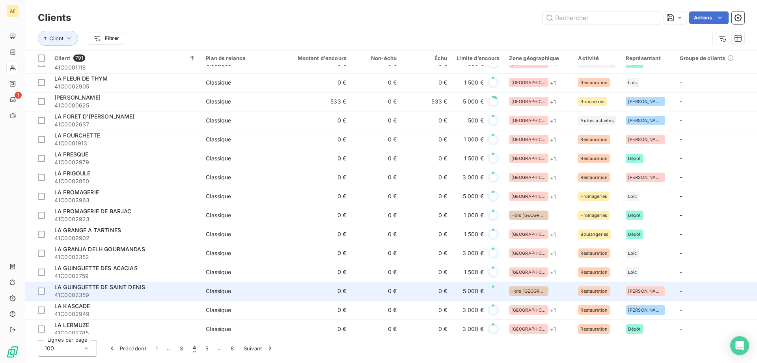
scroll to position [1538, 0]
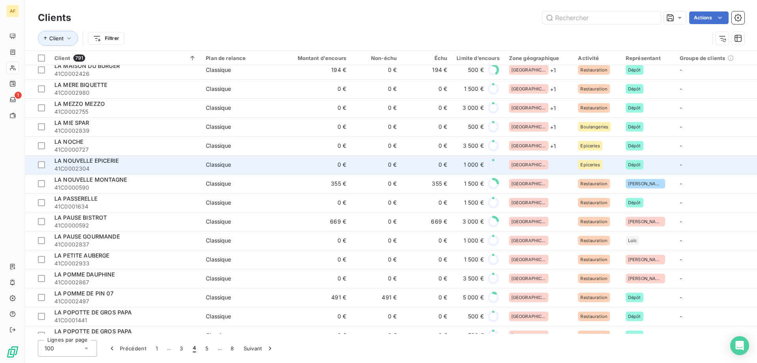
click at [540, 163] on div "[GEOGRAPHIC_DATA]" at bounding box center [539, 164] width 60 height 9
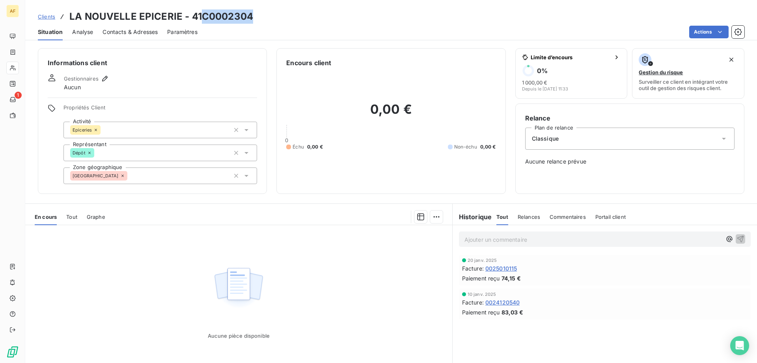
drag, startPoint x: 200, startPoint y: 15, endPoint x: 260, endPoint y: 14, distance: 59.6
click at [260, 14] on div "Clients LA NOUVELLE EPICERIE - 41C0002304" at bounding box center [391, 16] width 732 height 14
click at [183, 175] on div "[GEOGRAPHIC_DATA]" at bounding box center [161, 175] width 194 height 17
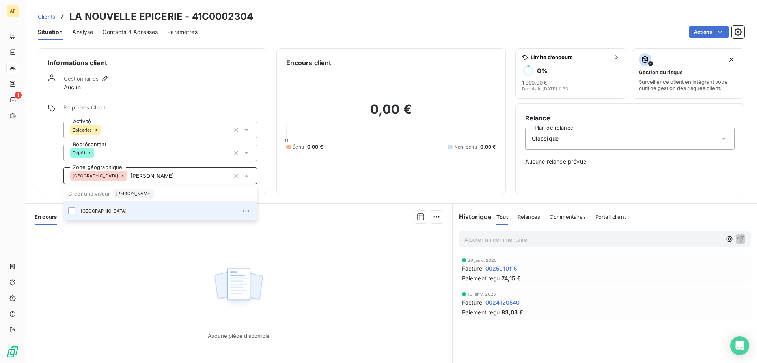
click at [172, 211] on div "[GEOGRAPHIC_DATA]" at bounding box center [165, 210] width 174 height 13
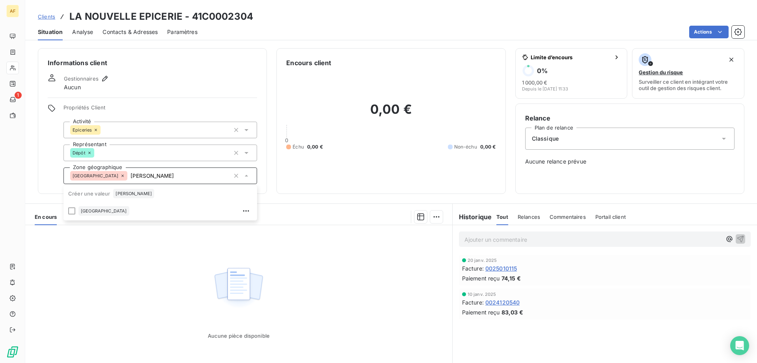
type input "didier"
click at [163, 293] on div "Aucune pièce disponible" at bounding box center [238, 301] width 427 height 152
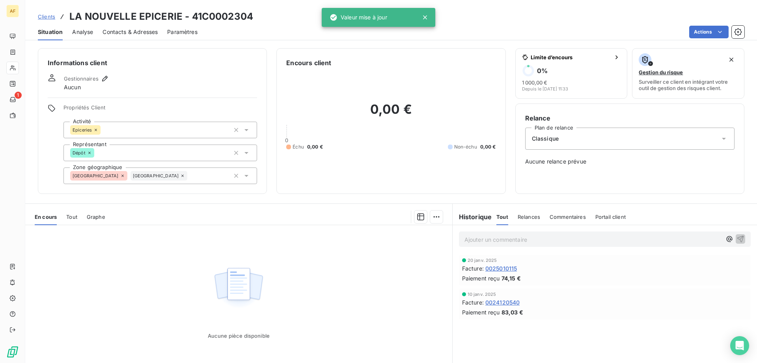
click at [50, 17] on span "Clients" at bounding box center [46, 16] width 17 height 6
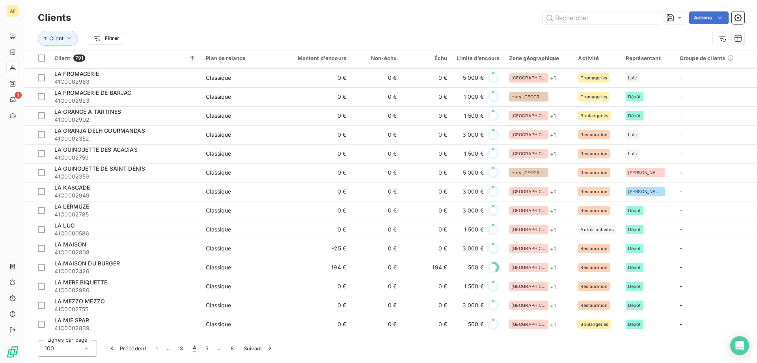
scroll to position [1629, 0]
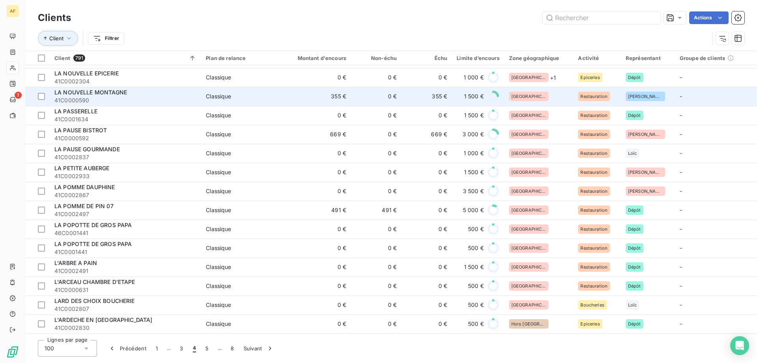
click at [539, 93] on div "[GEOGRAPHIC_DATA]" at bounding box center [539, 96] width 60 height 9
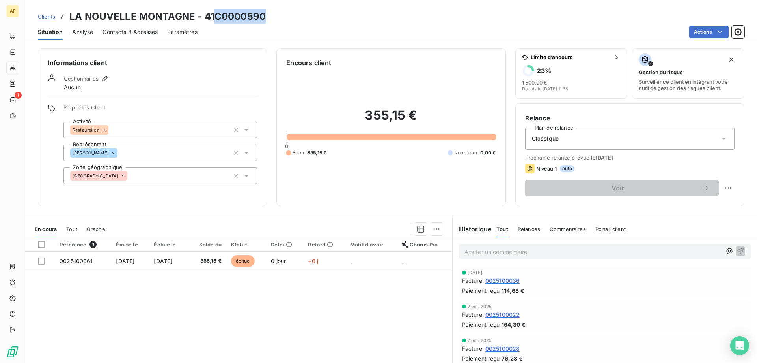
drag, startPoint x: 217, startPoint y: 16, endPoint x: 264, endPoint y: 16, distance: 47.3
click at [264, 16] on h3 "LA NOUVELLE MONTAGNE - 41C0000590" at bounding box center [167, 16] width 196 height 14
click at [200, 180] on div "[GEOGRAPHIC_DATA]" at bounding box center [161, 175] width 194 height 17
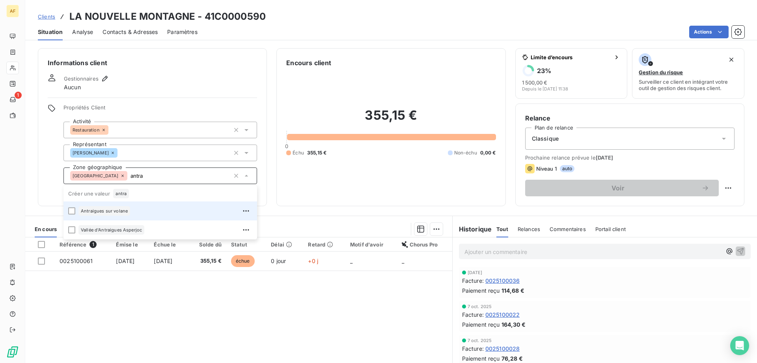
click at [132, 211] on div "Antraigues sur volane" at bounding box center [165, 210] width 174 height 13
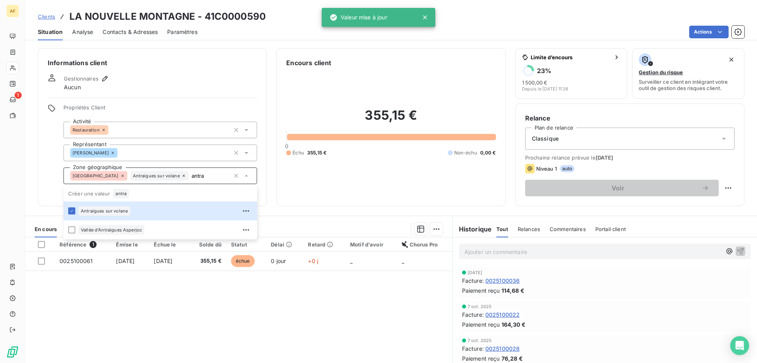
type input "antra"
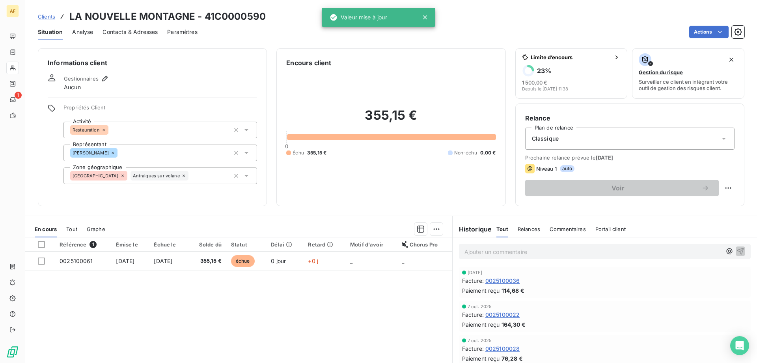
click at [119, 336] on div "Référence 1 Émise le Échue le Solde dû Statut Délai Retard Motif d'avoir Chorus…" at bounding box center [238, 313] width 427 height 152
click at [49, 16] on span "Clients" at bounding box center [46, 16] width 17 height 6
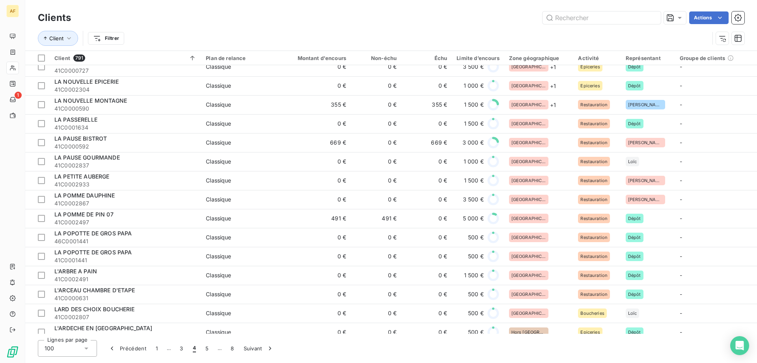
scroll to position [1578, 0]
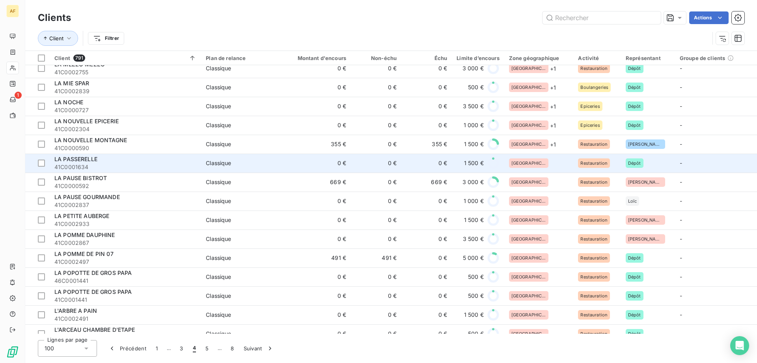
click at [547, 170] on td "[GEOGRAPHIC_DATA]" at bounding box center [539, 162] width 69 height 19
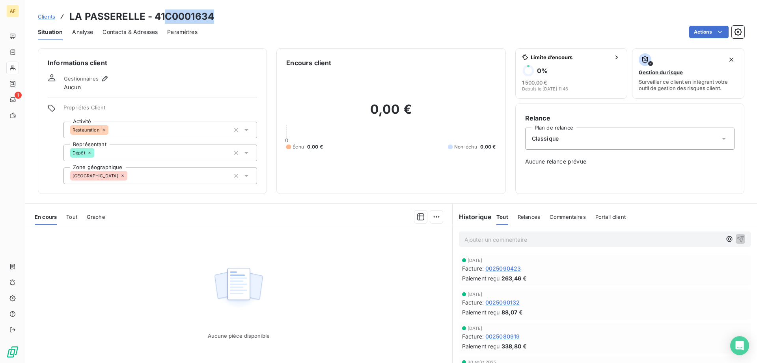
drag, startPoint x: 166, startPoint y: 16, endPoint x: 218, endPoint y: 17, distance: 52.5
click at [218, 17] on div "Clients LA PASSERELLE - 41C0001634" at bounding box center [391, 16] width 732 height 14
click at [187, 167] on div "Propriétés Client Activité Restauration Représentant Dépôt Zone géographique Ar…" at bounding box center [161, 144] width 194 height 80
click at [185, 170] on div "[GEOGRAPHIC_DATA]" at bounding box center [161, 175] width 194 height 17
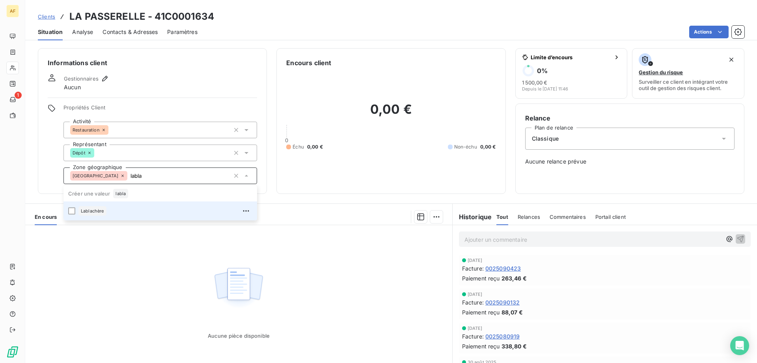
click at [121, 209] on div "Lablachère" at bounding box center [165, 210] width 174 height 13
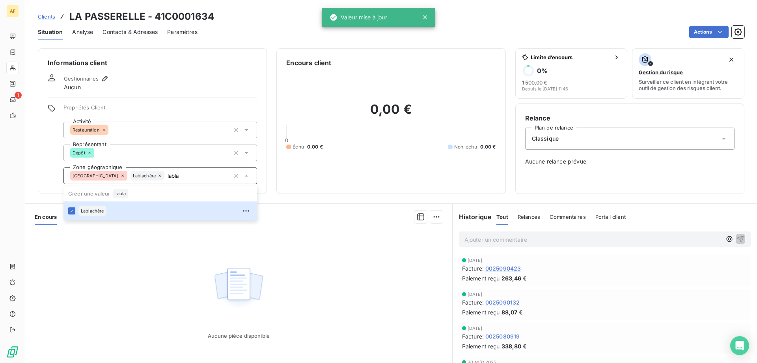
type input "labla"
click at [111, 259] on div "Aucune pièce disponible" at bounding box center [238, 301] width 427 height 152
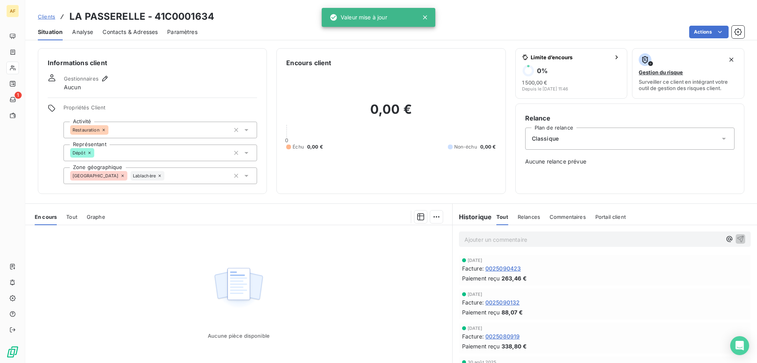
click at [52, 15] on span "Clients" at bounding box center [46, 16] width 17 height 6
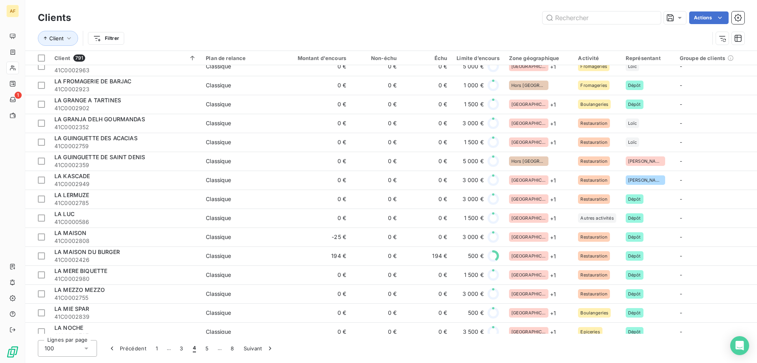
scroll to position [1629, 0]
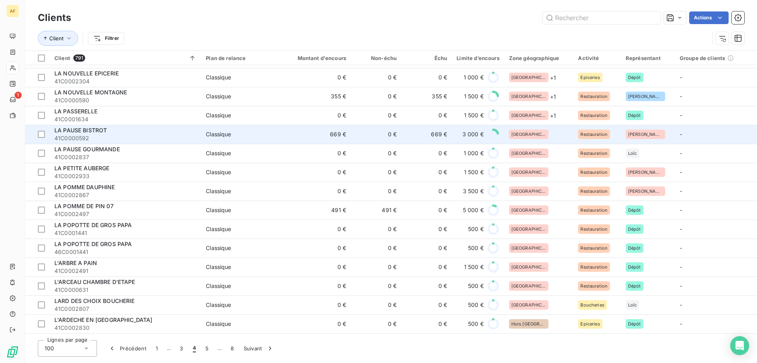
click at [542, 135] on div "[GEOGRAPHIC_DATA]" at bounding box center [539, 133] width 60 height 9
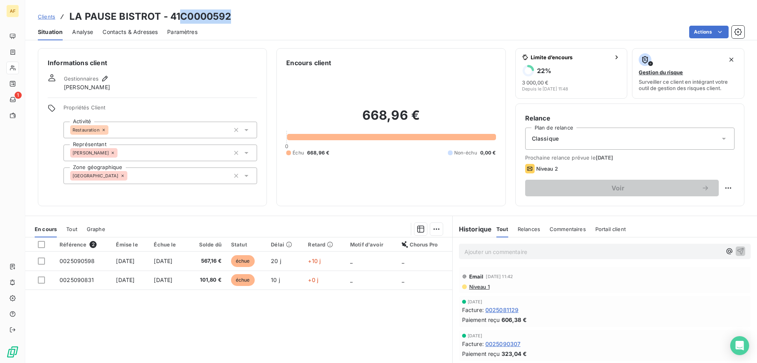
drag, startPoint x: 181, startPoint y: 17, endPoint x: 242, endPoint y: 20, distance: 60.5
click at [241, 20] on div "Clients LA PAUSE BISTROT - 41C0000592" at bounding box center [391, 16] width 732 height 14
click at [150, 179] on div "[GEOGRAPHIC_DATA]" at bounding box center [161, 175] width 194 height 17
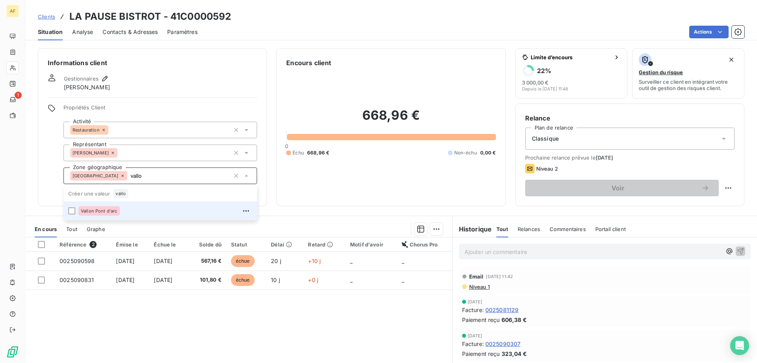
click at [132, 215] on div "Vallon Pont d'arc" at bounding box center [165, 210] width 174 height 13
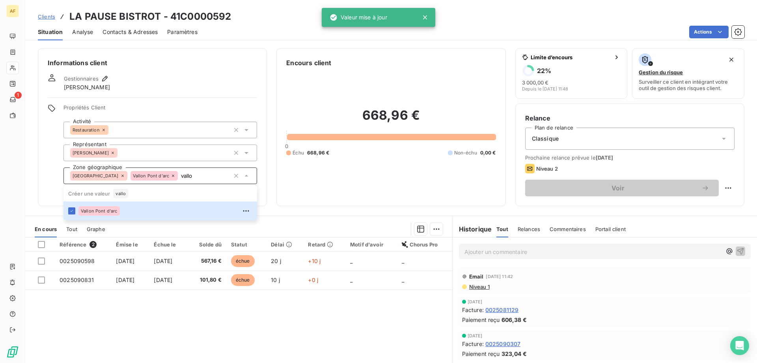
type input "vallo"
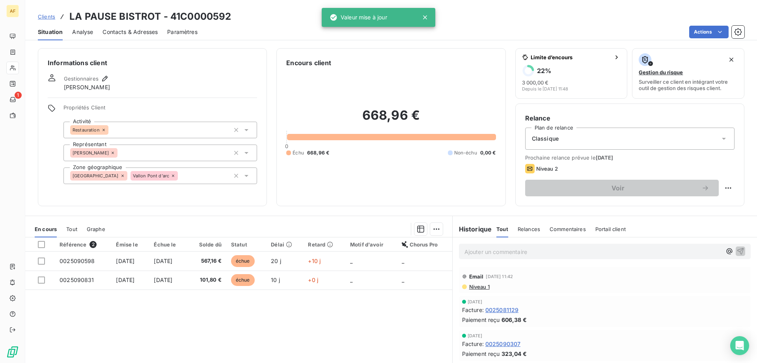
click at [148, 344] on div "Référence 2 Émise le Échue le Solde dû Statut Délai Retard Motif d'avoir Chorus…" at bounding box center [238, 313] width 427 height 152
click at [50, 18] on span "Clients" at bounding box center [46, 16] width 17 height 6
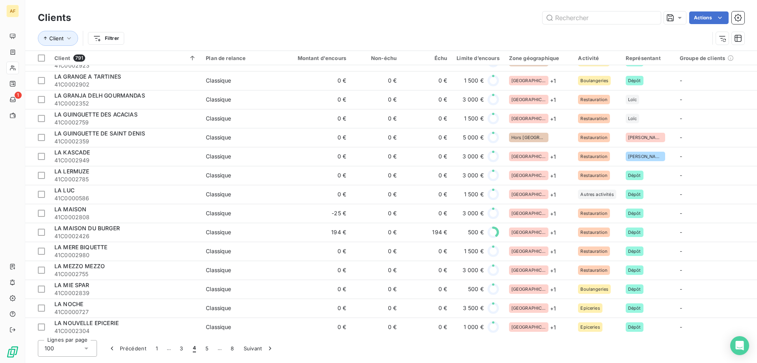
scroll to position [1629, 0]
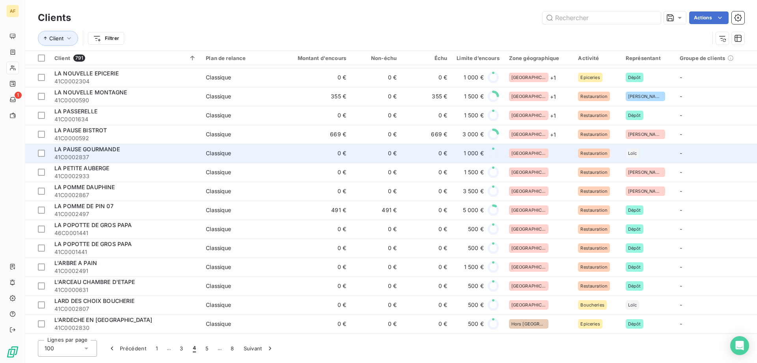
click at [534, 148] on div "[GEOGRAPHIC_DATA]" at bounding box center [539, 152] width 60 height 9
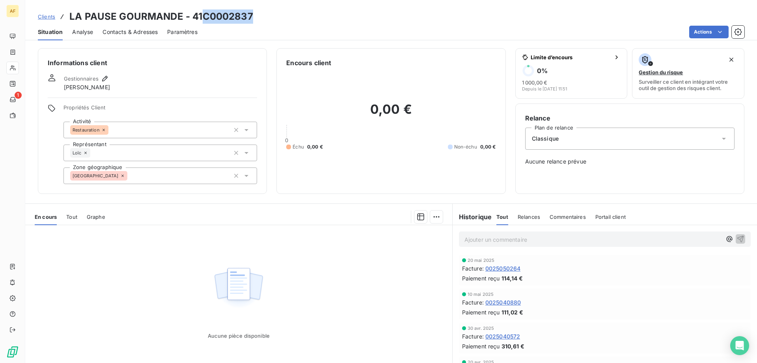
drag, startPoint x: 203, startPoint y: 16, endPoint x: 267, endPoint y: 16, distance: 63.9
click at [267, 16] on div "Clients LA PAUSE GOURMANDE - 41C0002837" at bounding box center [391, 16] width 732 height 14
click at [164, 176] on div "[GEOGRAPHIC_DATA]" at bounding box center [161, 175] width 194 height 17
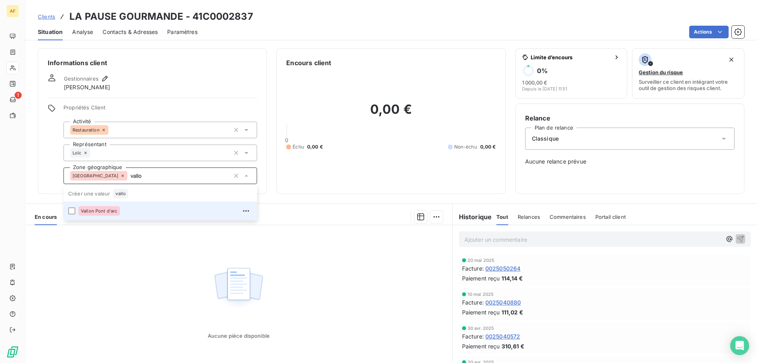
click at [150, 212] on div "Vallon Pont d'arc" at bounding box center [165, 210] width 174 height 13
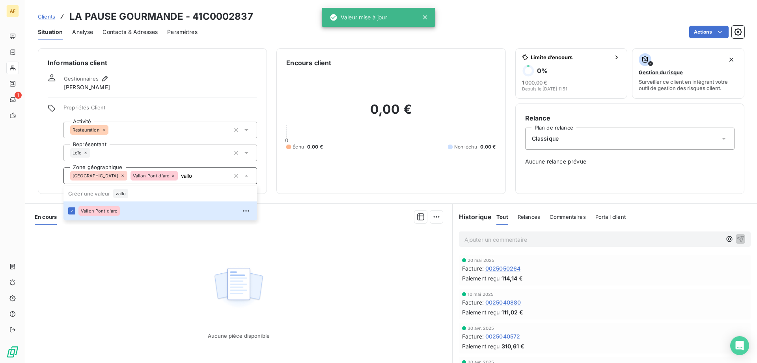
type input "vallo"
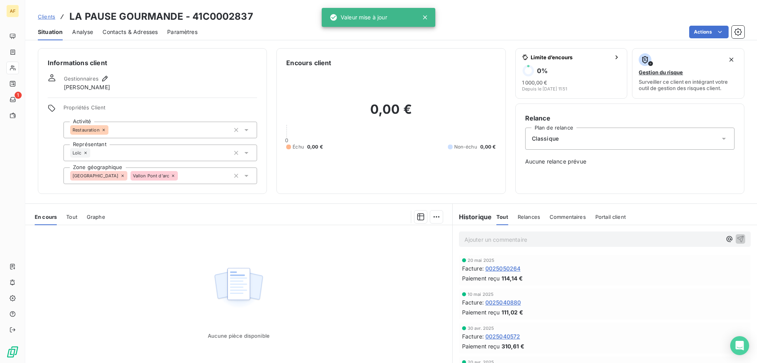
click at [115, 292] on div "Aucune pièce disponible" at bounding box center [238, 301] width 427 height 152
click at [47, 17] on span "Clients" at bounding box center [46, 16] width 17 height 6
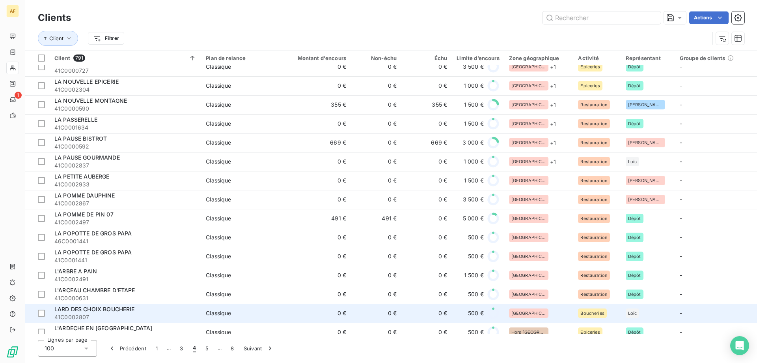
scroll to position [1629, 0]
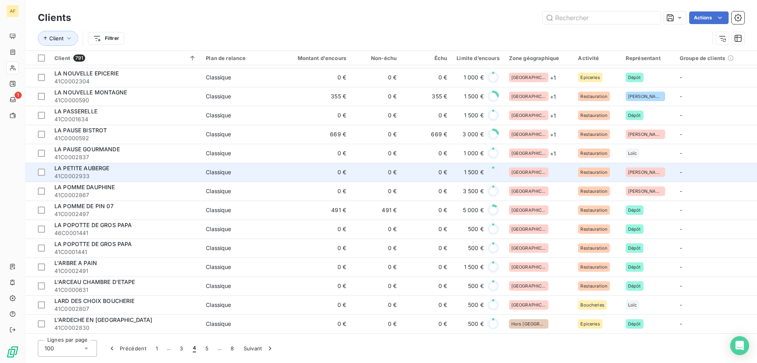
click at [546, 174] on td "[GEOGRAPHIC_DATA]" at bounding box center [539, 172] width 69 height 19
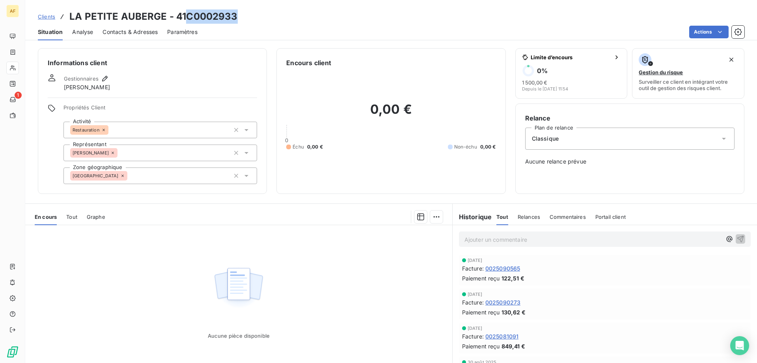
drag, startPoint x: 186, startPoint y: 15, endPoint x: 263, endPoint y: 16, distance: 76.9
click at [263, 16] on div "Clients LA PETITE AUBERGE - 41C0002933" at bounding box center [391, 16] width 732 height 14
click at [135, 179] on div "[GEOGRAPHIC_DATA]" at bounding box center [161, 175] width 194 height 17
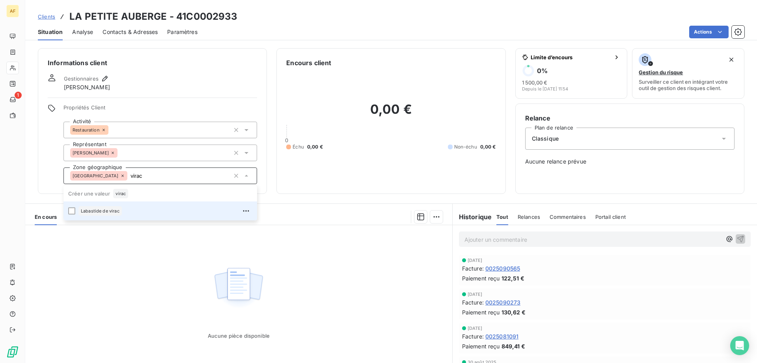
click at [126, 211] on div "Labastide de virac" at bounding box center [165, 210] width 174 height 13
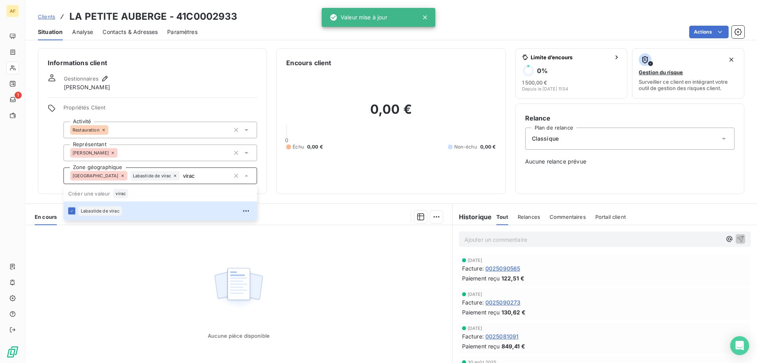
type input "virac"
click at [123, 268] on div "Aucune pièce disponible" at bounding box center [238, 301] width 427 height 152
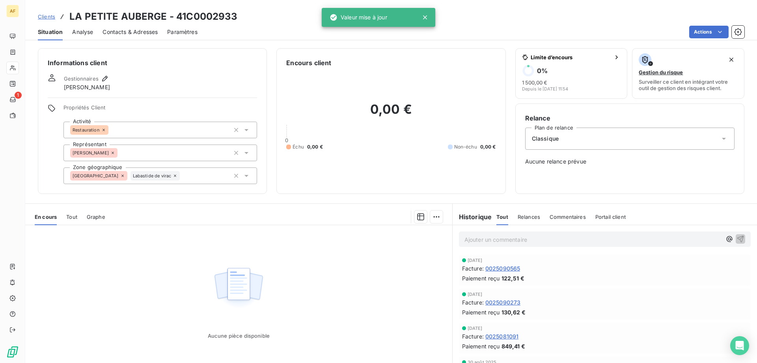
click at [49, 16] on span "Clients" at bounding box center [46, 16] width 17 height 6
